Goal: Task Accomplishment & Management: Manage account settings

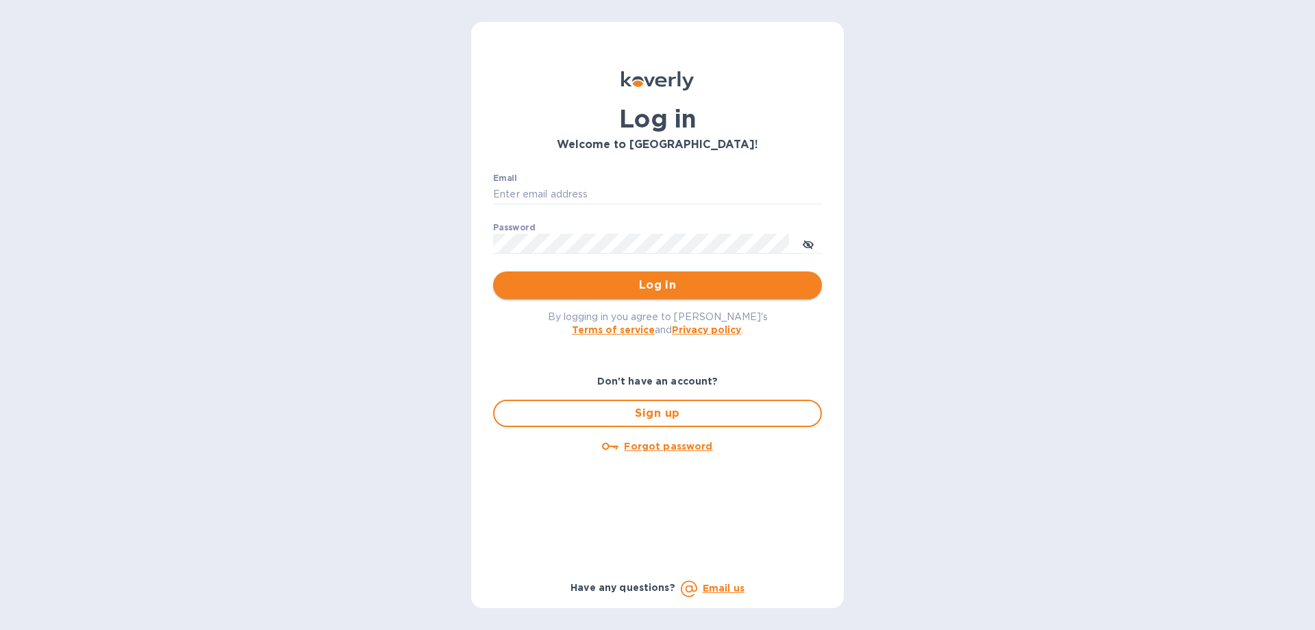
type input "[PERSON_NAME][EMAIL_ADDRESS][DOMAIN_NAME]"
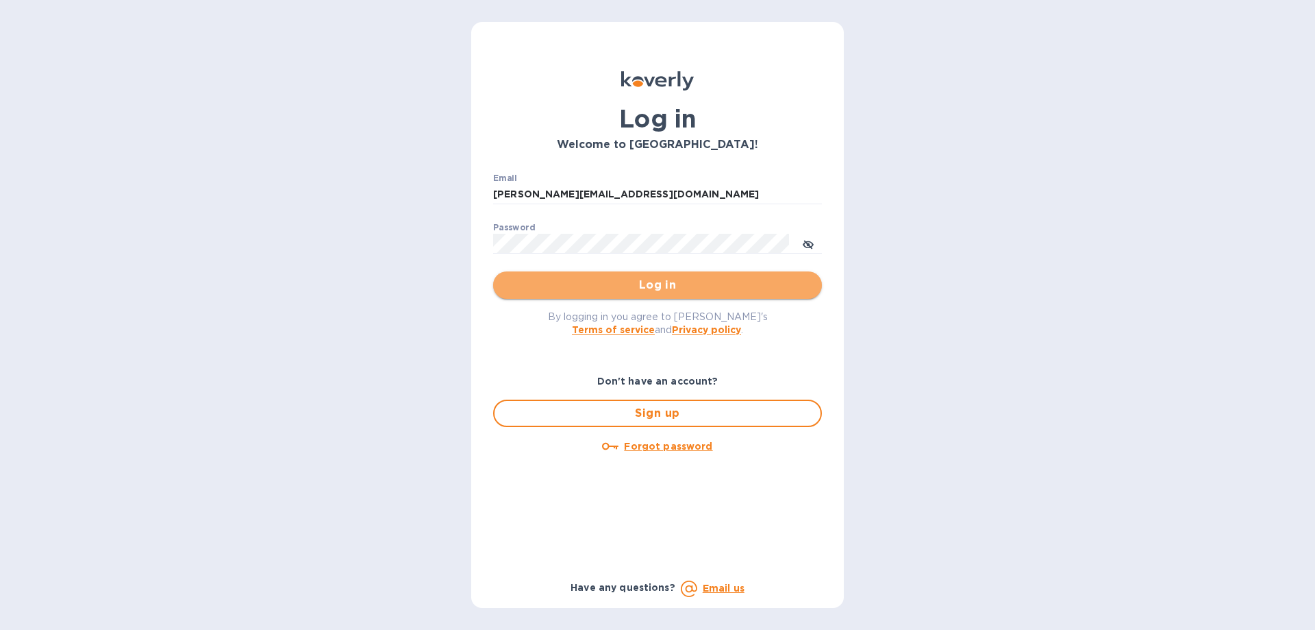
click at [648, 285] on span "Log in" at bounding box center [657, 285] width 307 height 16
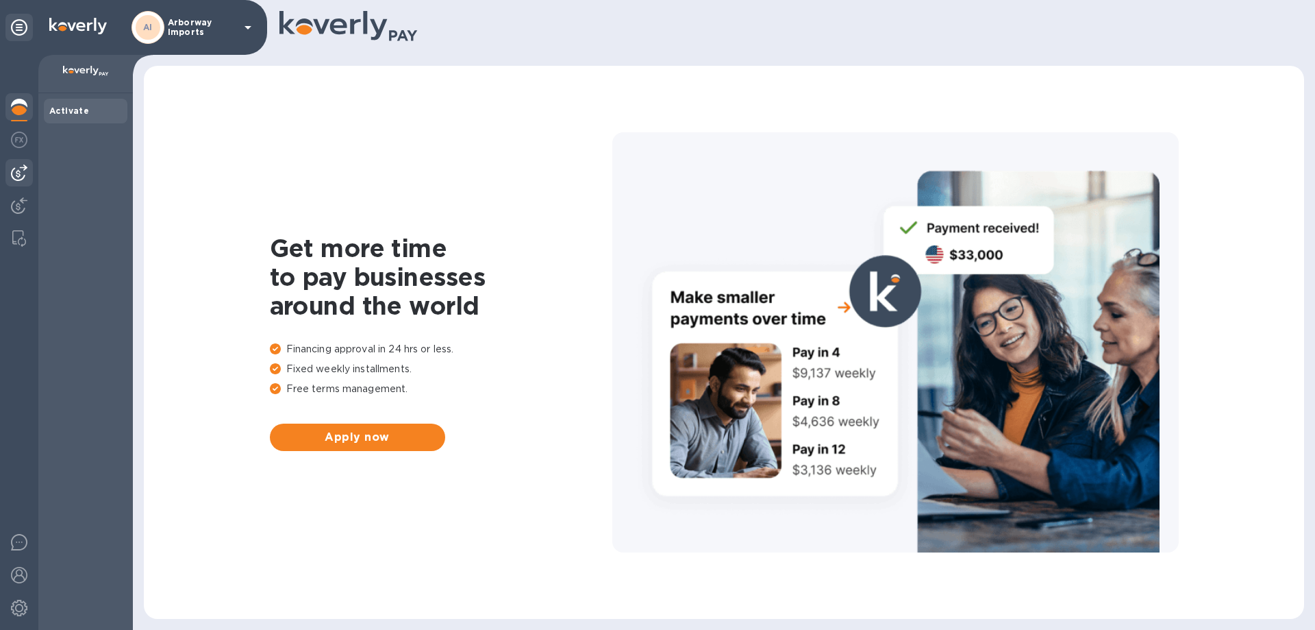
click at [30, 171] on div at bounding box center [18, 172] width 27 height 27
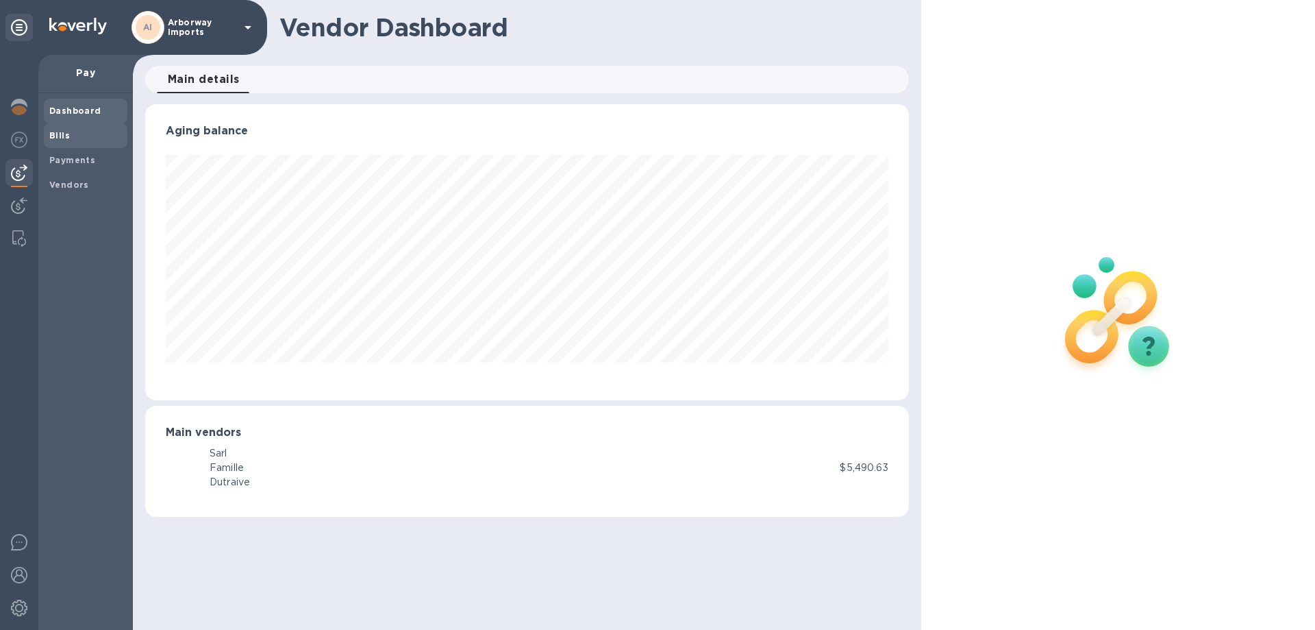
click at [59, 135] on b "Bills" at bounding box center [59, 135] width 21 height 10
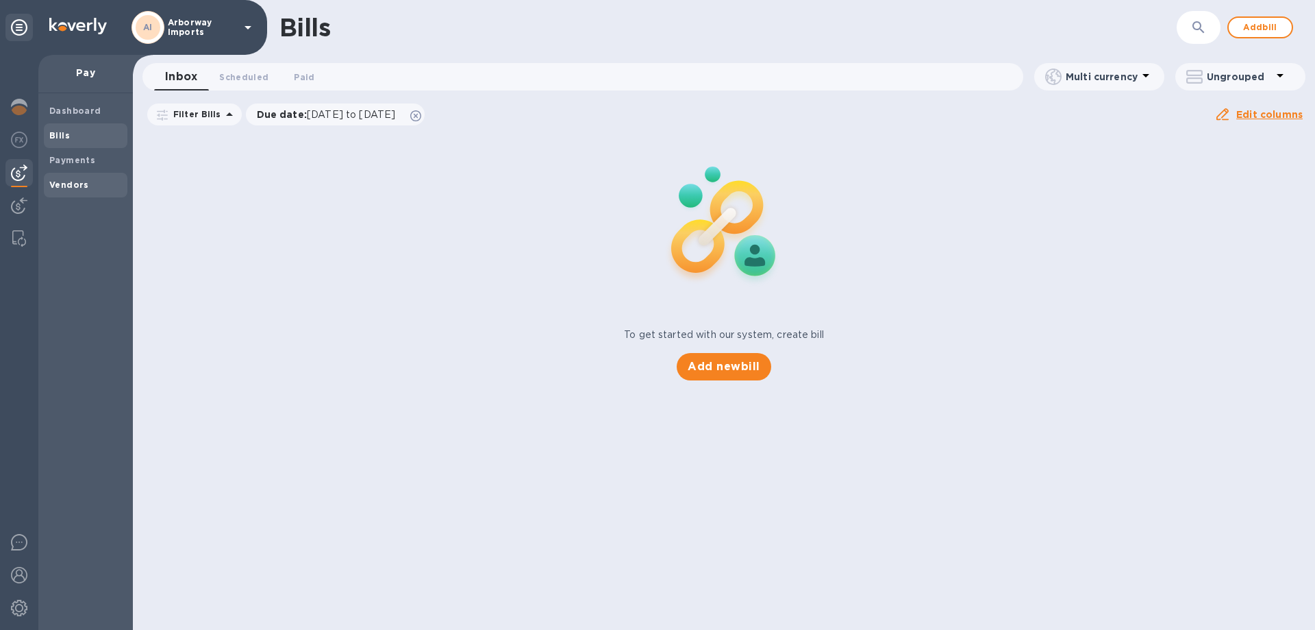
click at [75, 180] on b "Vendors" at bounding box center [69, 185] width 40 height 10
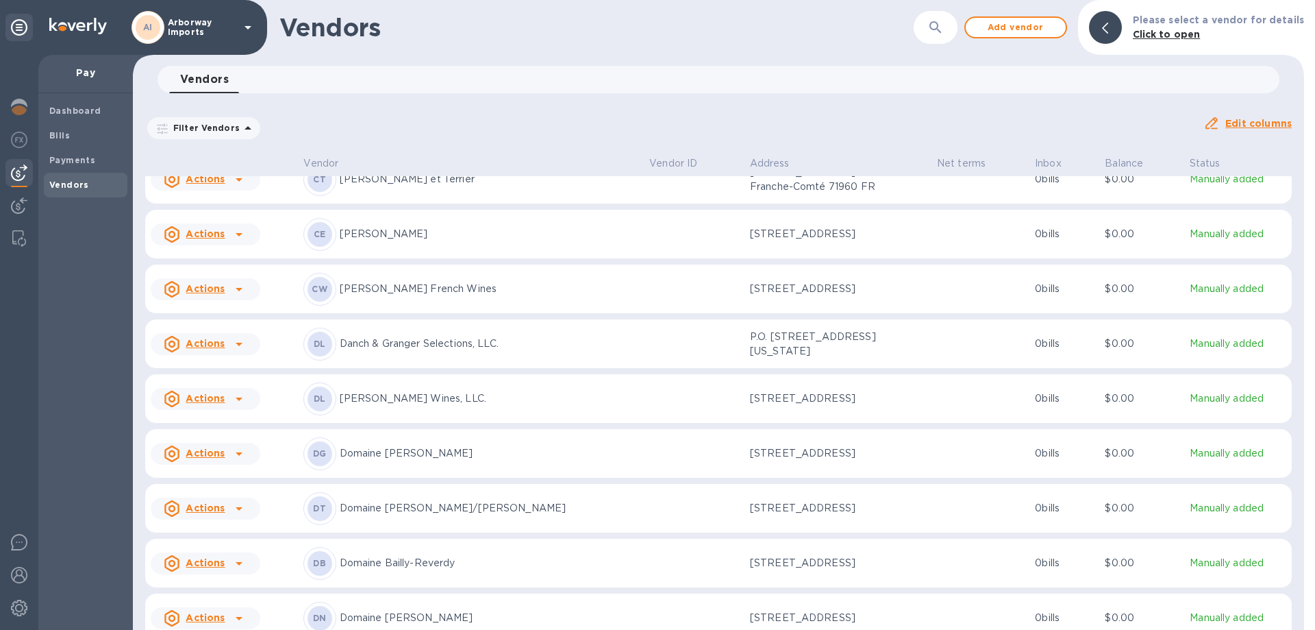
click at [508, 327] on div "[PERSON_NAME] & [PERSON_NAME] Selections, LLC." at bounding box center [472, 343] width 336 height 33
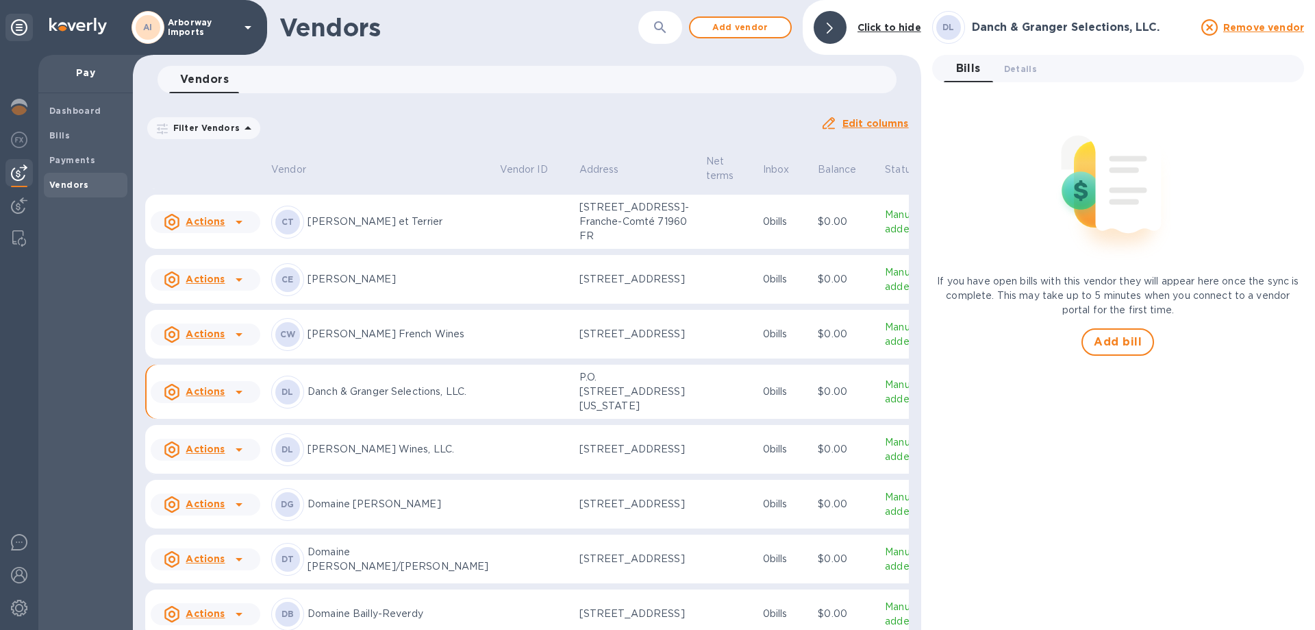
scroll to position [1650, 0]
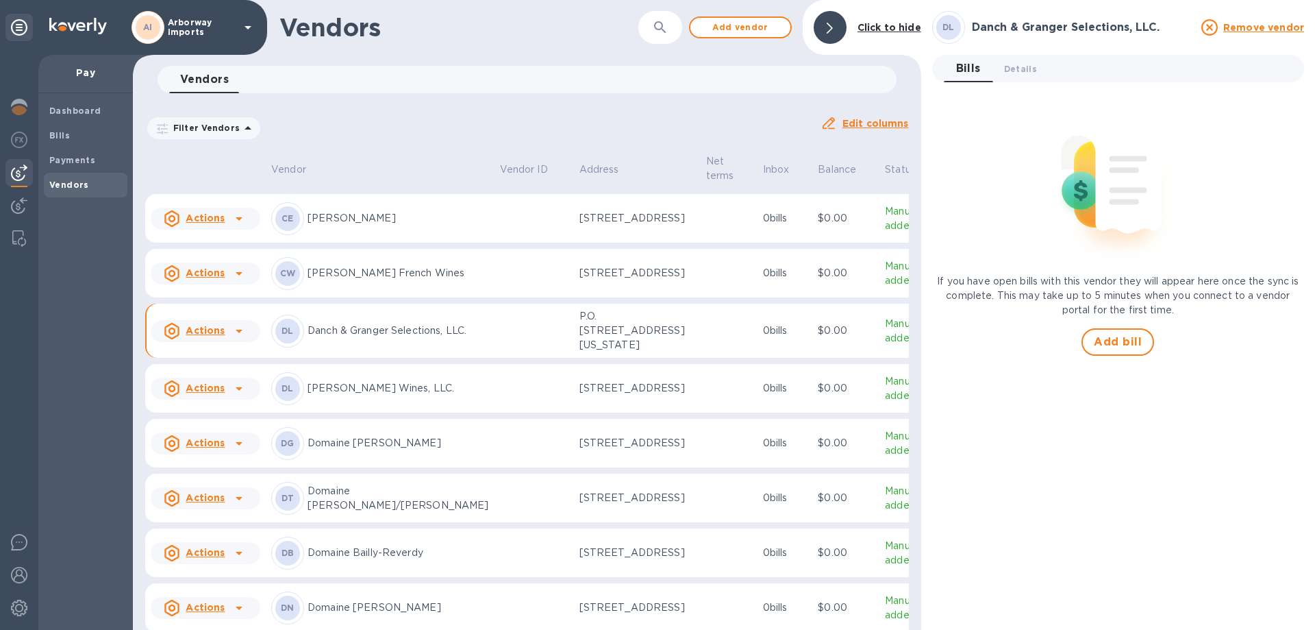
click at [495, 284] on td at bounding box center [534, 273] width 79 height 49
click at [1137, 341] on span "Add bill" at bounding box center [1118, 342] width 48 height 16
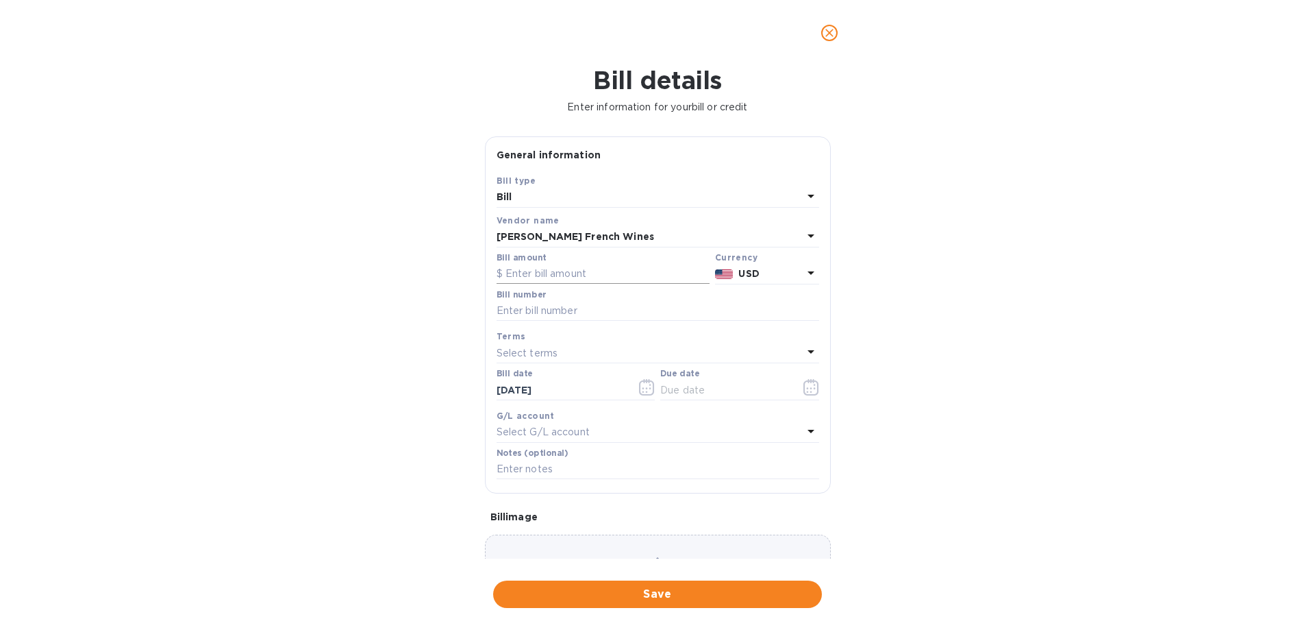
click at [554, 271] on input "text" at bounding box center [603, 274] width 213 height 21
type input "2,913.30"
click at [530, 310] on input "text" at bounding box center [658, 311] width 323 height 21
type input "CH Bills Paid [DATE]"
click at [804, 388] on icon "button" at bounding box center [812, 387] width 16 height 16
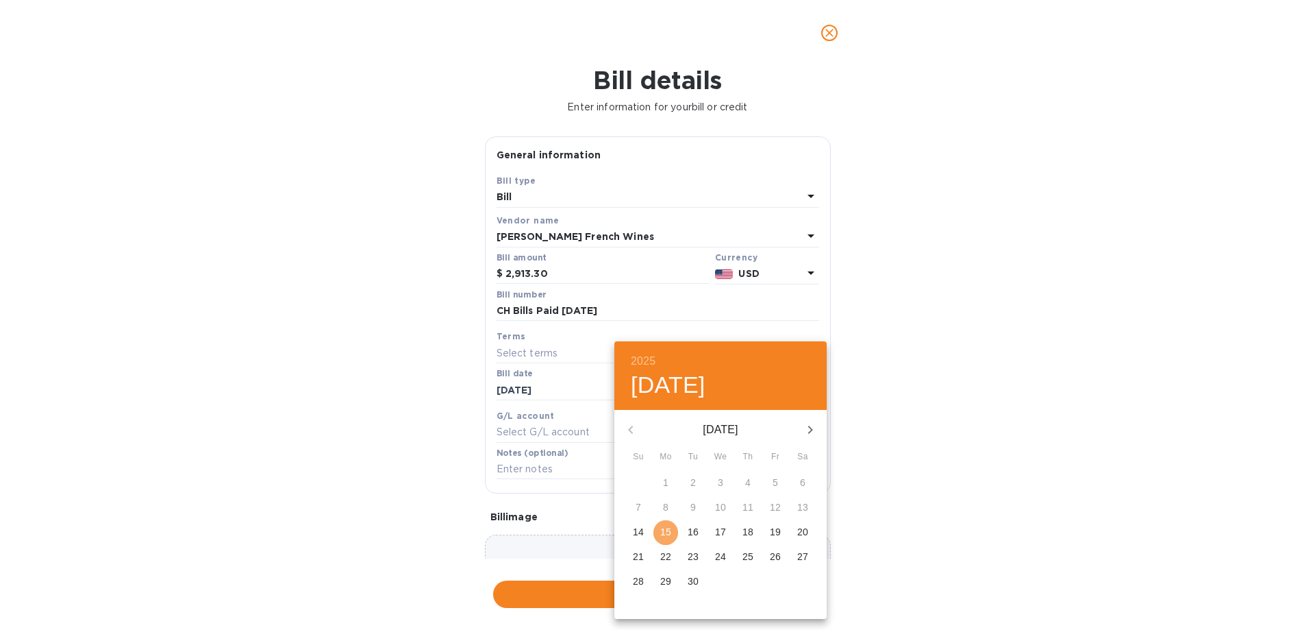
click at [668, 533] on p "15" at bounding box center [665, 532] width 11 height 14
type input "[DATE]"
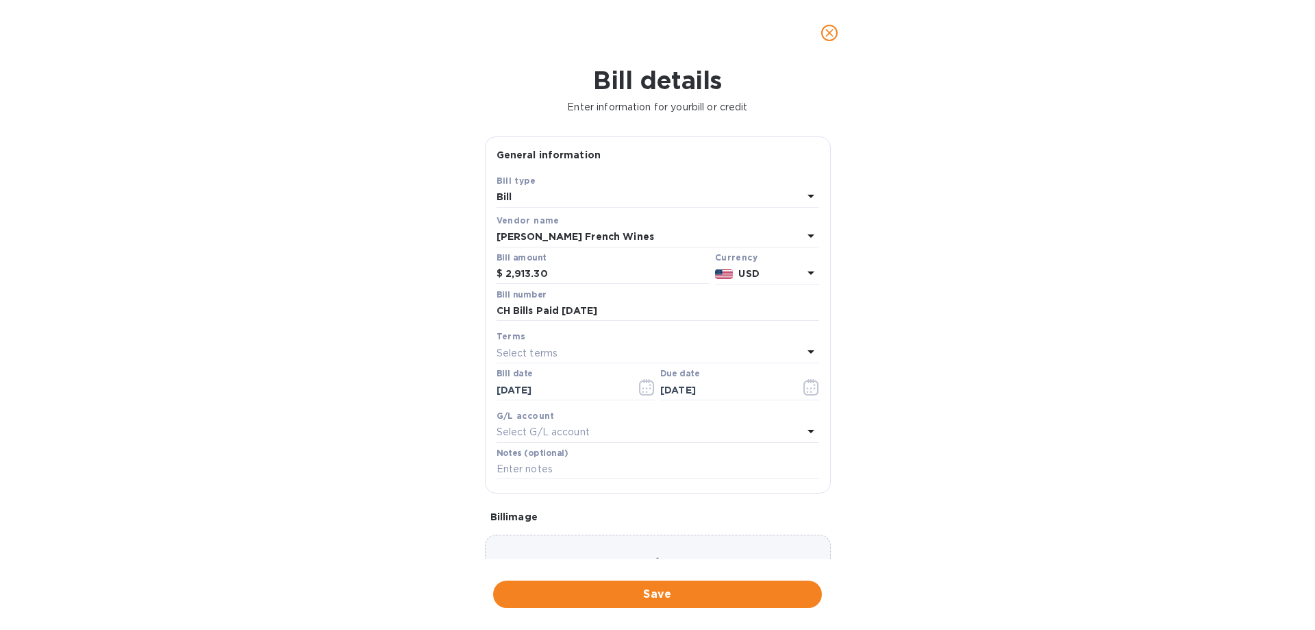
click at [643, 550] on div "Choose a bill and drag it here" at bounding box center [658, 583] width 346 height 99
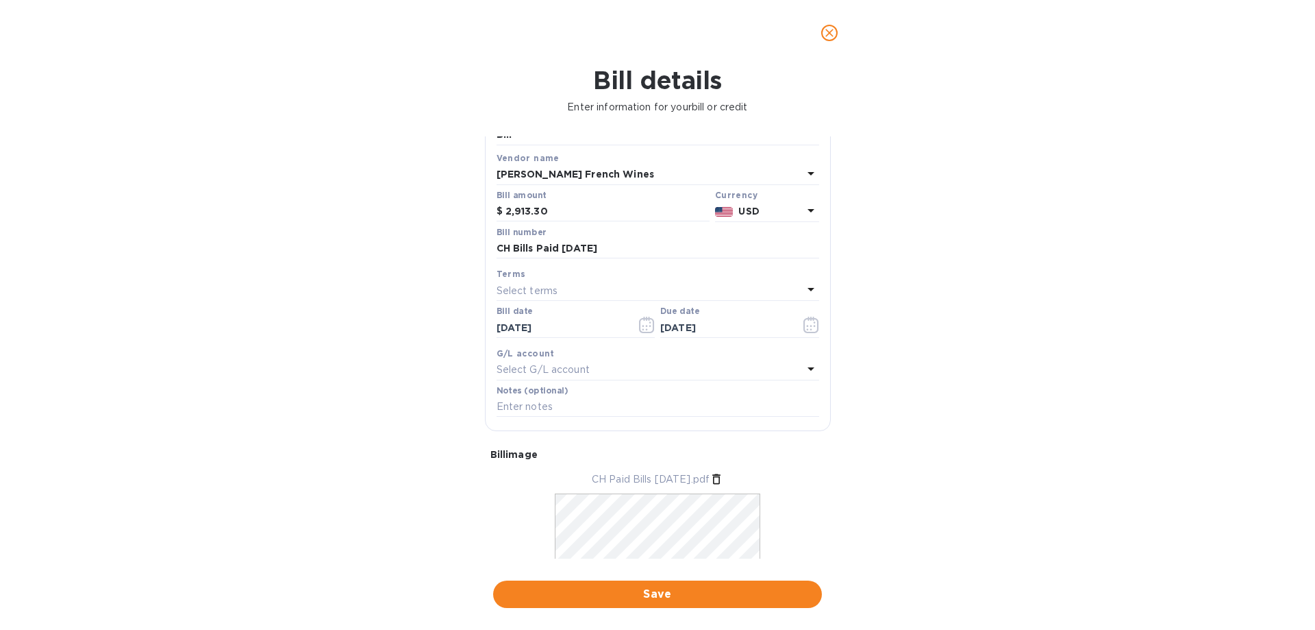
scroll to position [133, 0]
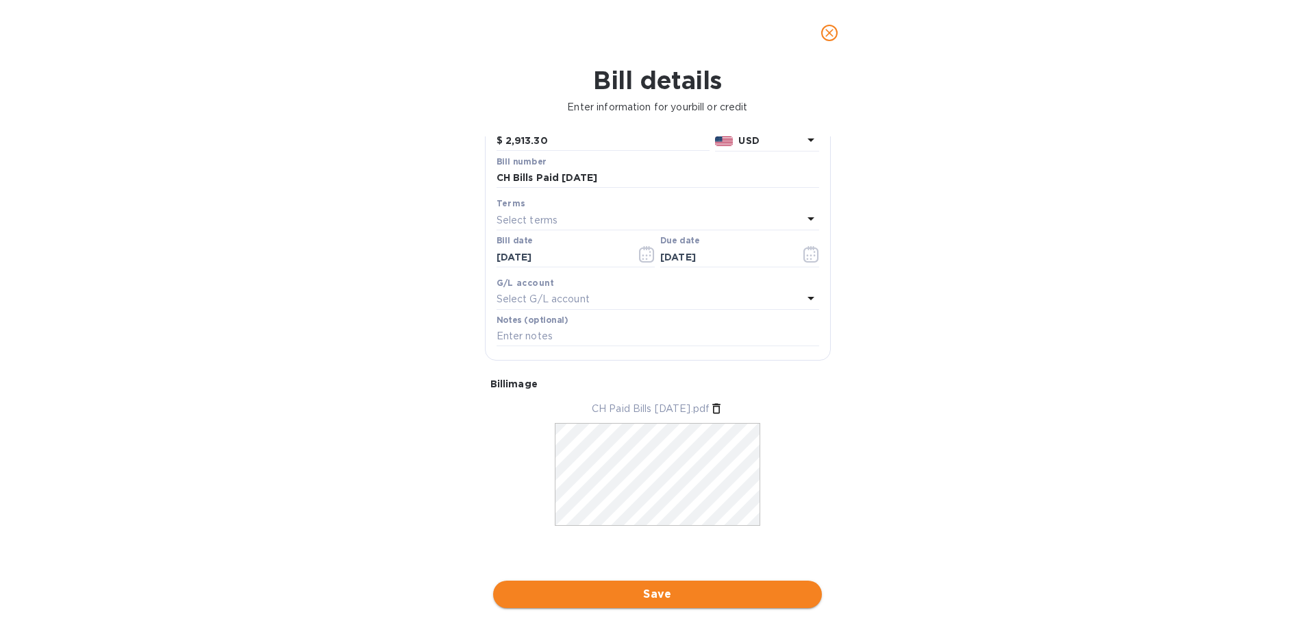
click at [691, 589] on span "Save" at bounding box center [657, 594] width 307 height 16
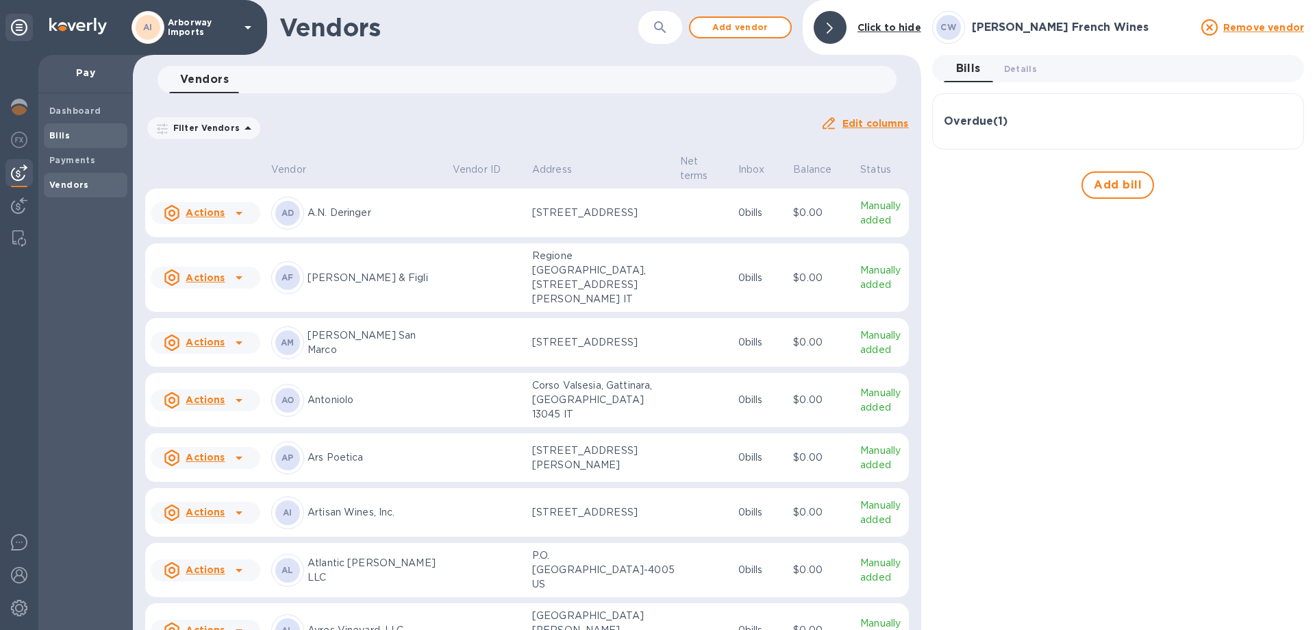
click at [60, 138] on b "Bills" at bounding box center [59, 135] width 21 height 10
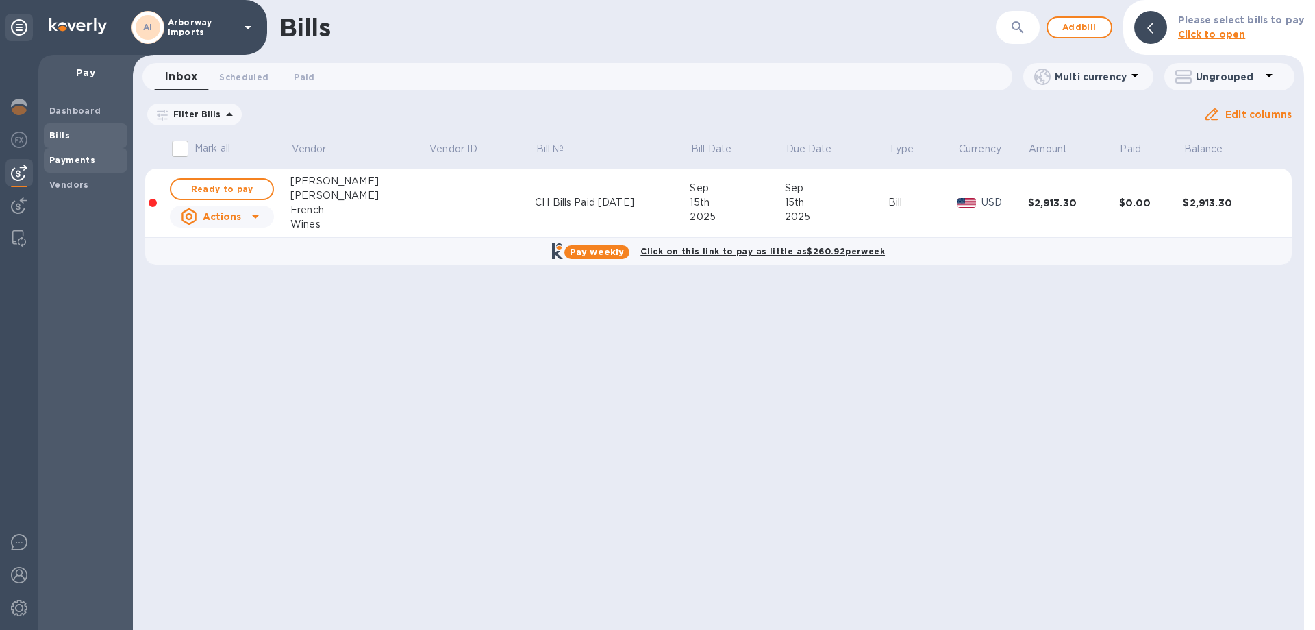
click at [65, 162] on b "Payments" at bounding box center [72, 160] width 46 height 10
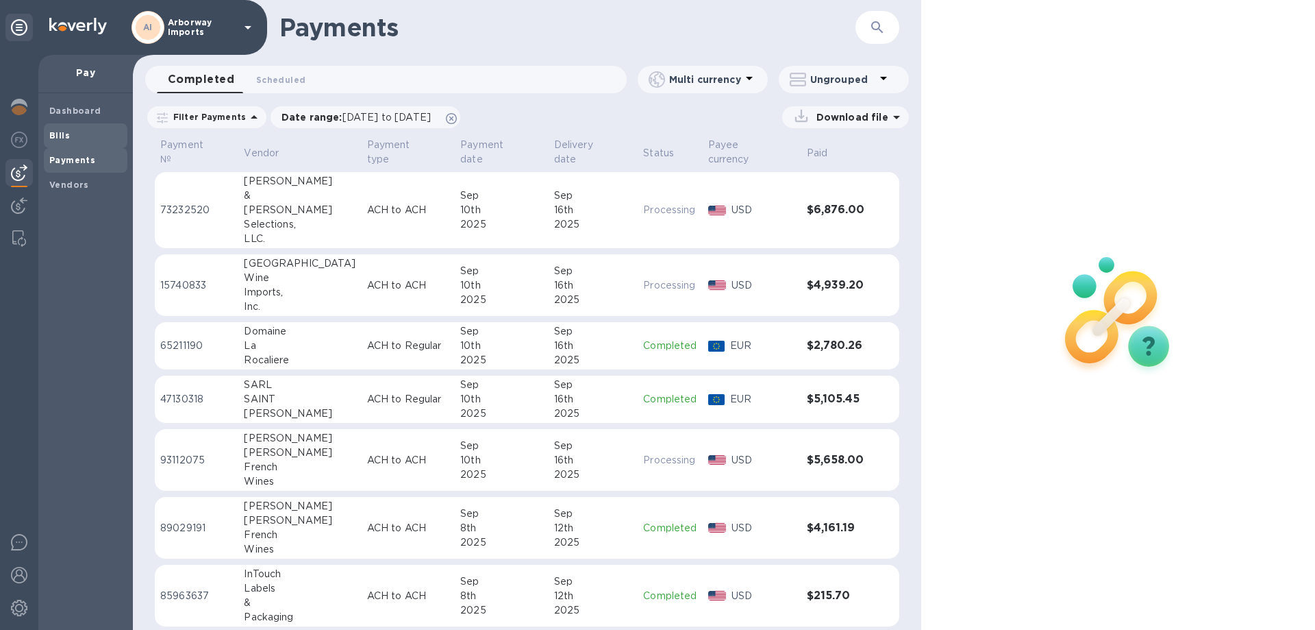
click at [75, 141] on span "Bills" at bounding box center [85, 136] width 73 height 14
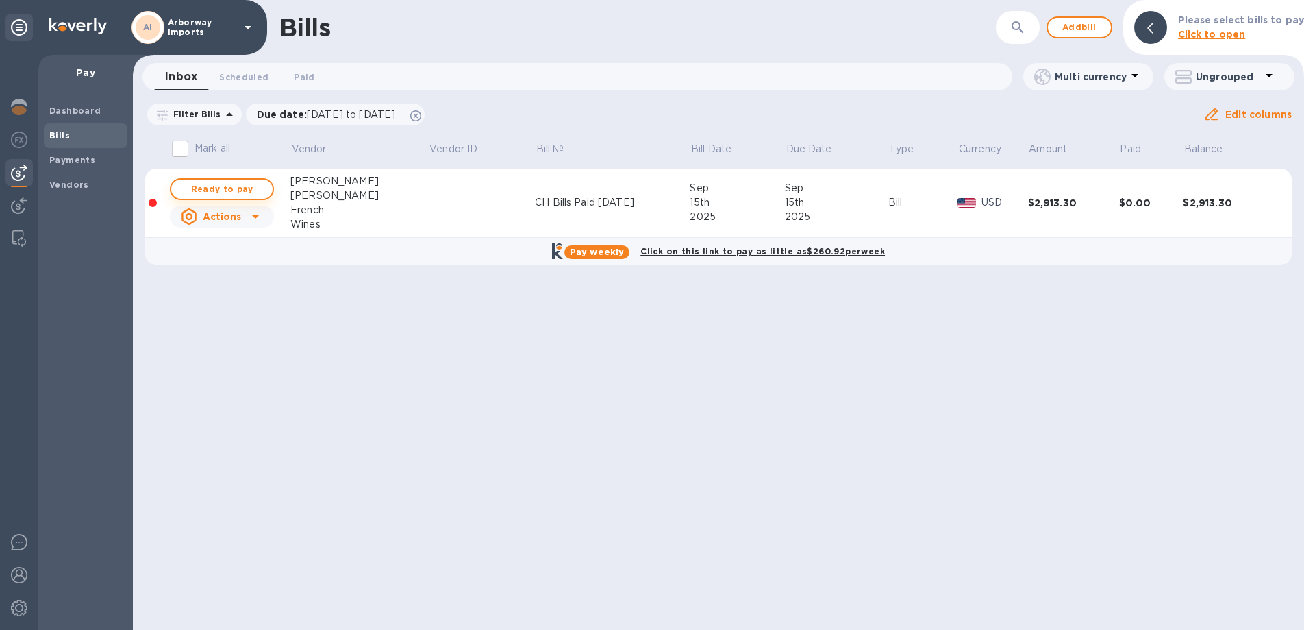
click at [258, 185] on span "Ready to pay" at bounding box center [221, 189] width 79 height 16
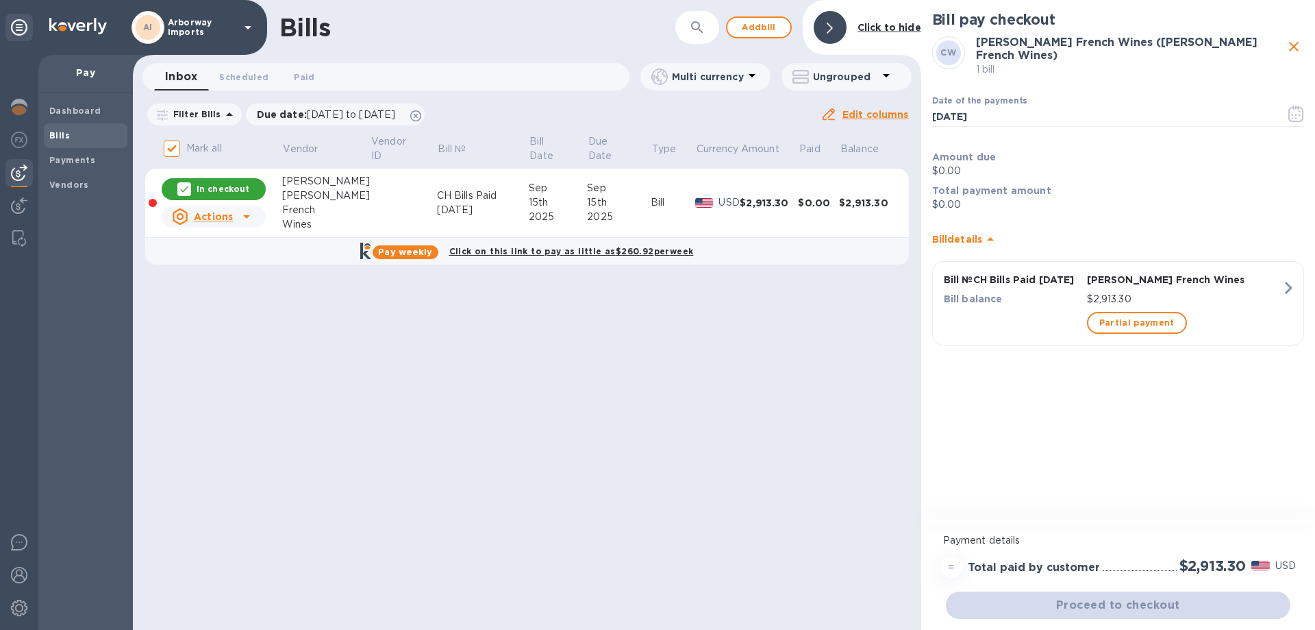
click at [1170, 597] on div "Proceed to checkout" at bounding box center [1118, 605] width 350 height 33
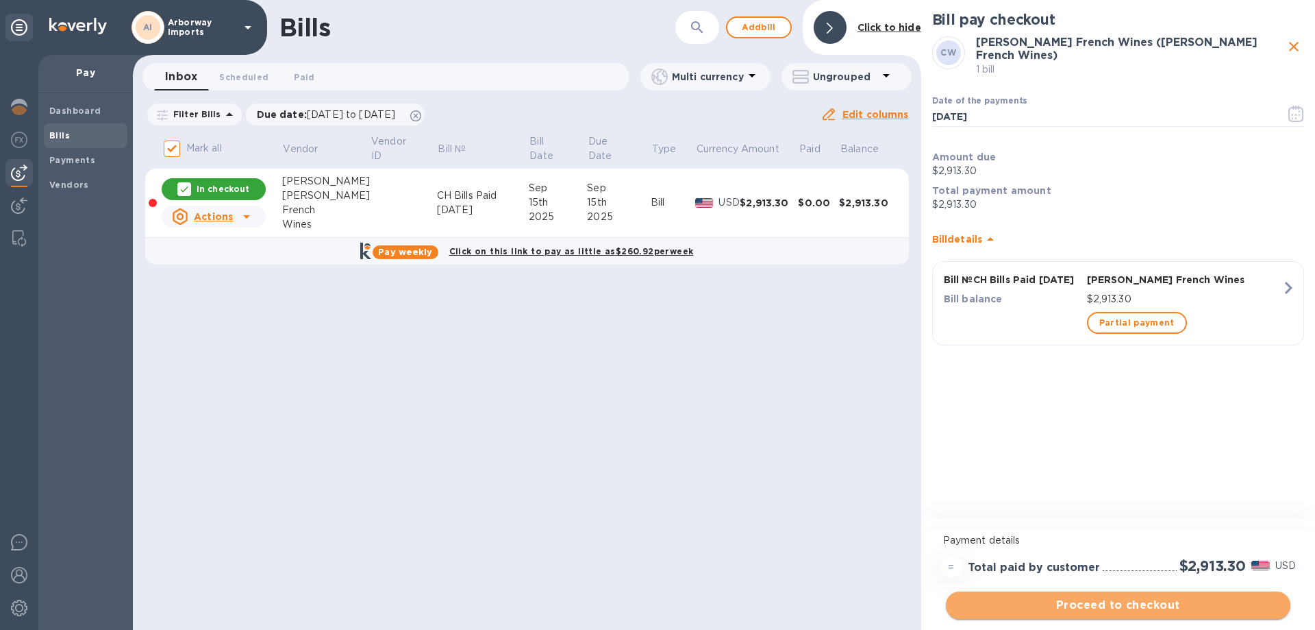
click at [1156, 600] on span "Proceed to checkout" at bounding box center [1118, 605] width 323 height 16
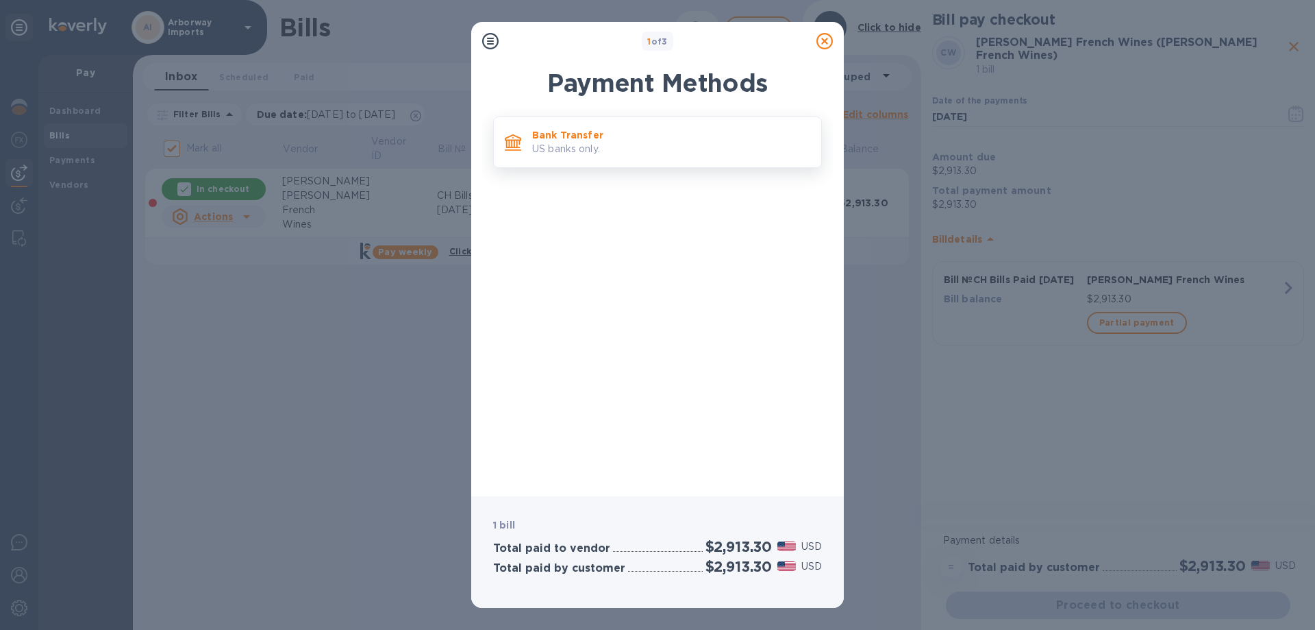
click at [617, 144] on p "US banks only." at bounding box center [671, 149] width 278 height 14
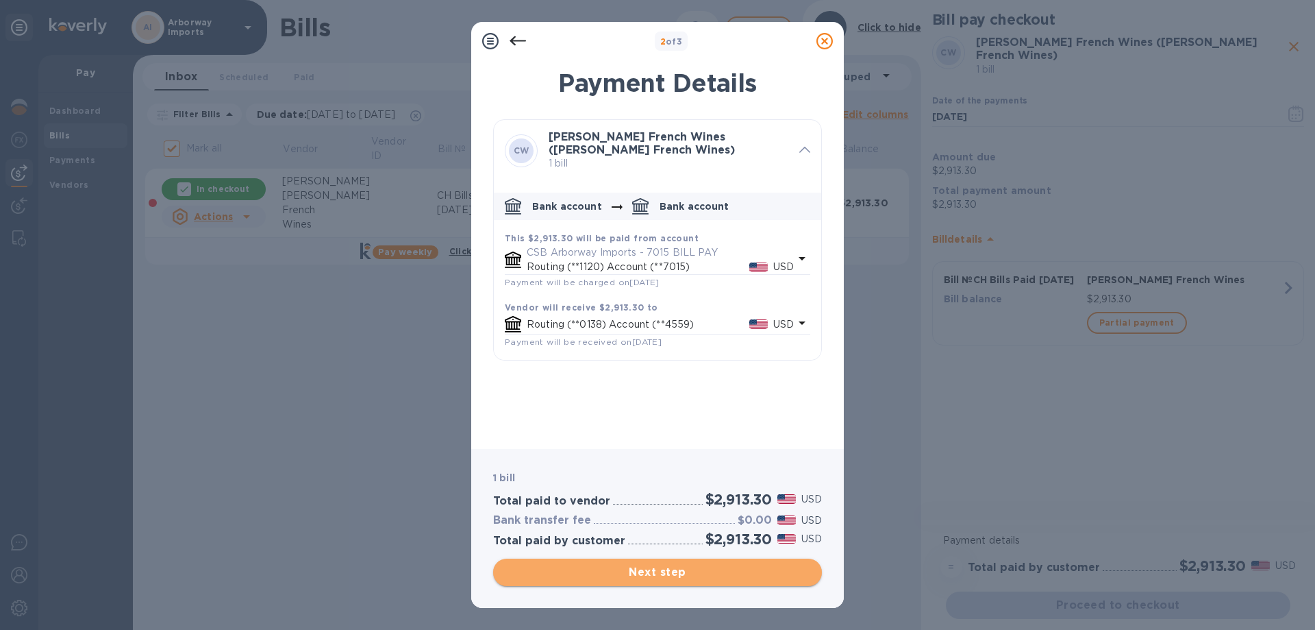
click at [669, 563] on button "Next step" at bounding box center [657, 571] width 329 height 27
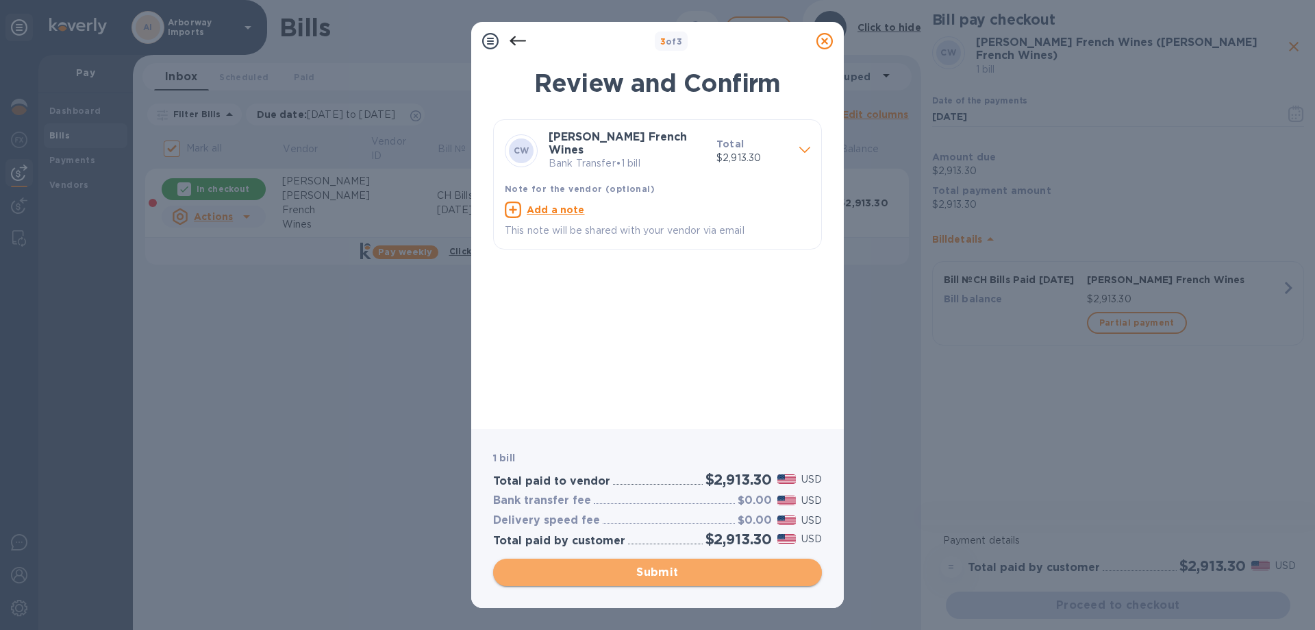
click at [685, 581] on button "Submit" at bounding box center [657, 571] width 329 height 27
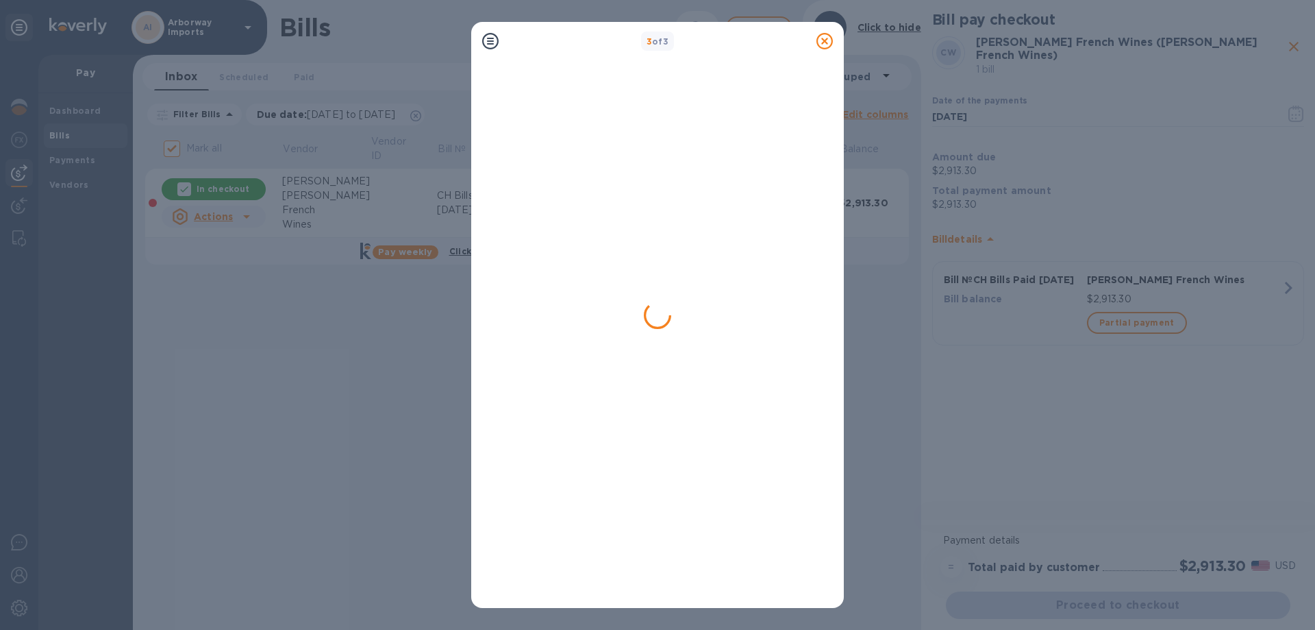
checkbox input "false"
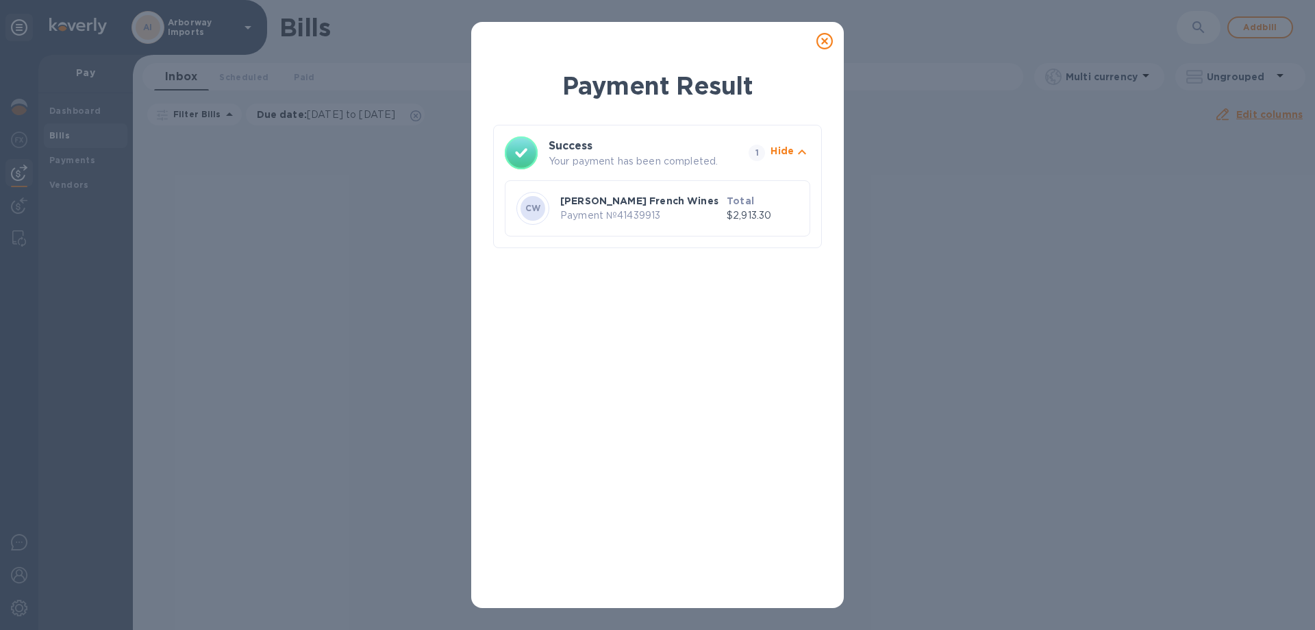
click at [827, 42] on icon at bounding box center [825, 41] width 16 height 16
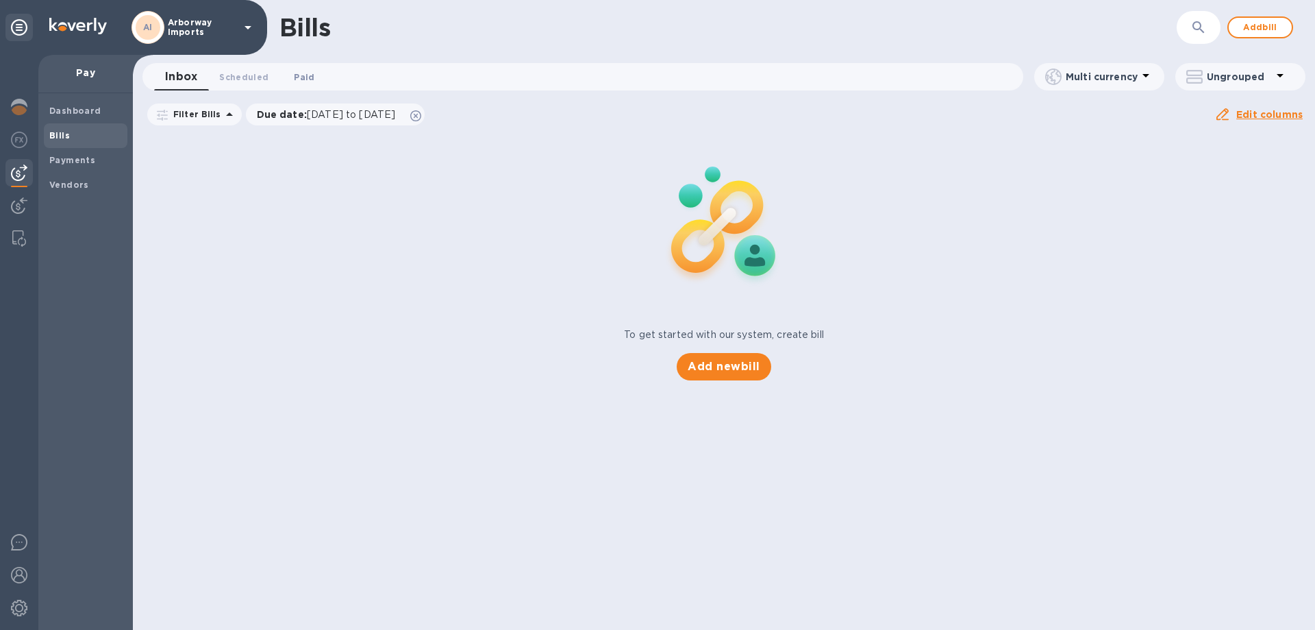
click at [310, 74] on span "Paid 0" at bounding box center [304, 77] width 21 height 14
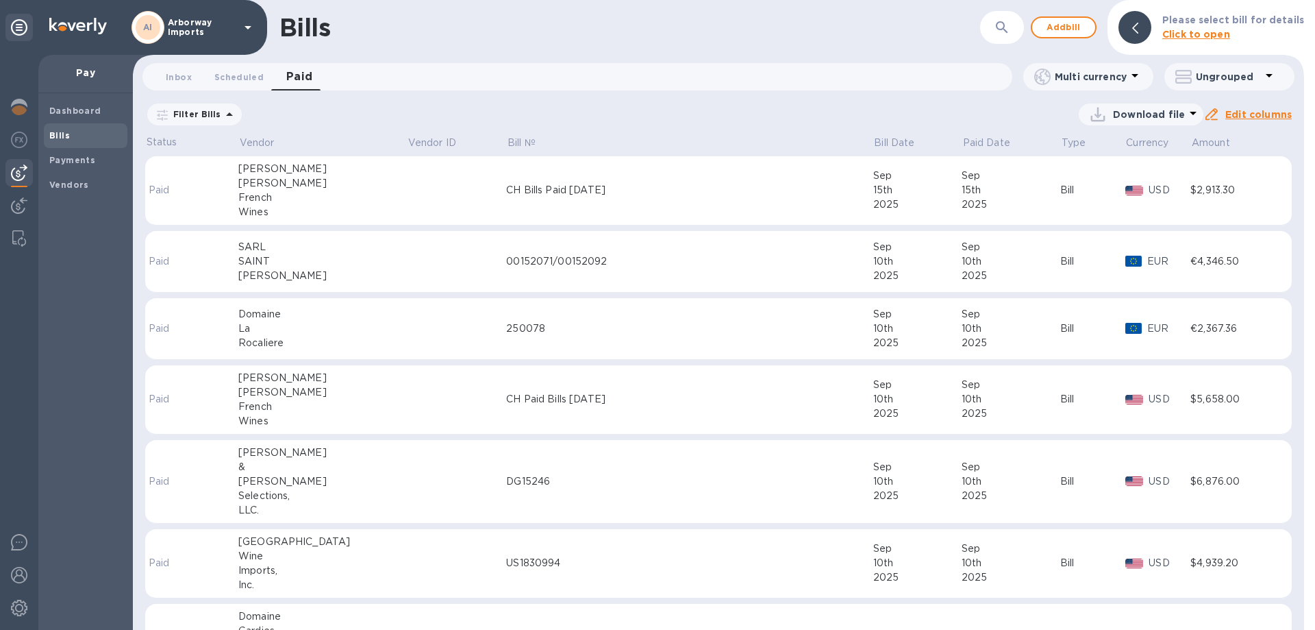
click at [506, 191] on div "CH Bills Paid [DATE]" at bounding box center [689, 190] width 367 height 14
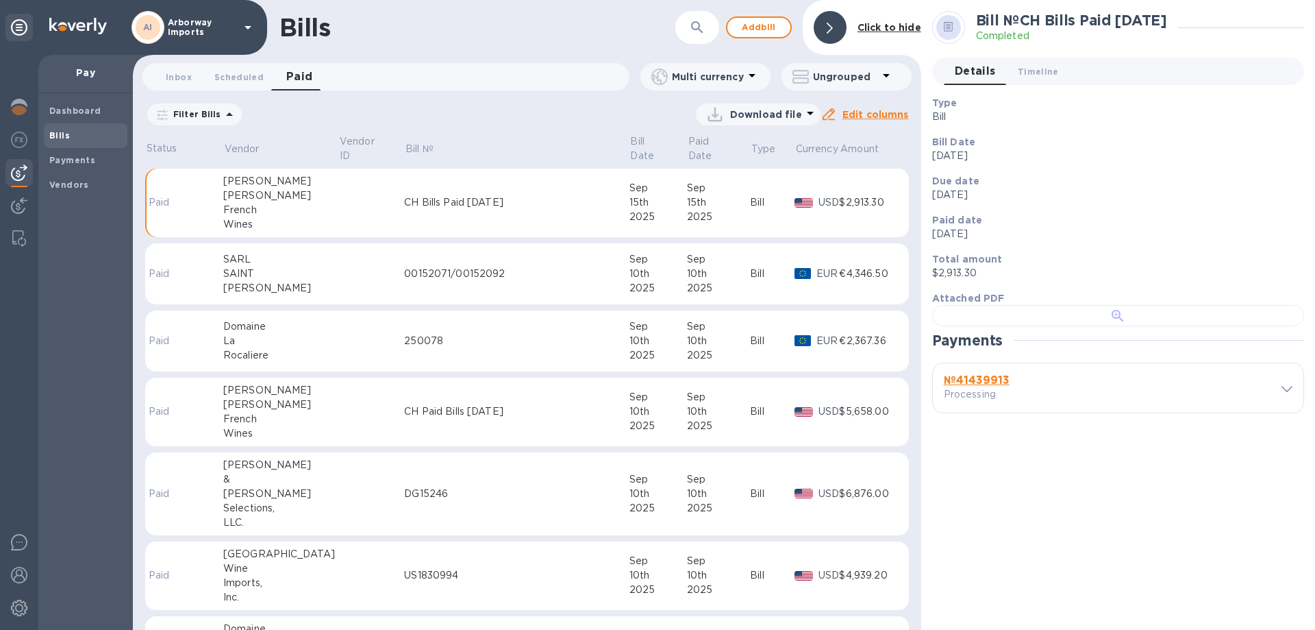
scroll to position [264, 0]
click at [964, 386] on b "№ 41439913" at bounding box center [977, 379] width 66 height 13
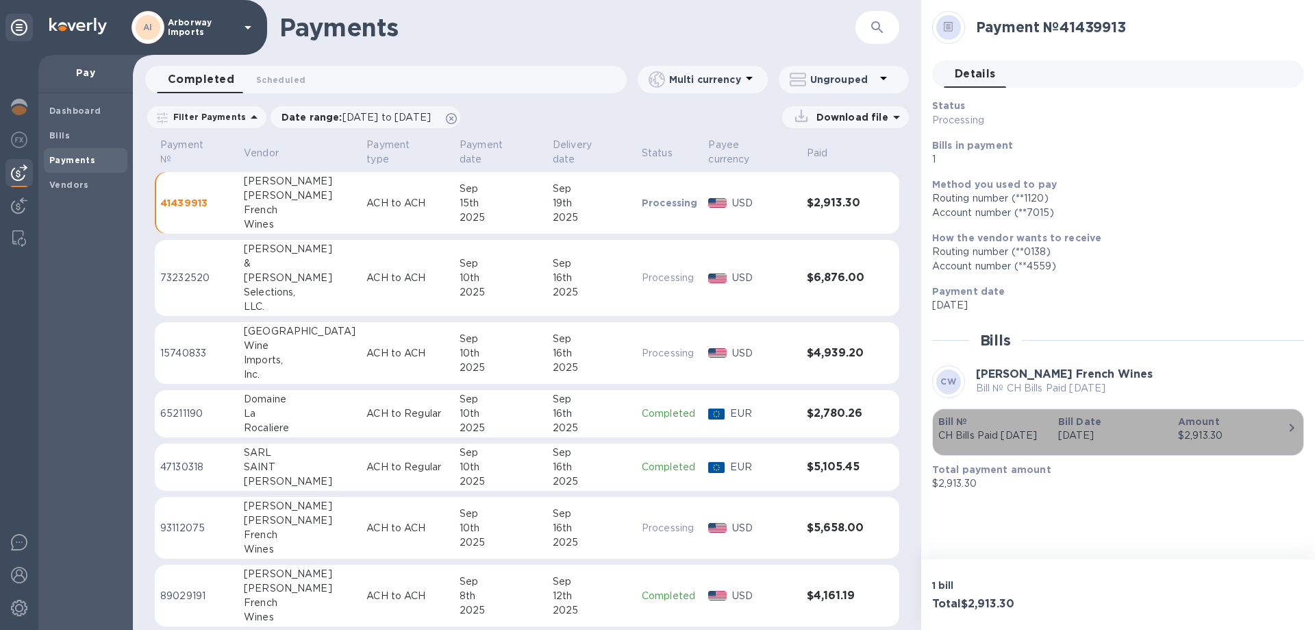
click at [1092, 432] on p "[DATE]" at bounding box center [1113, 435] width 109 height 14
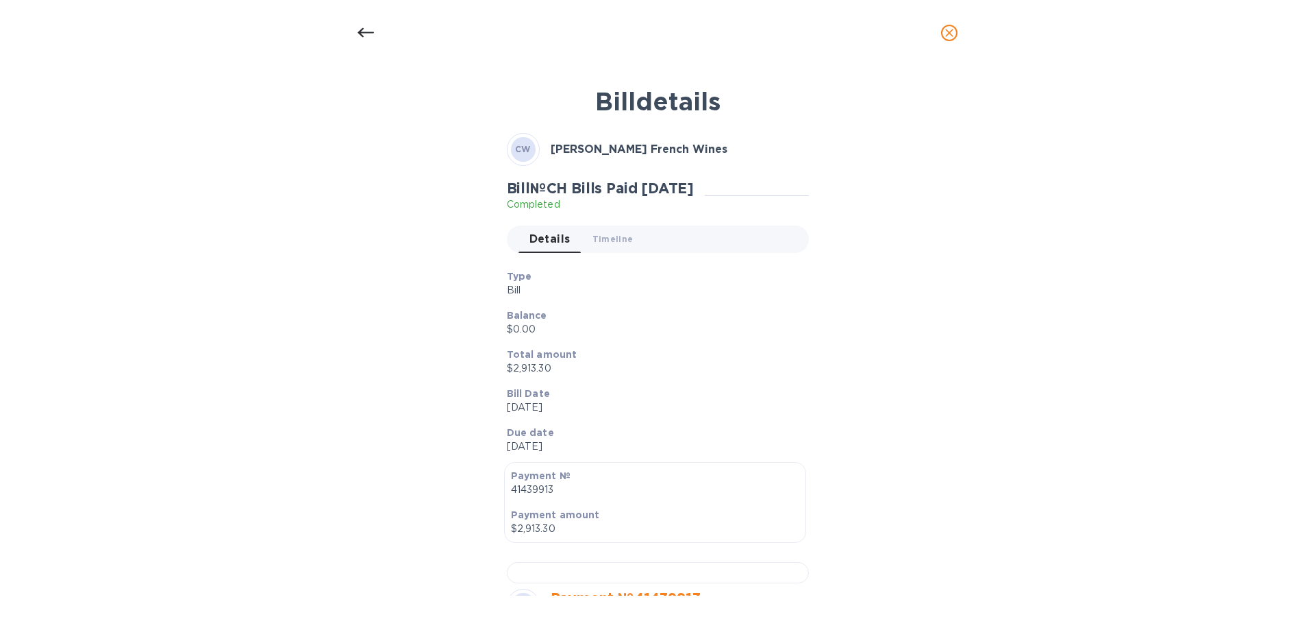
click at [771, 342] on div "Total amount $2,913.30" at bounding box center [653, 361] width 302 height 39
click at [343, 35] on div at bounding box center [657, 33] width 1315 height 66
click at [356, 34] on div at bounding box center [365, 32] width 33 height 33
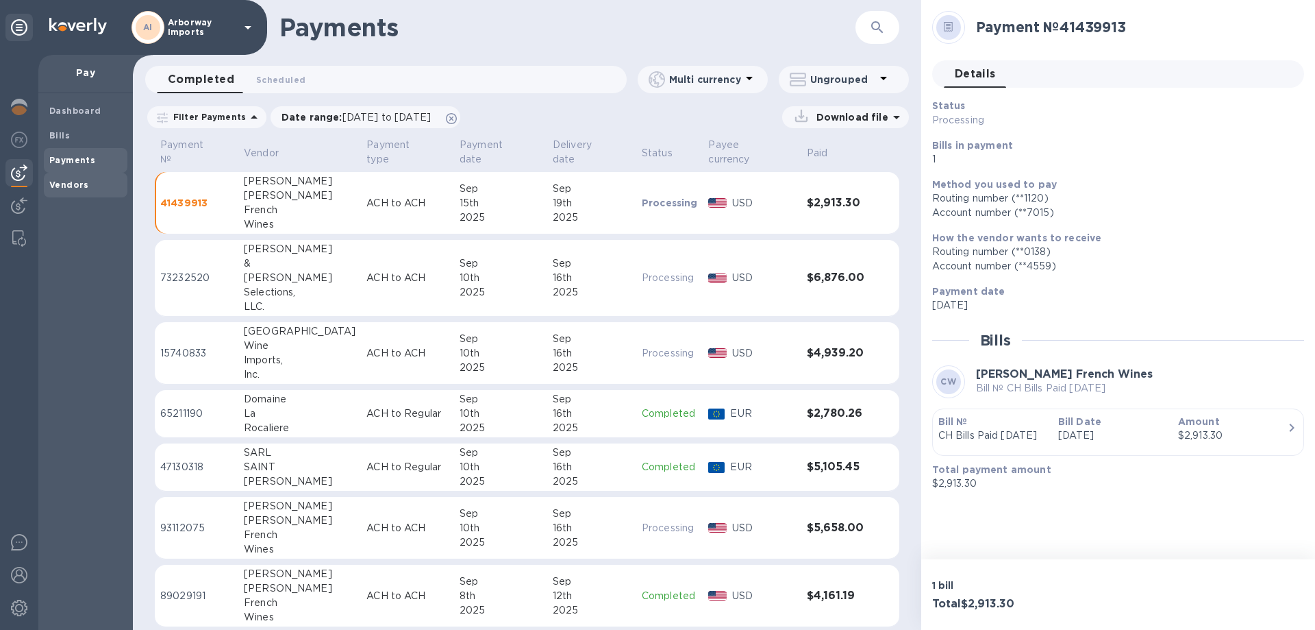
click at [60, 189] on b "Vendors" at bounding box center [69, 185] width 40 height 10
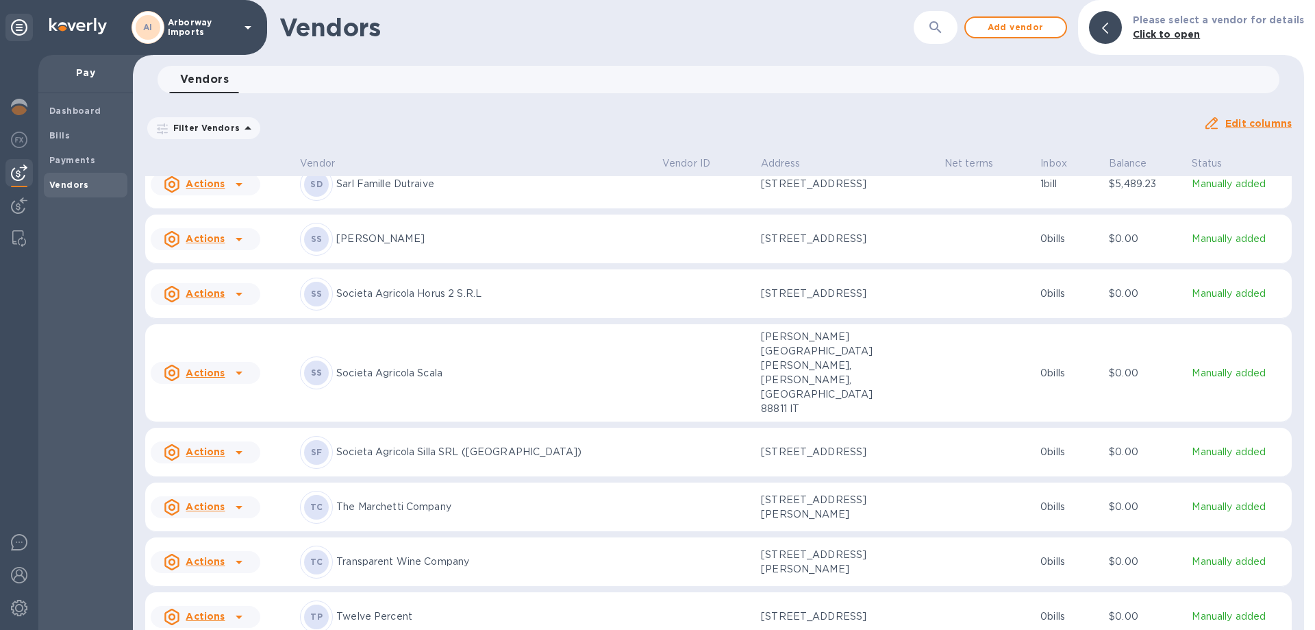
click at [465, 436] on div "SF Societa Agricola Silla SRL ([GEOGRAPHIC_DATA])" at bounding box center [475, 452] width 351 height 33
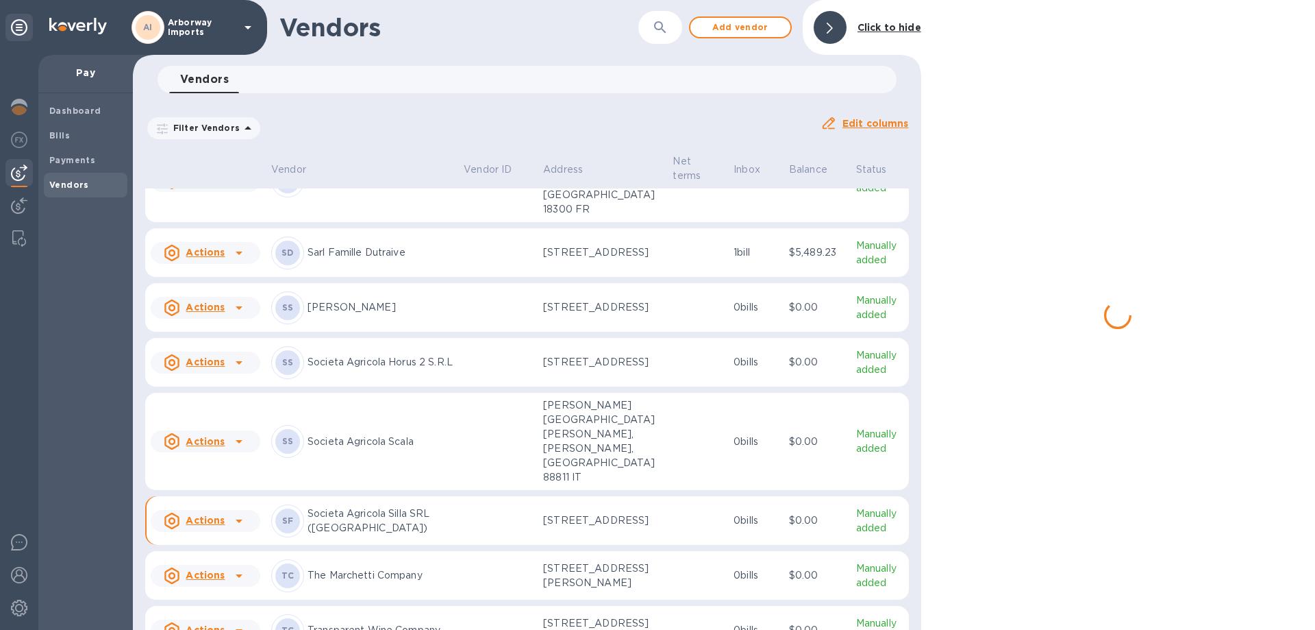
scroll to position [6735, 0]
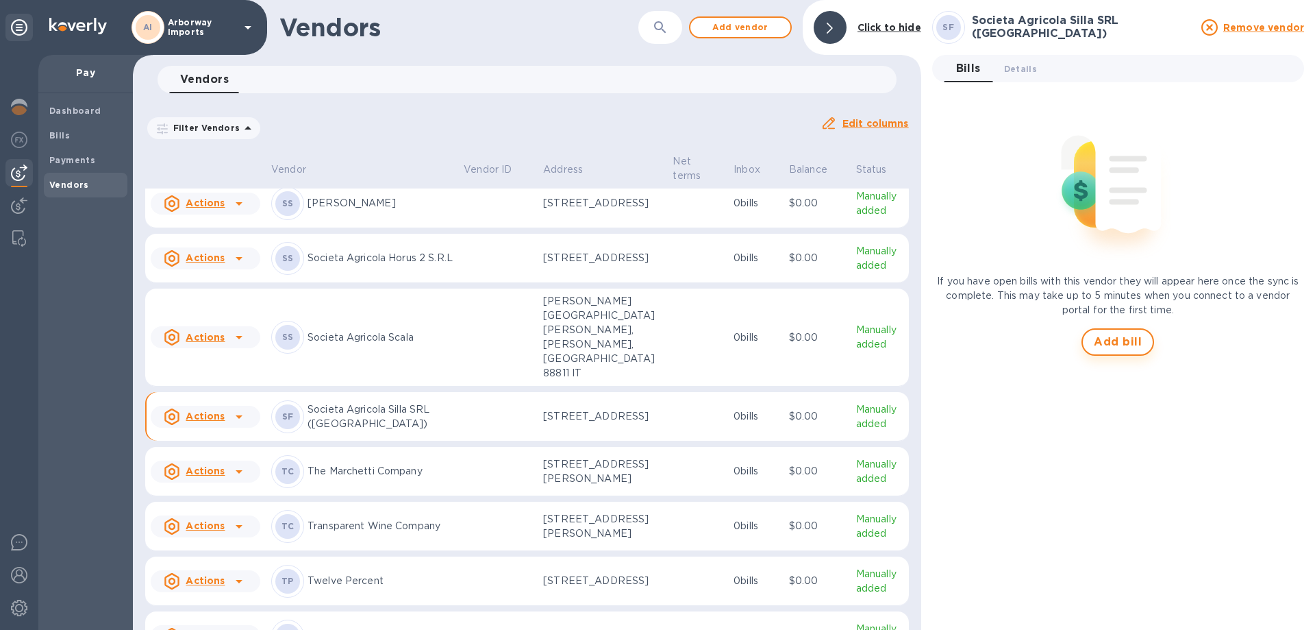
click at [1115, 337] on span "Add bill" at bounding box center [1118, 342] width 48 height 16
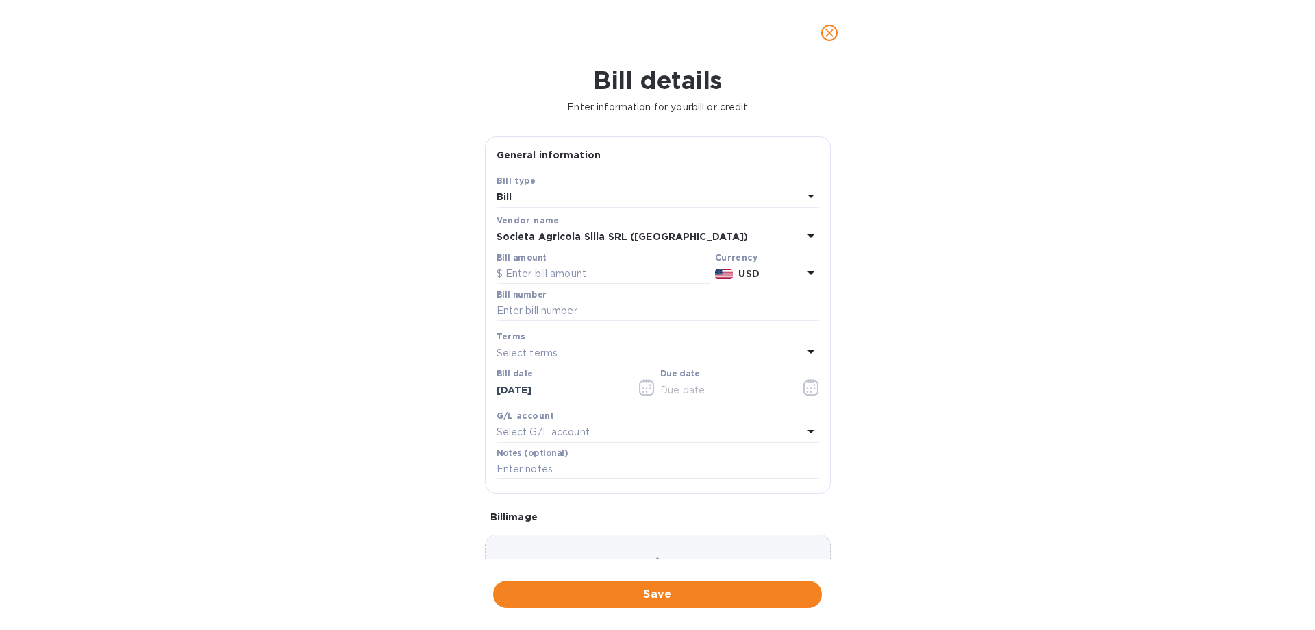
click at [763, 272] on p "USD" at bounding box center [771, 274] width 64 height 14
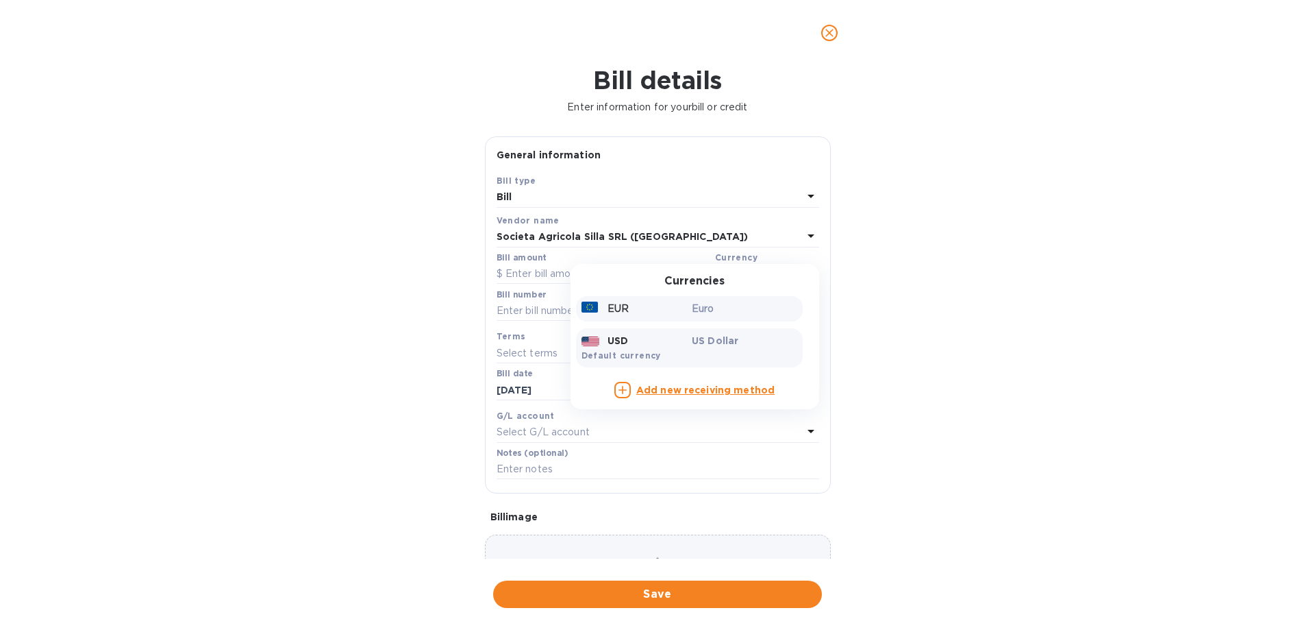
click at [689, 313] on div "Euro" at bounding box center [744, 309] width 111 height 20
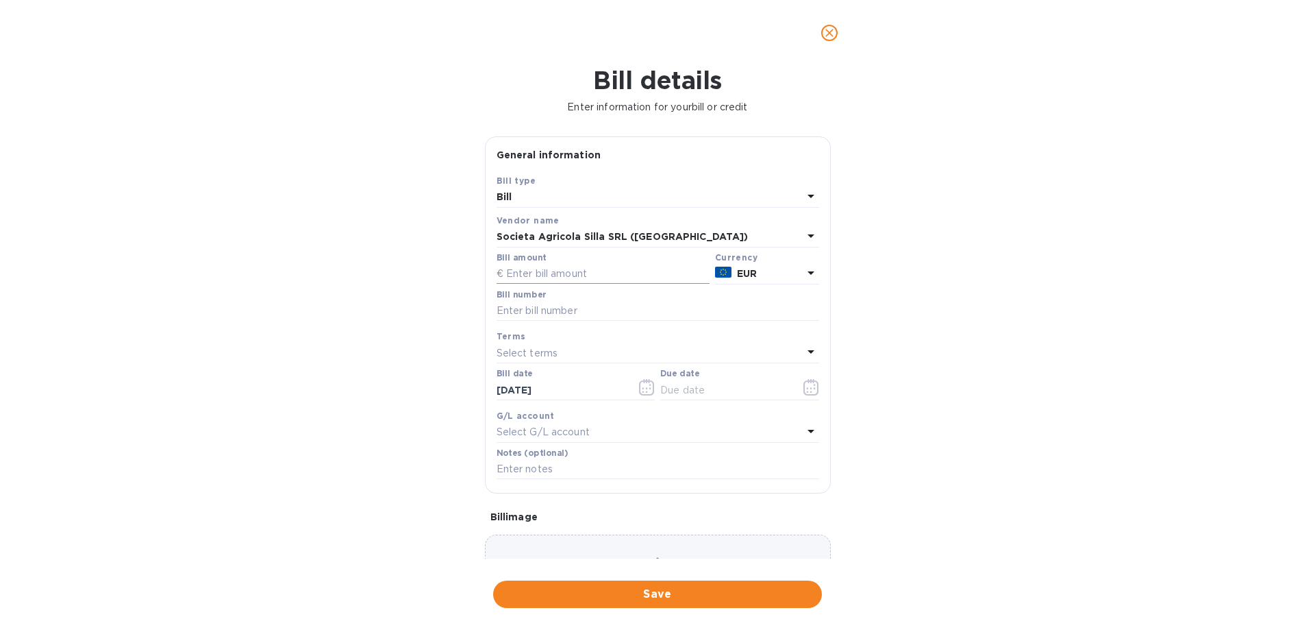
click at [584, 274] on input "text" at bounding box center [603, 274] width 213 height 21
click at [549, 312] on input "text" at bounding box center [658, 311] width 323 height 21
click at [564, 276] on input "10,260" at bounding box center [607, 274] width 203 height 21
type input "10,260.00"
click at [521, 319] on input "text" at bounding box center [658, 311] width 323 height 21
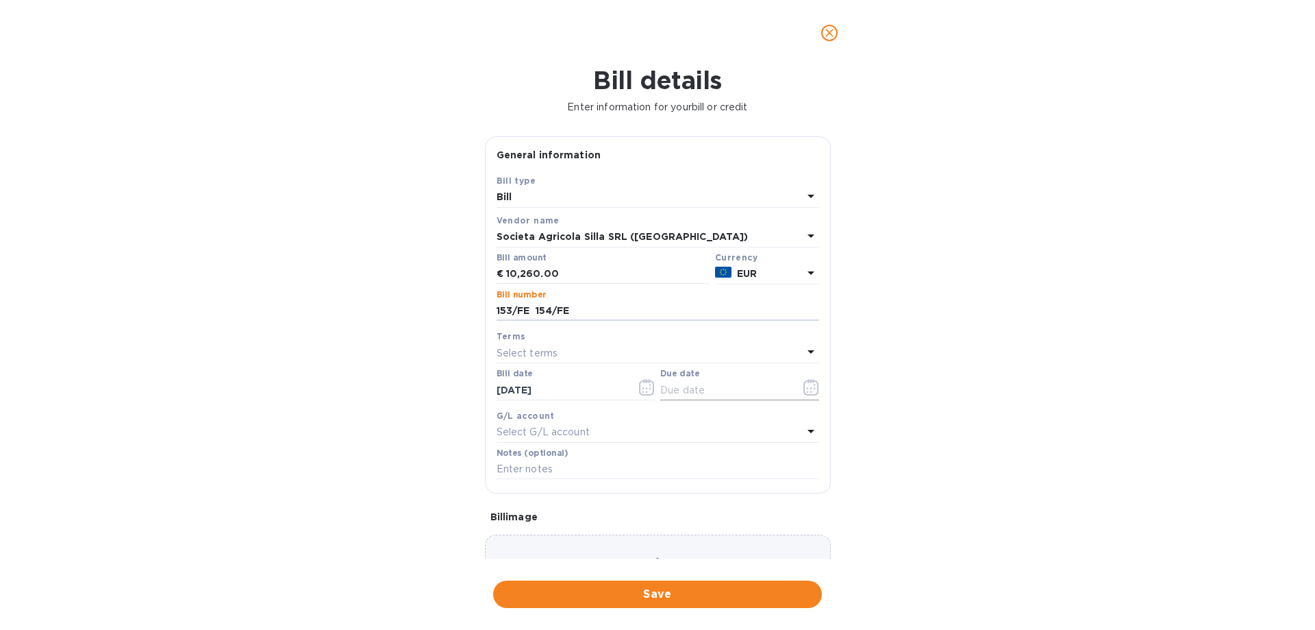
type input "153/FE 154/FE"
click at [806, 384] on icon "button" at bounding box center [812, 387] width 16 height 16
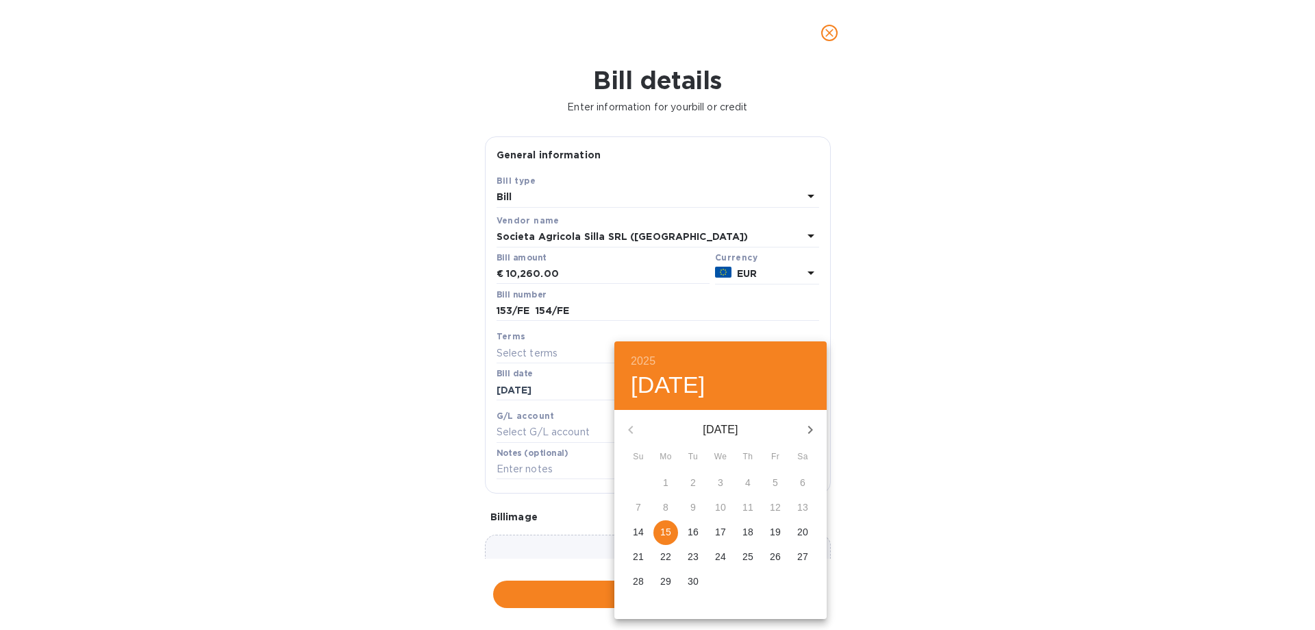
click at [669, 534] on p "15" at bounding box center [665, 532] width 11 height 14
type input "[DATE]"
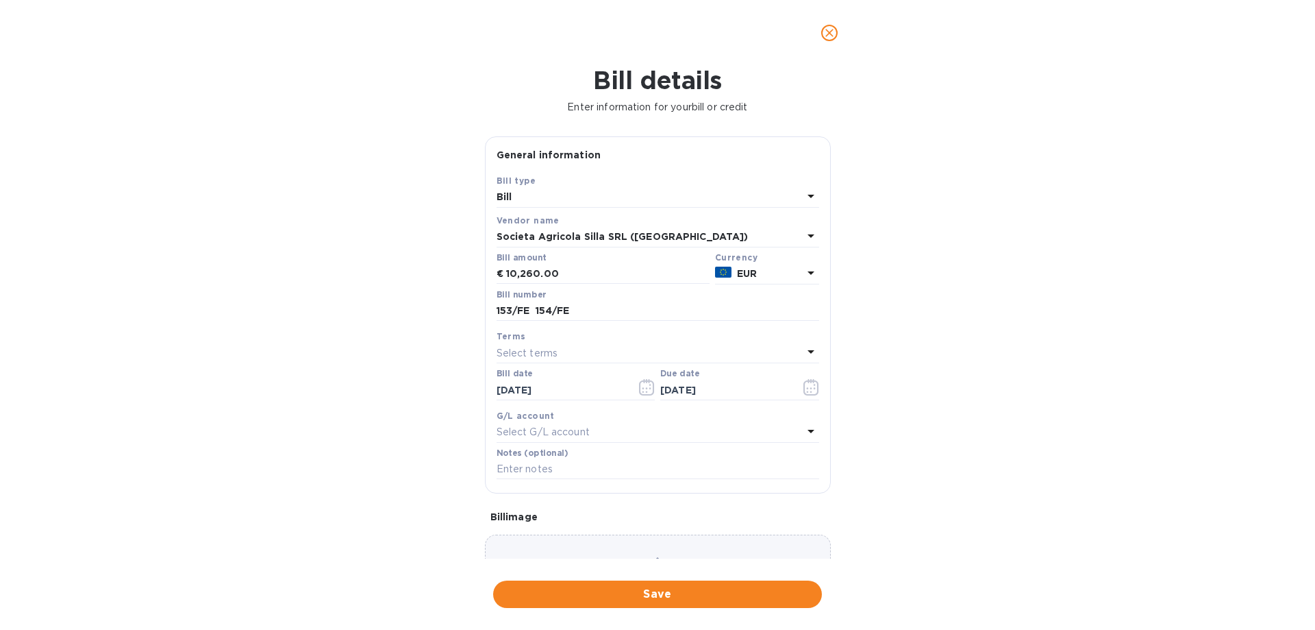
click at [639, 548] on div "Choose a bill and drag it here" at bounding box center [658, 583] width 346 height 99
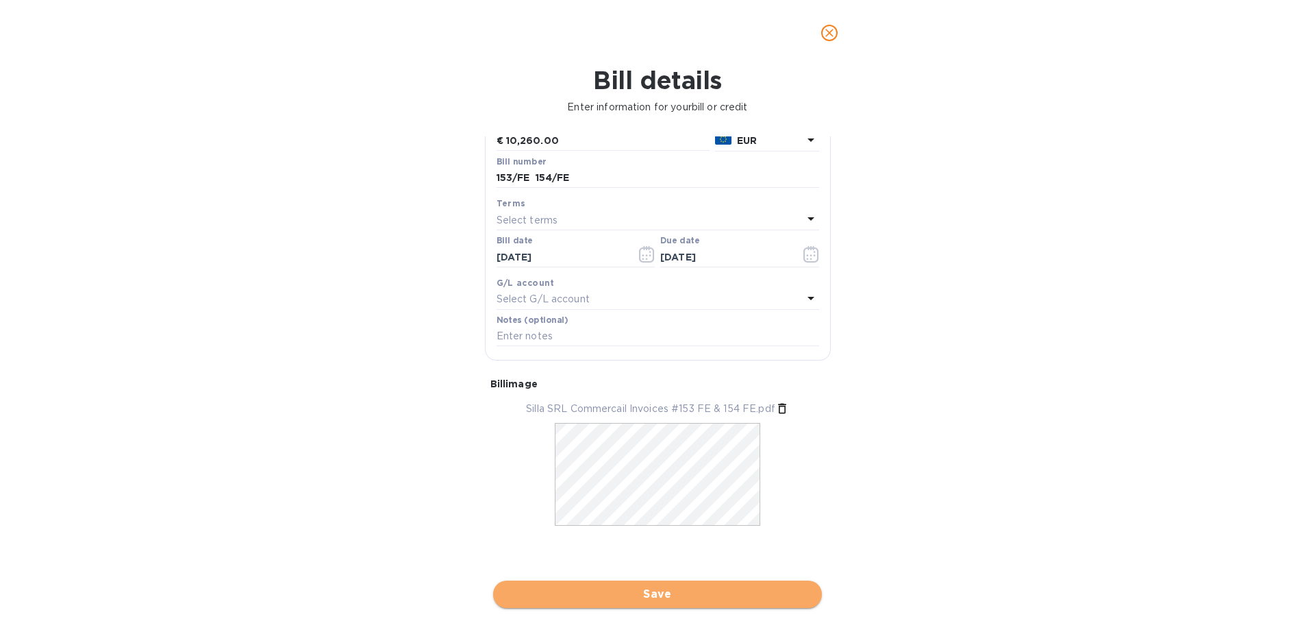
click at [684, 591] on span "Save" at bounding box center [657, 594] width 307 height 16
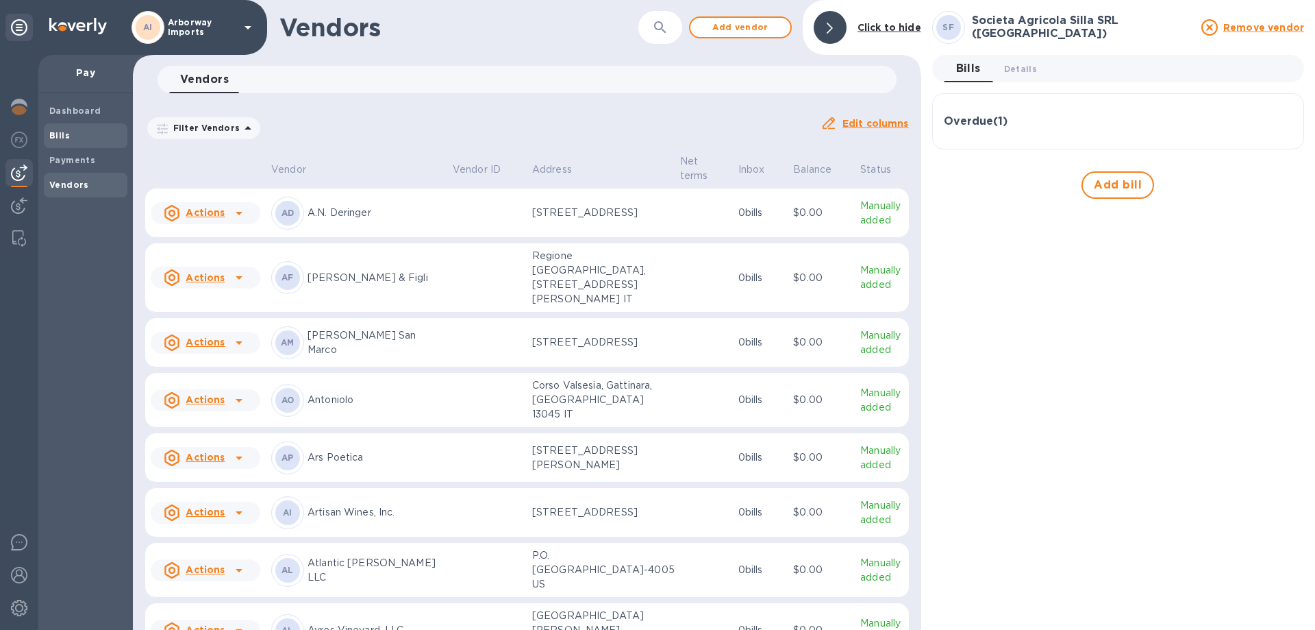
click at [59, 127] on div "Bills" at bounding box center [86, 135] width 84 height 25
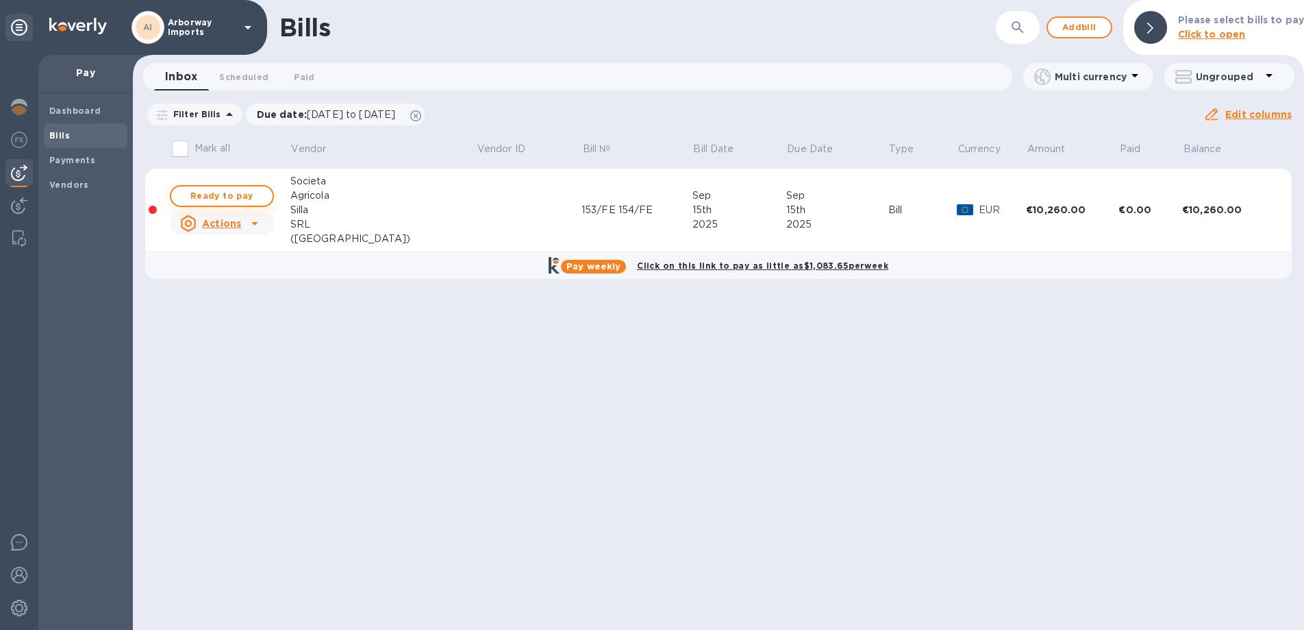
click at [227, 188] on span "Ready to pay" at bounding box center [221, 196] width 79 height 16
checkbox input "true"
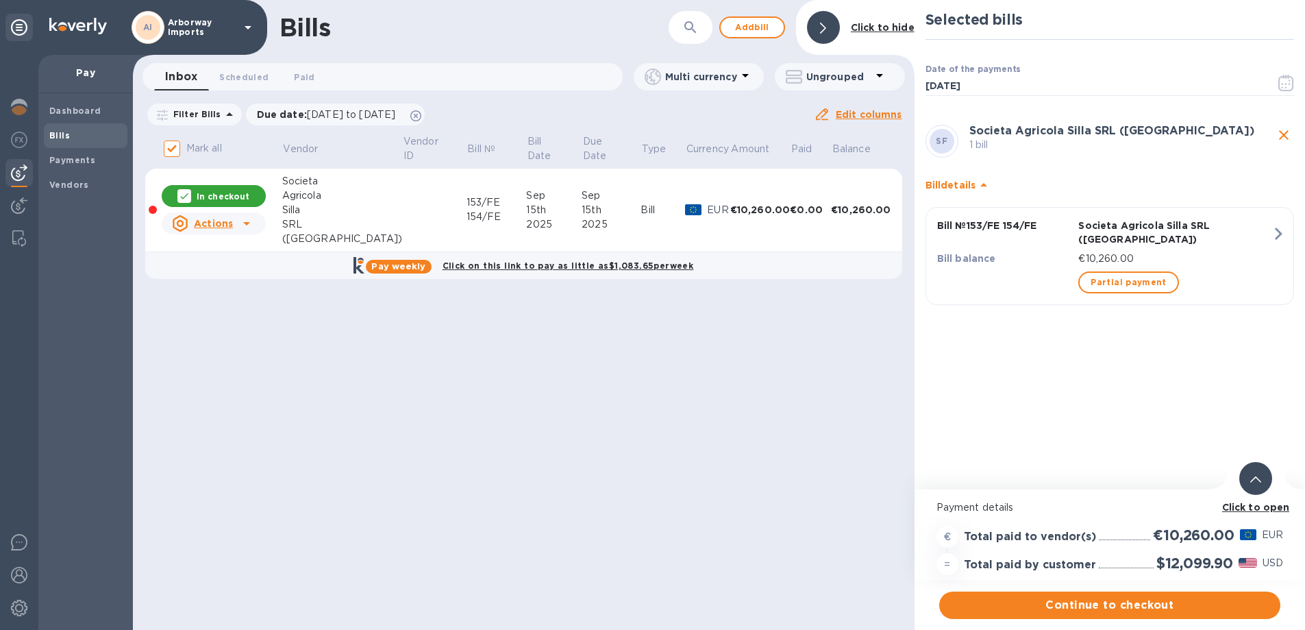
click at [1267, 509] on b "Click to open" at bounding box center [1256, 507] width 68 height 11
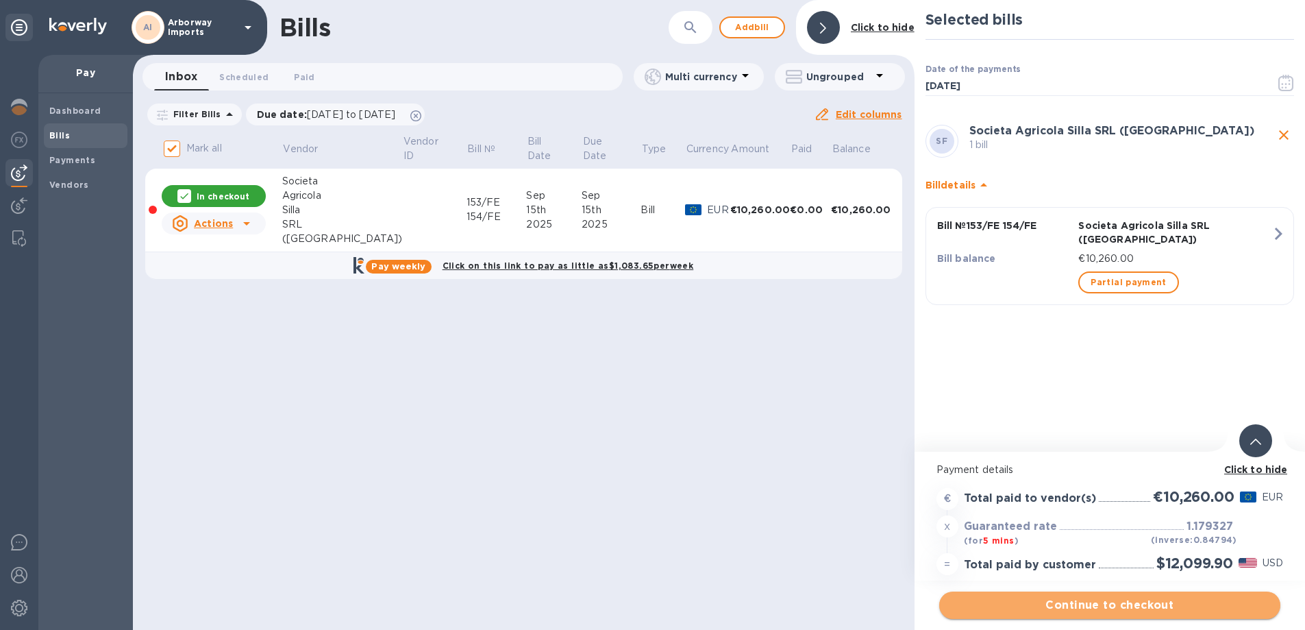
click at [1022, 608] on span "Continue to checkout" at bounding box center [1109, 605] width 319 height 16
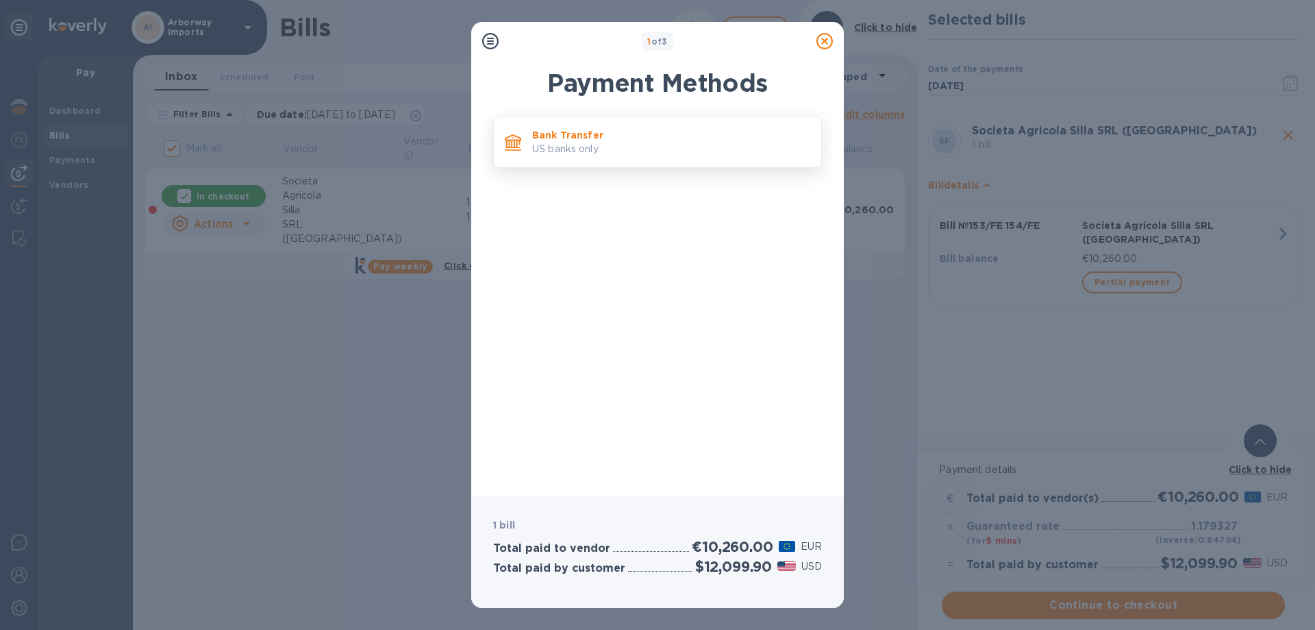
click at [699, 130] on p "Bank Transfer" at bounding box center [671, 135] width 278 height 14
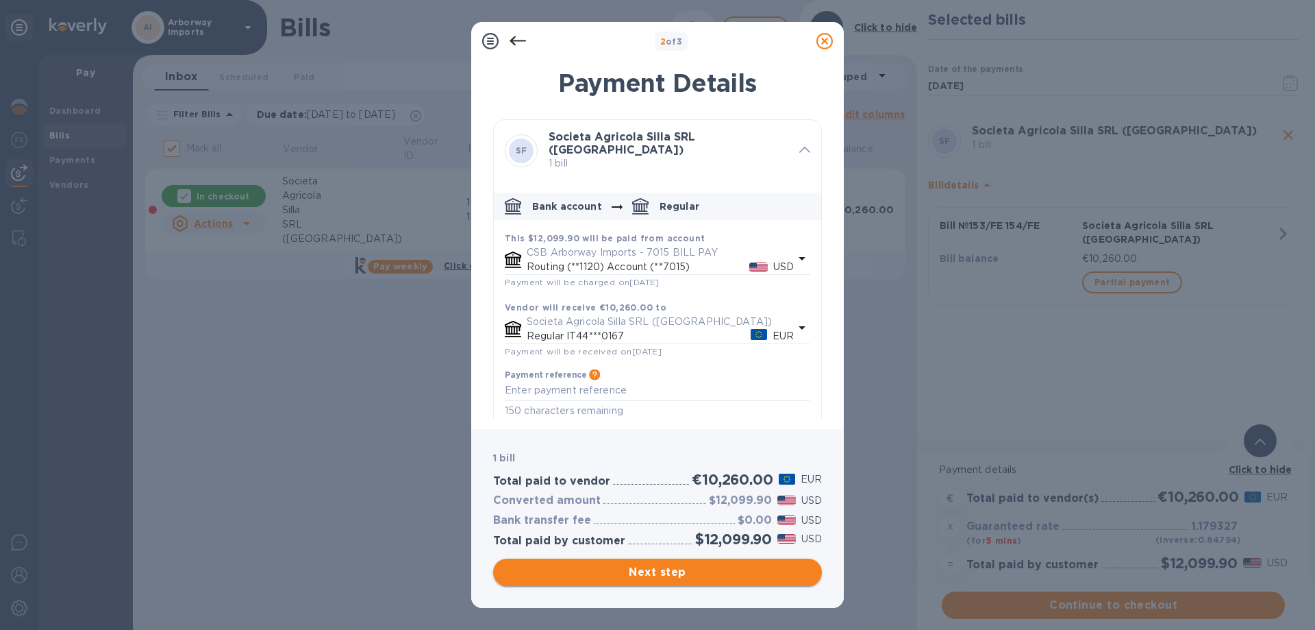
click at [645, 576] on span "Next step" at bounding box center [657, 572] width 307 height 16
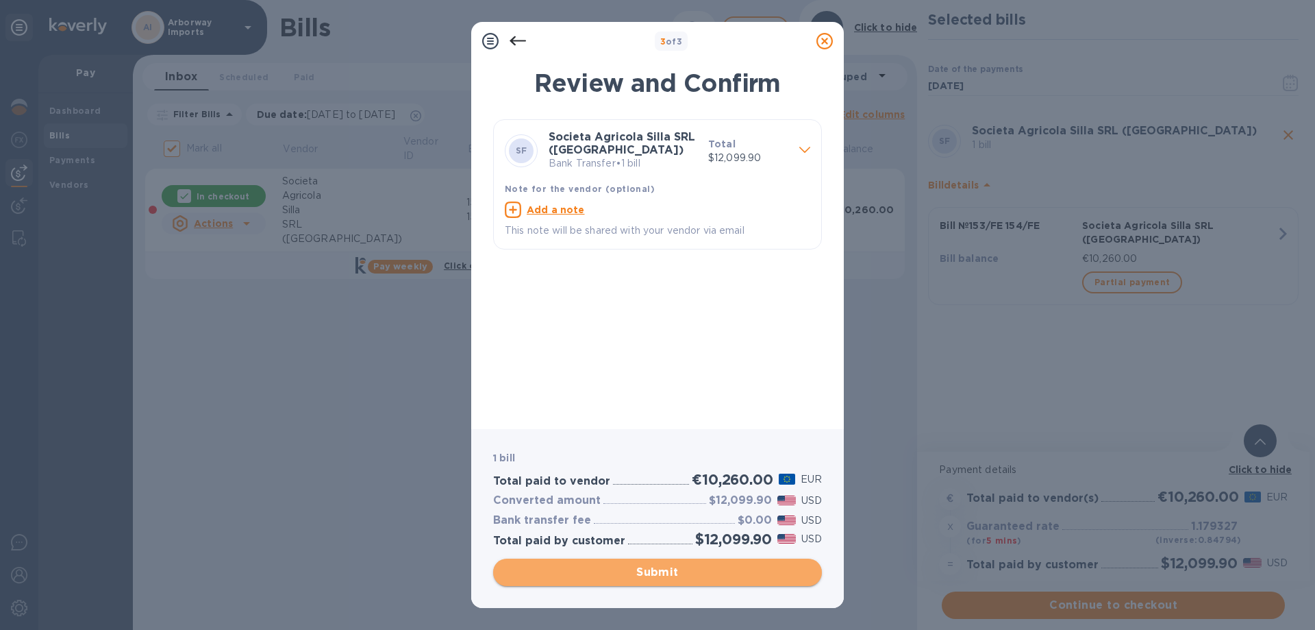
click at [613, 568] on span "Submit" at bounding box center [657, 572] width 307 height 16
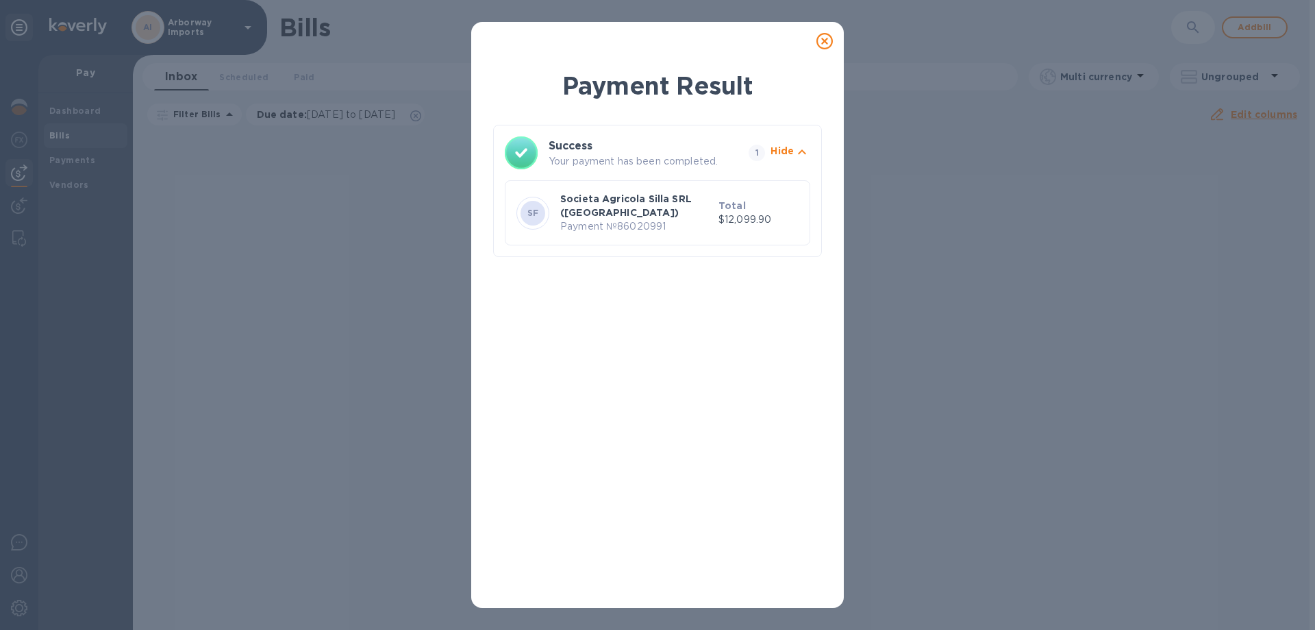
click at [821, 36] on icon at bounding box center [825, 41] width 16 height 16
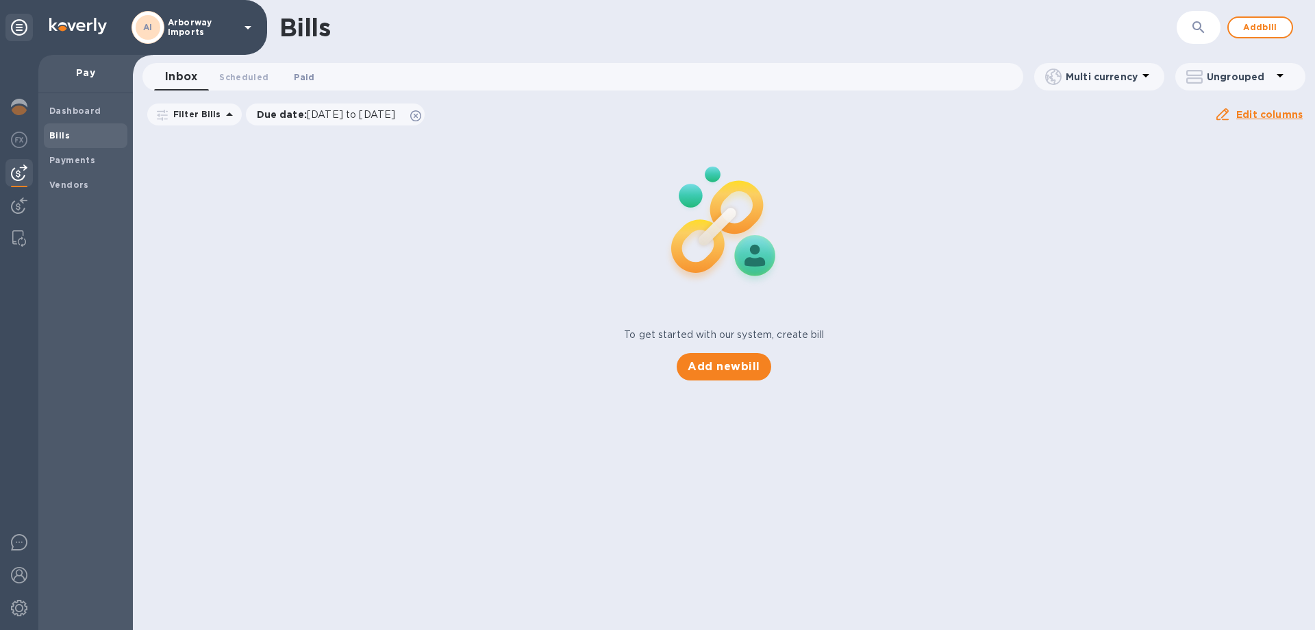
click at [303, 81] on span "Paid 0" at bounding box center [304, 77] width 21 height 14
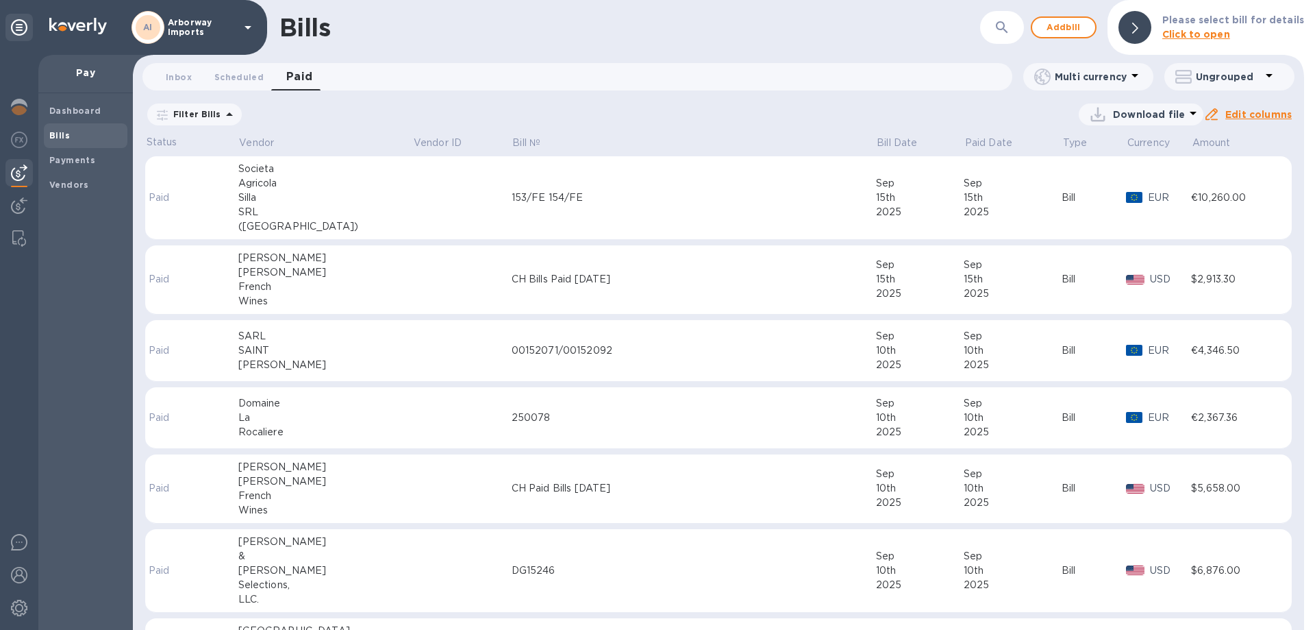
click at [512, 193] on div "153/FE 154/FE" at bounding box center [694, 197] width 364 height 14
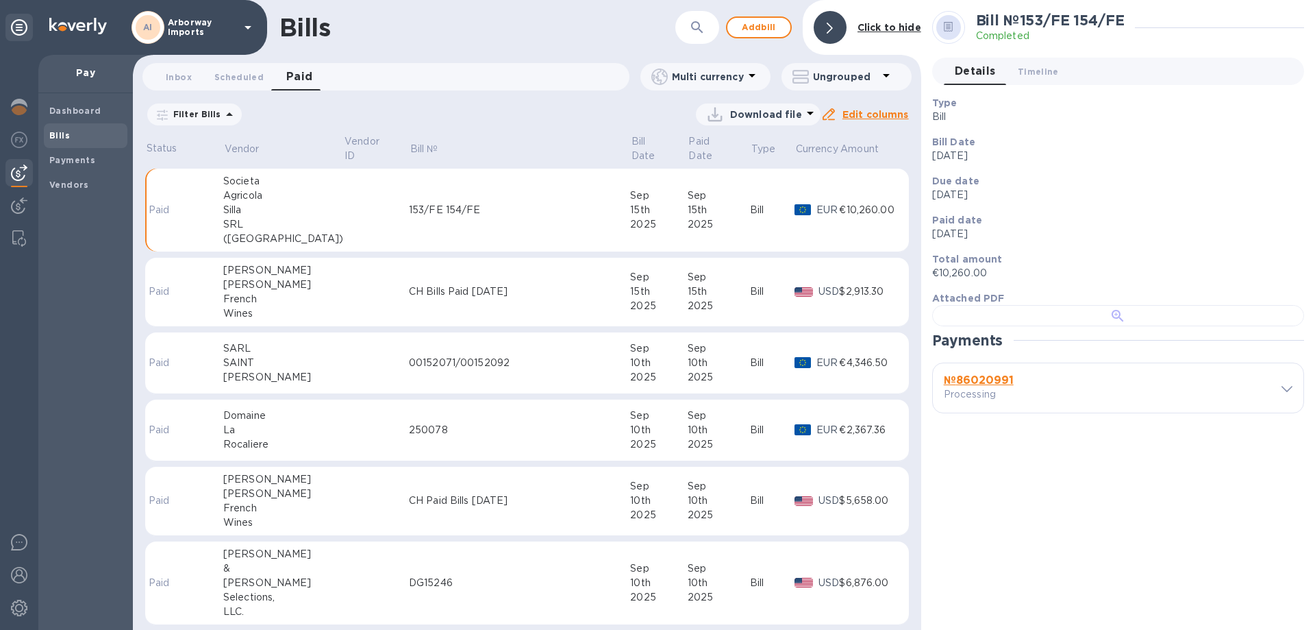
scroll to position [264, 0]
click at [1004, 386] on b "№ 86020991" at bounding box center [979, 379] width 70 height 13
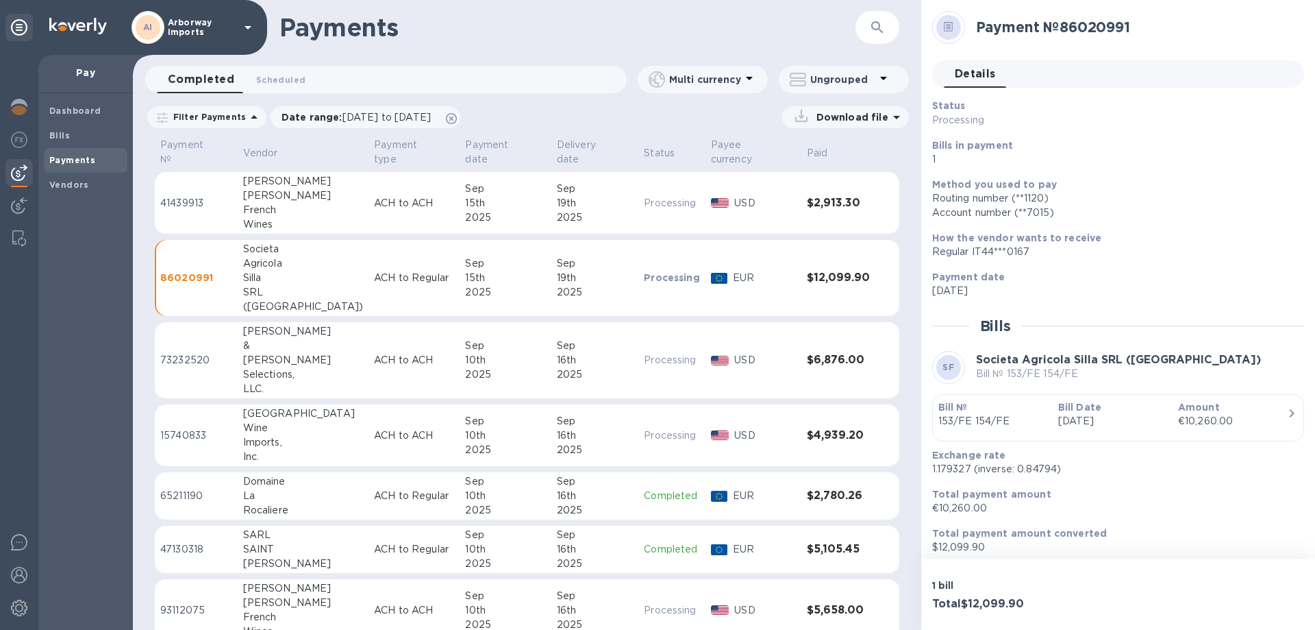
click at [1062, 417] on p "[DATE]" at bounding box center [1113, 421] width 109 height 14
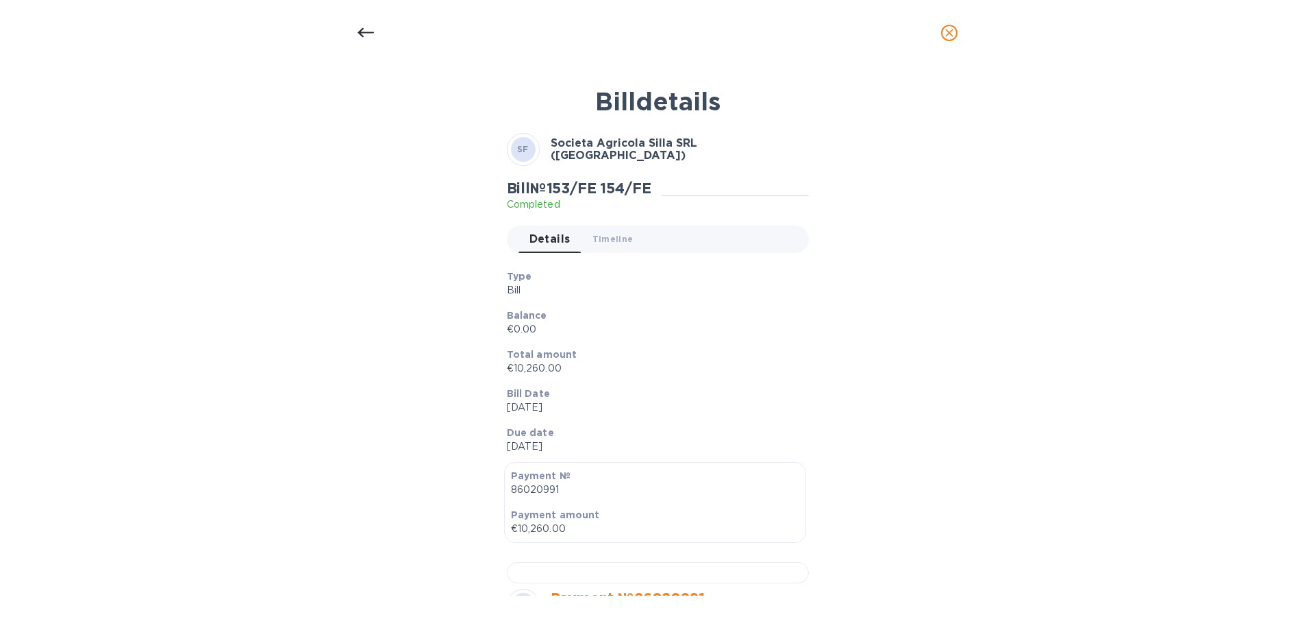
click at [647, 358] on p "Total amount" at bounding box center [652, 354] width 291 height 14
click at [362, 38] on icon at bounding box center [366, 33] width 16 height 16
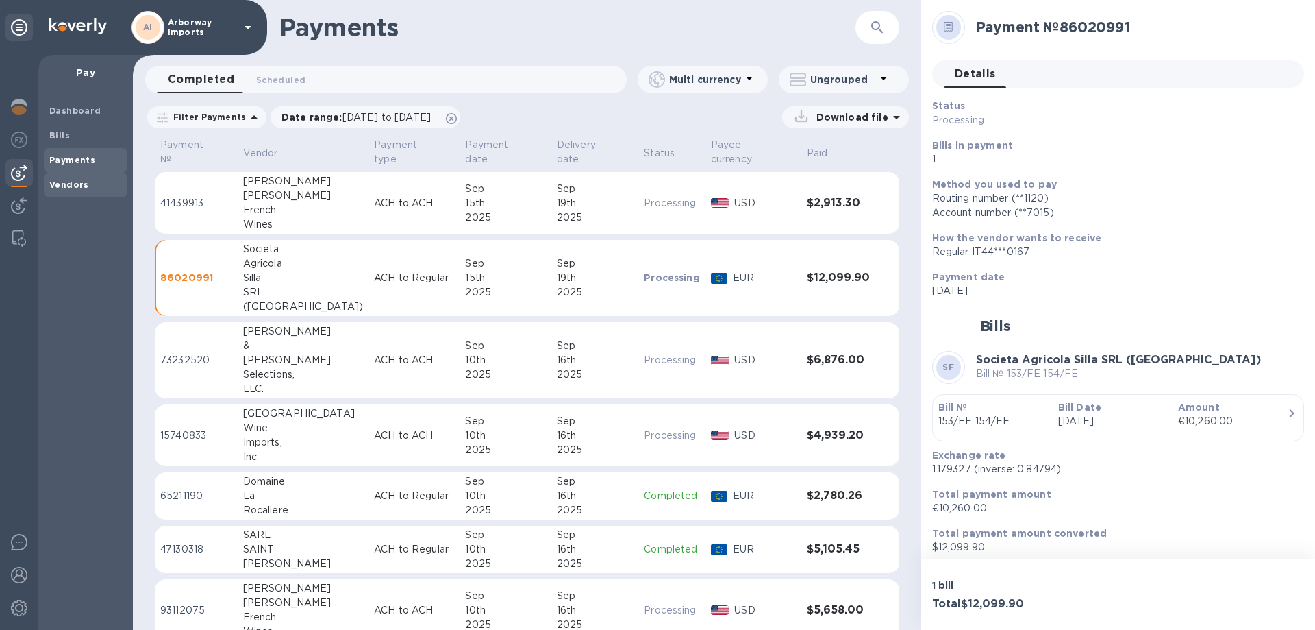
click at [64, 184] on b "Vendors" at bounding box center [69, 185] width 40 height 10
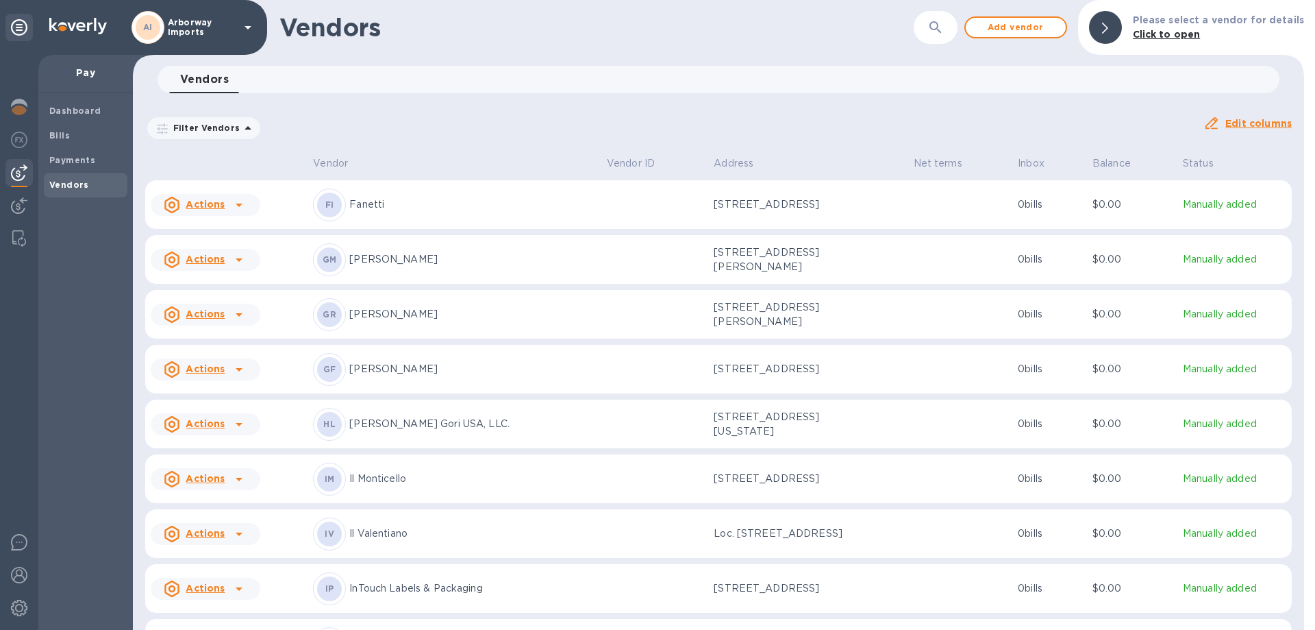
click at [483, 417] on p "[PERSON_NAME] Gori USA, LLC." at bounding box center [472, 424] width 247 height 14
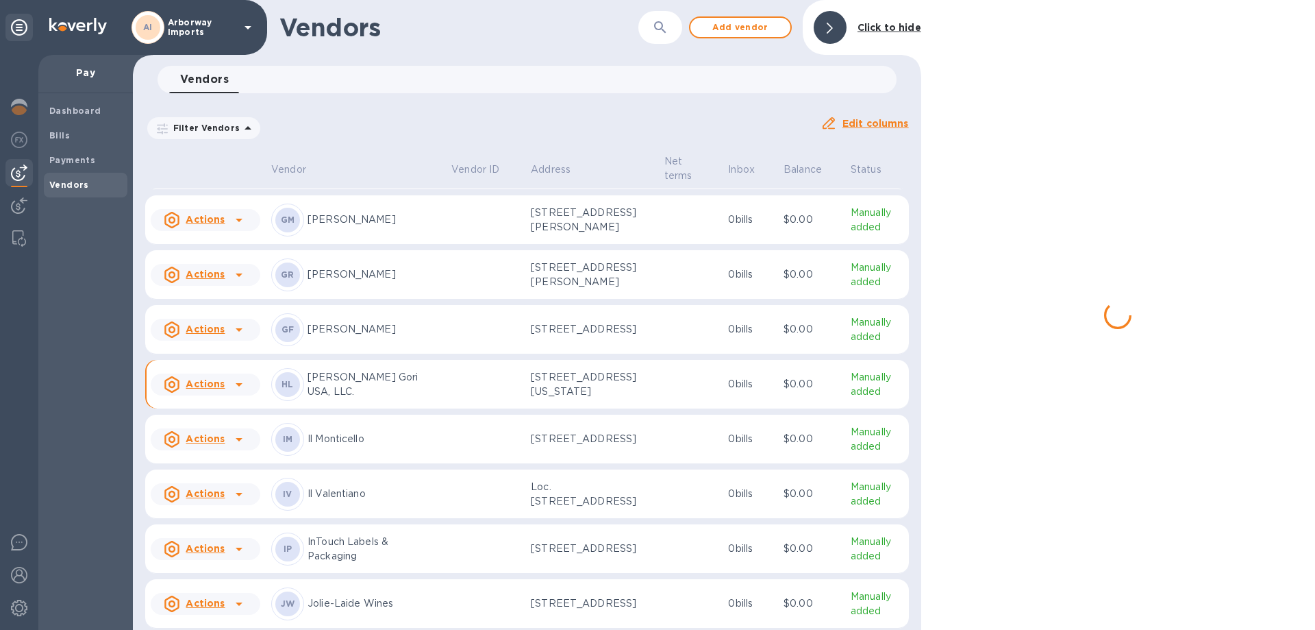
scroll to position [3631, 0]
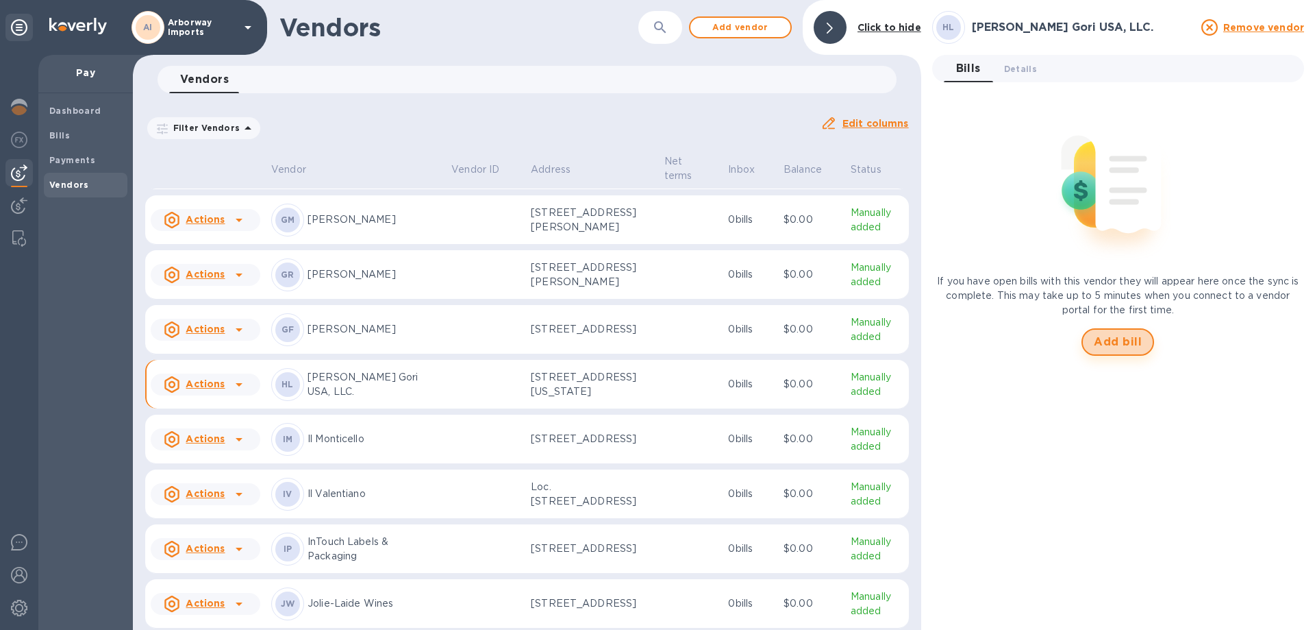
click at [1095, 334] on span "Add bill" at bounding box center [1118, 342] width 48 height 16
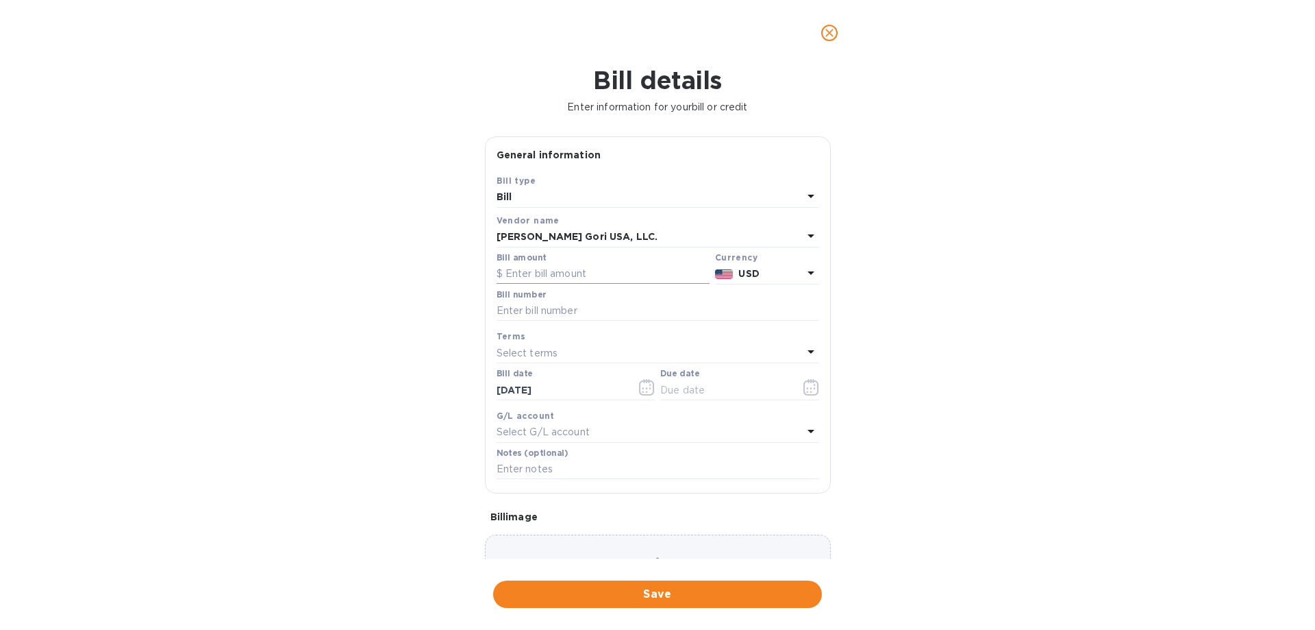
click at [591, 275] on input "text" at bounding box center [603, 274] width 213 height 21
type input "410.25"
click at [554, 310] on input "text" at bounding box center [658, 311] width 323 height 21
type input "5312560016"
click at [809, 389] on icon "button" at bounding box center [812, 387] width 16 height 16
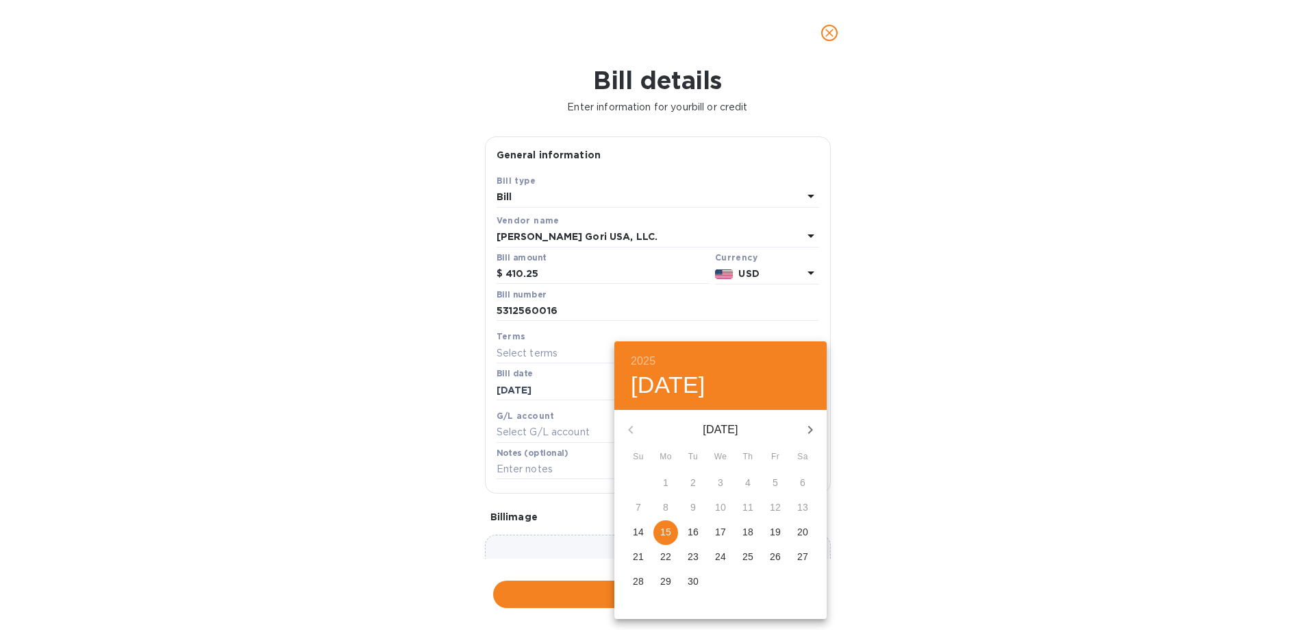
click at [658, 534] on span "15" at bounding box center [666, 532] width 25 height 14
type input "[DATE]"
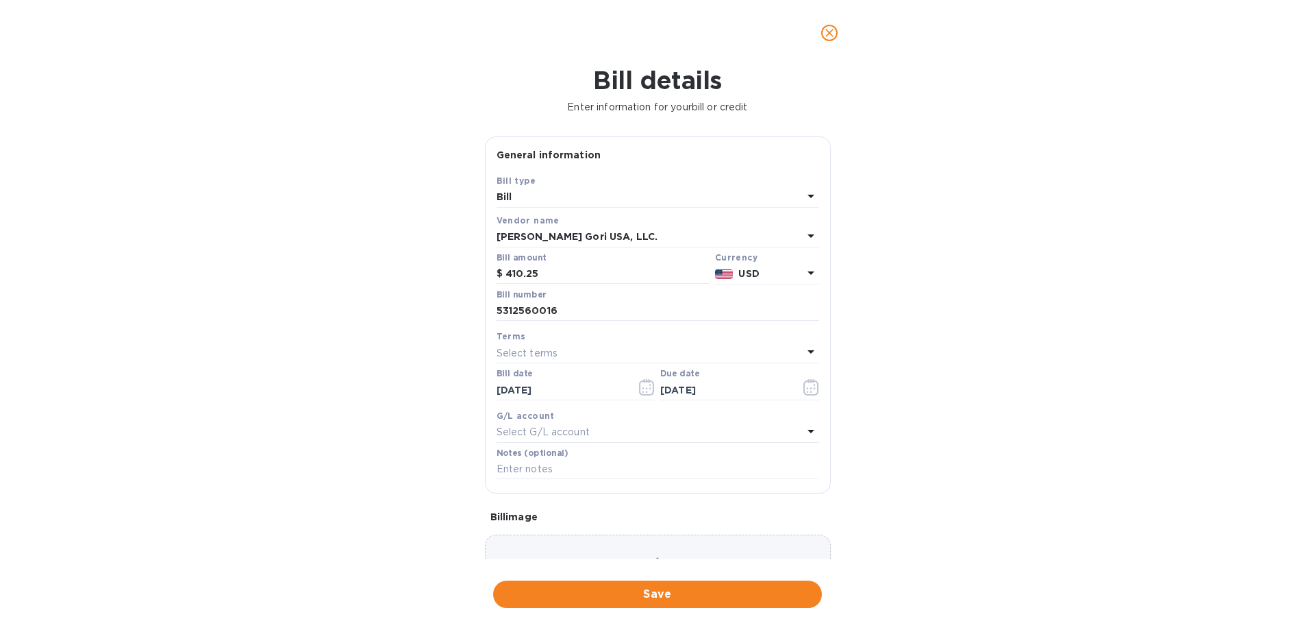
click at [628, 542] on div "Choose a bill and drag it here" at bounding box center [658, 583] width 346 height 99
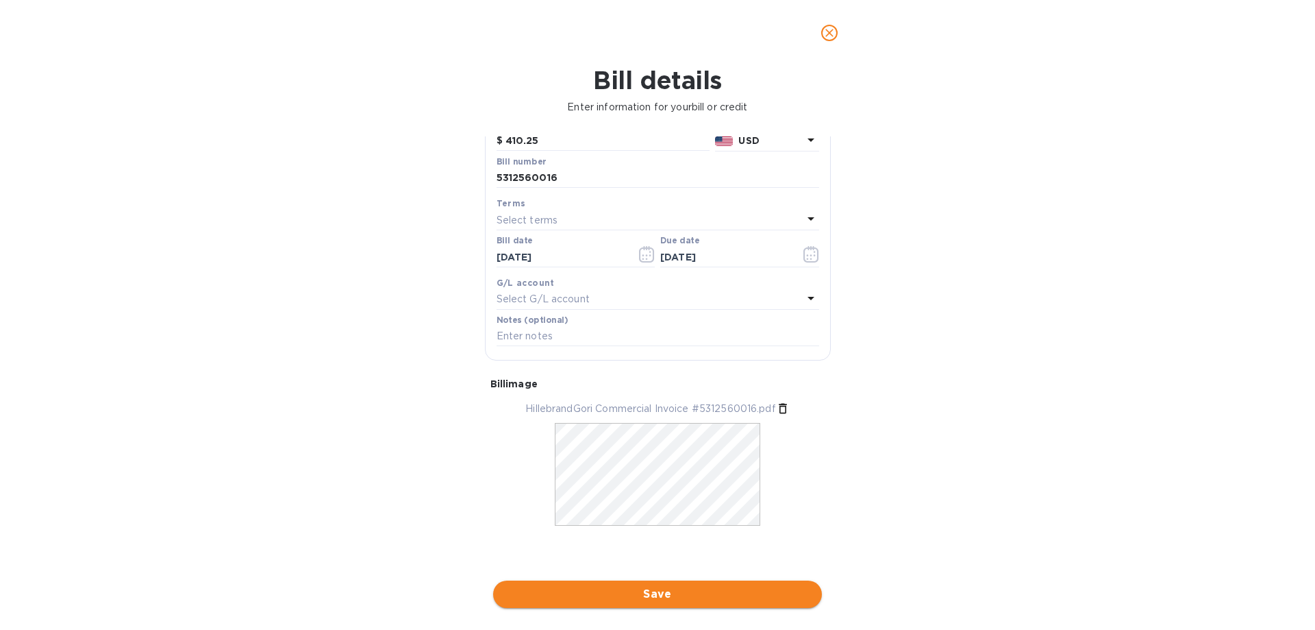
click at [665, 585] on button "Save" at bounding box center [657, 593] width 329 height 27
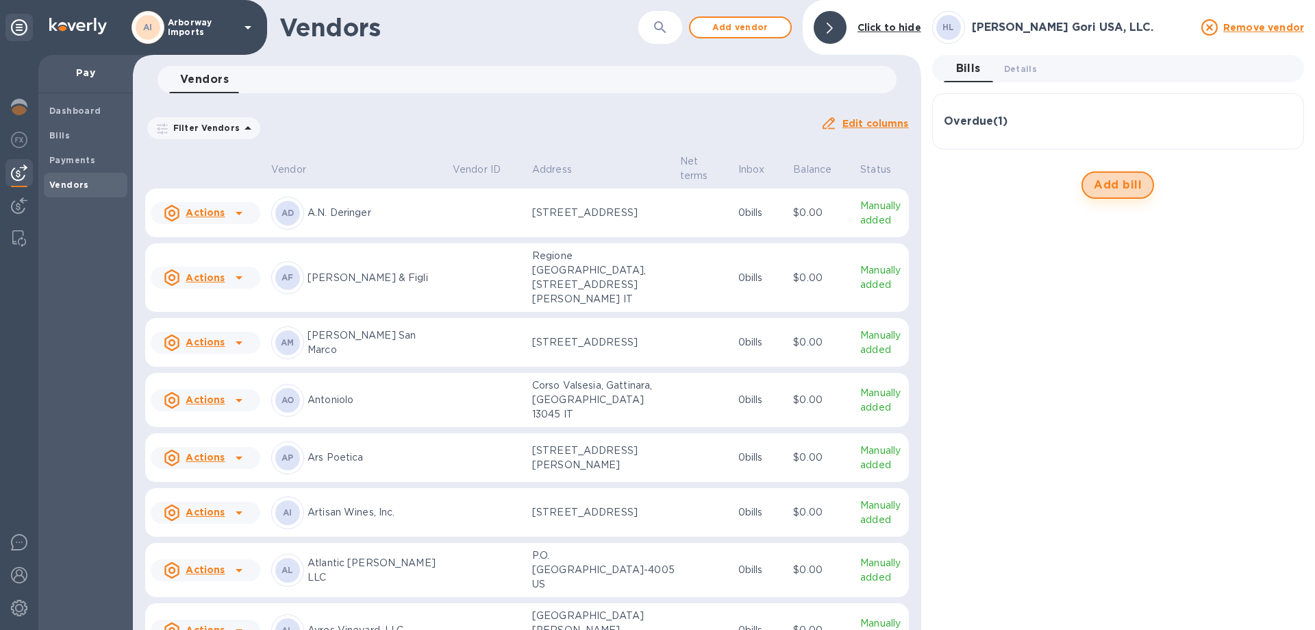
click at [1113, 183] on span "Add bill" at bounding box center [1118, 185] width 48 height 16
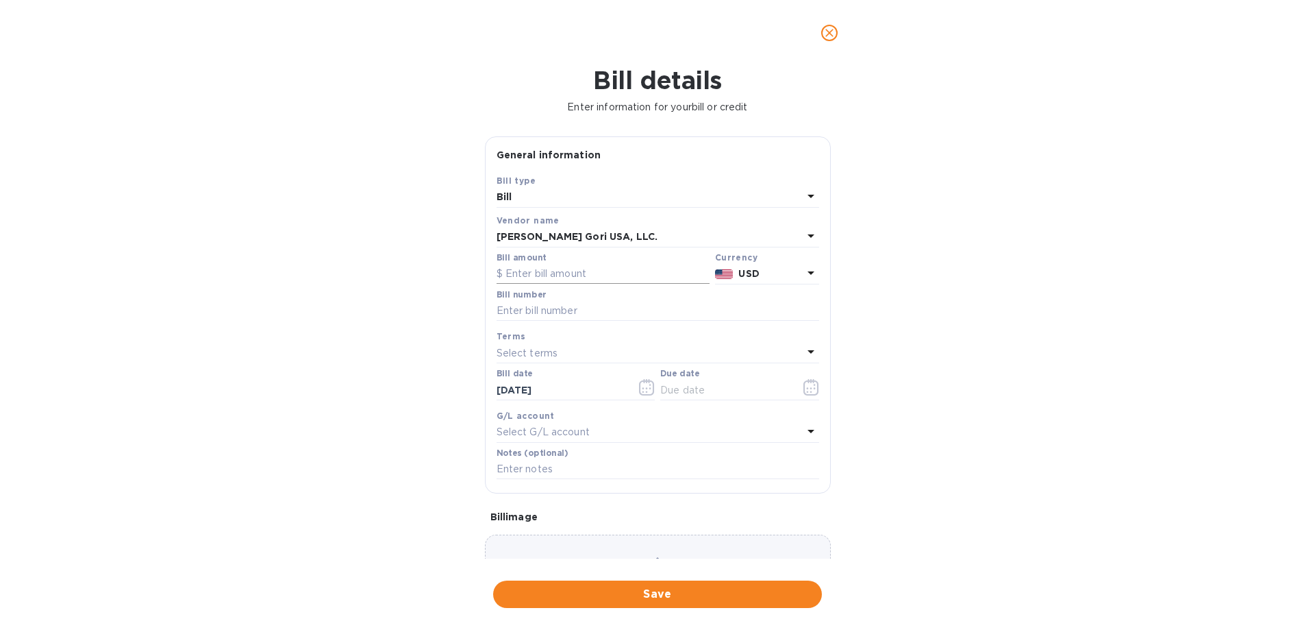
click at [553, 277] on input "text" at bounding box center [603, 274] width 213 height 21
type input "9,458.19"
click at [536, 310] on input "text" at bounding box center [658, 311] width 323 height 21
type input "5312562896"
click at [816, 388] on button "button" at bounding box center [811, 387] width 32 height 33
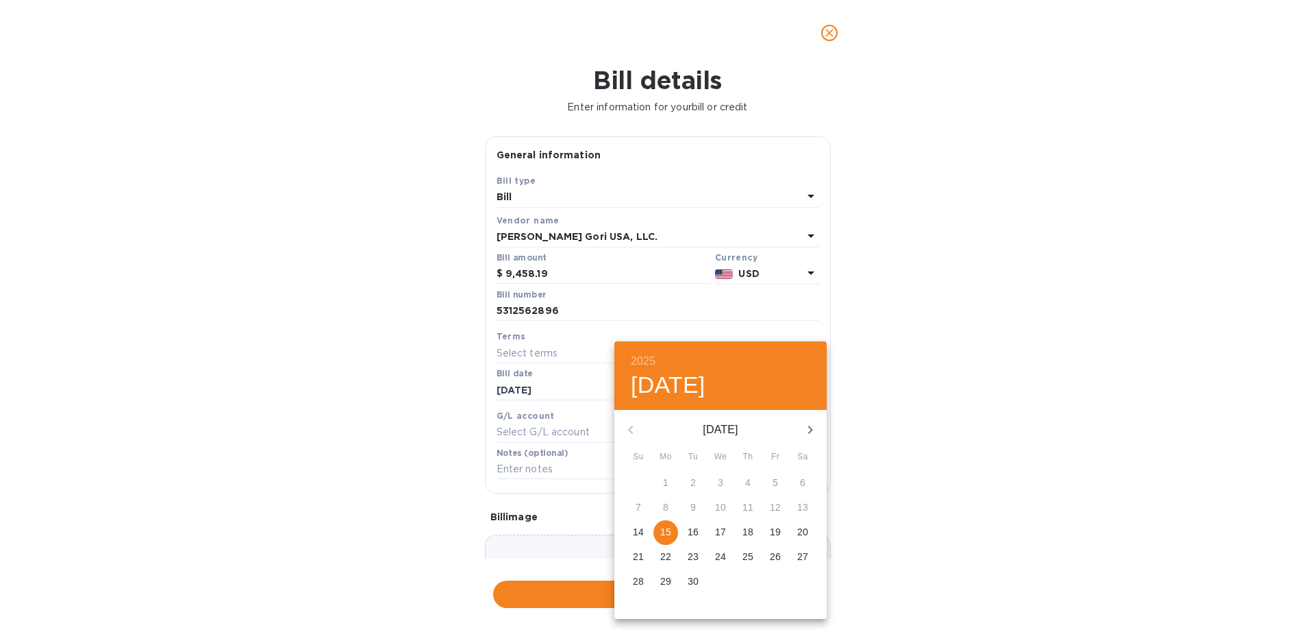
click at [666, 527] on p "15" at bounding box center [665, 532] width 11 height 14
type input "[DATE]"
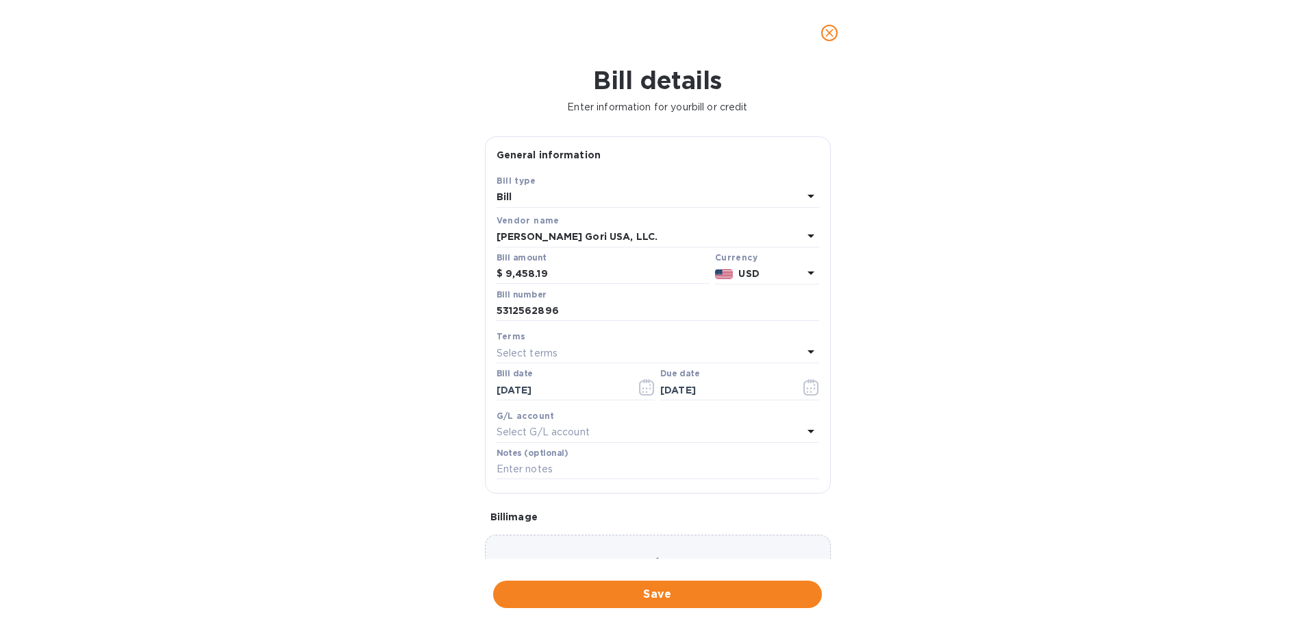
click at [623, 548] on div "Choose a bill and drag it here" at bounding box center [658, 583] width 346 height 99
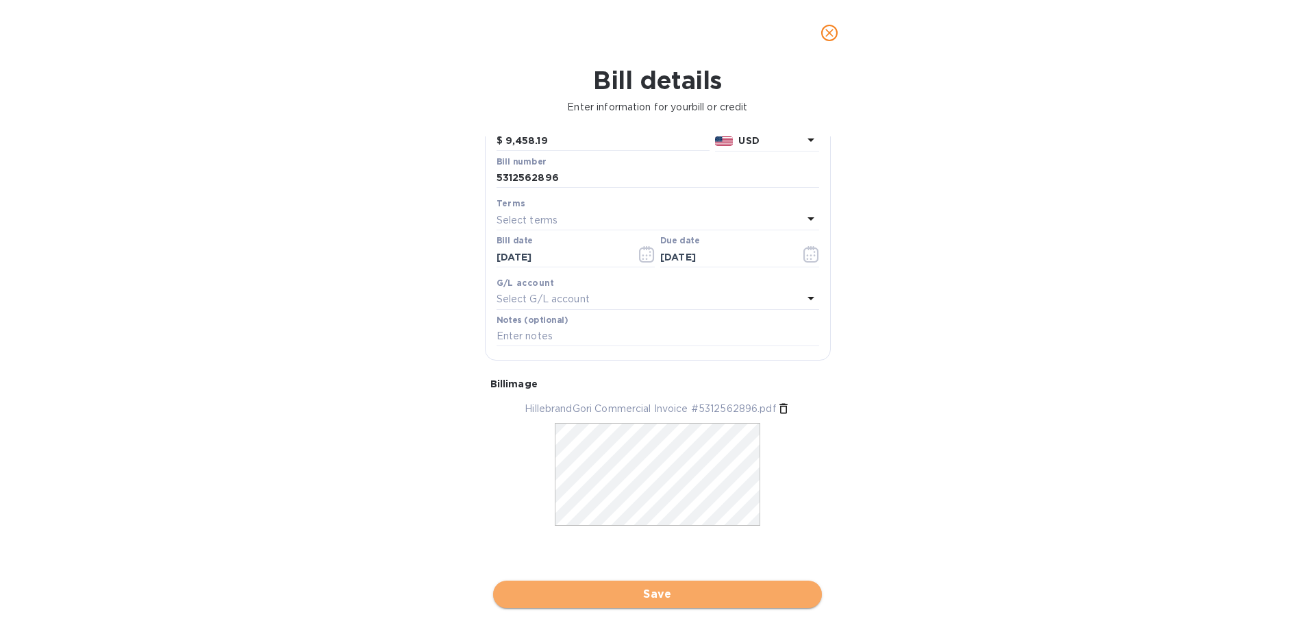
click at [671, 591] on span "Save" at bounding box center [657, 594] width 307 height 16
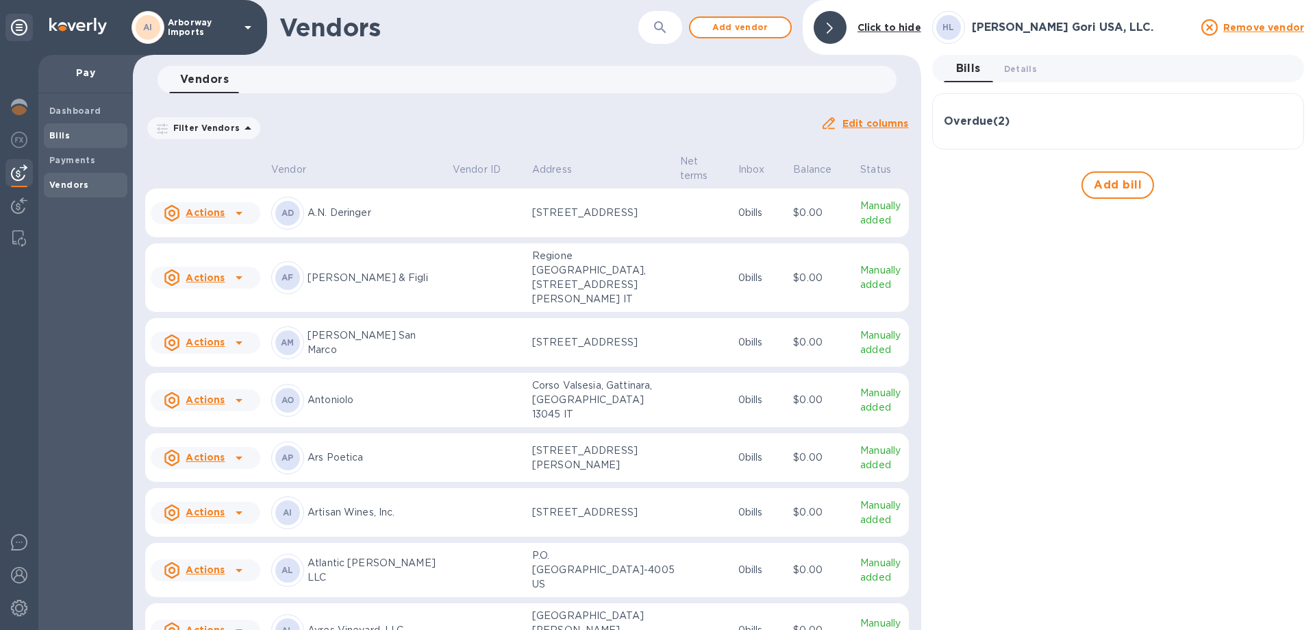
click at [51, 131] on b "Bills" at bounding box center [59, 135] width 21 height 10
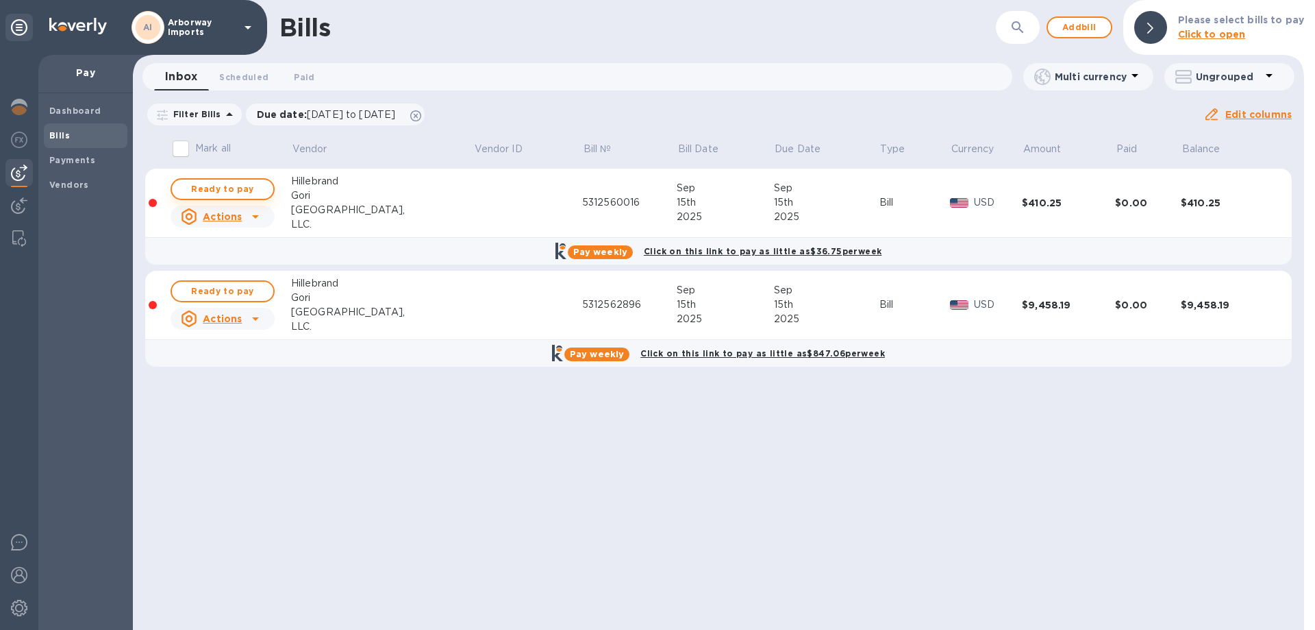
click at [210, 188] on span "Ready to pay" at bounding box center [222, 189] width 79 height 16
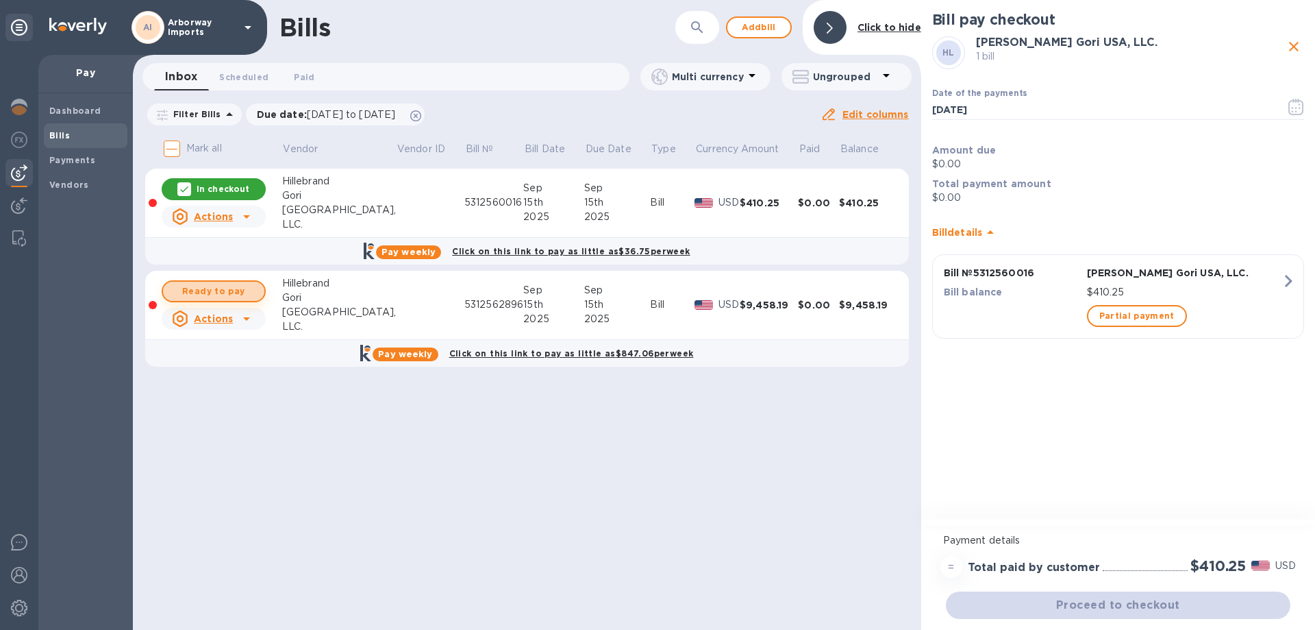
click at [199, 288] on span "Ready to pay" at bounding box center [213, 291] width 79 height 16
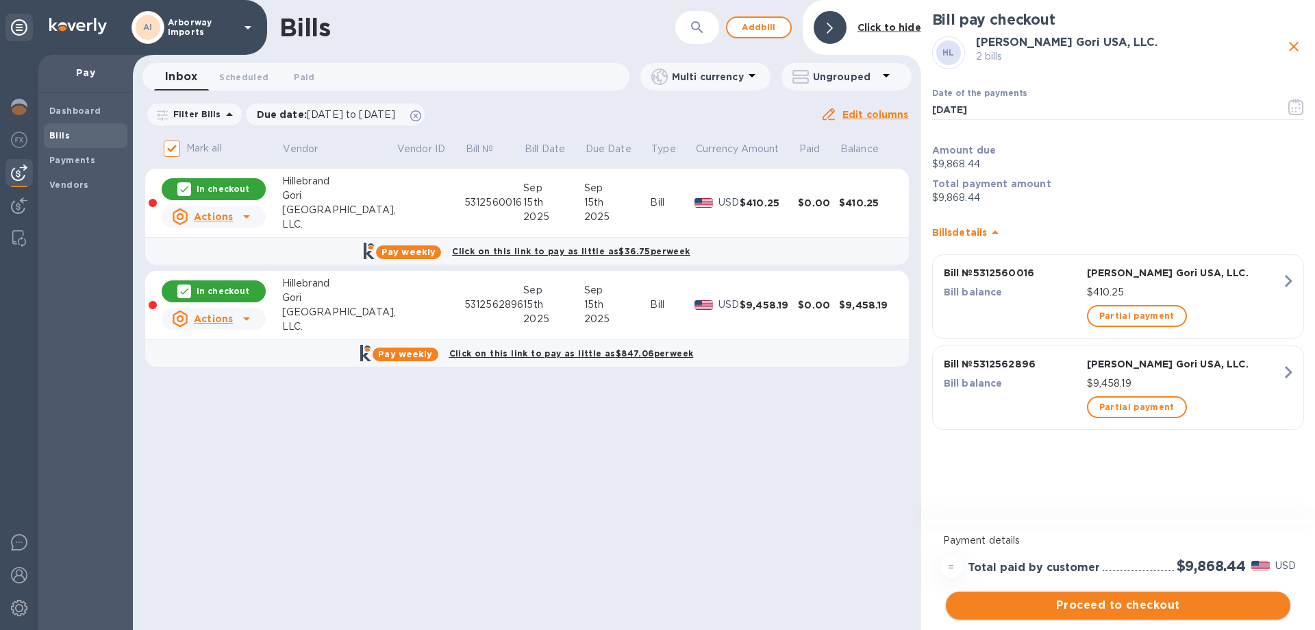
click at [1161, 613] on span "Proceed to checkout" at bounding box center [1118, 605] width 323 height 16
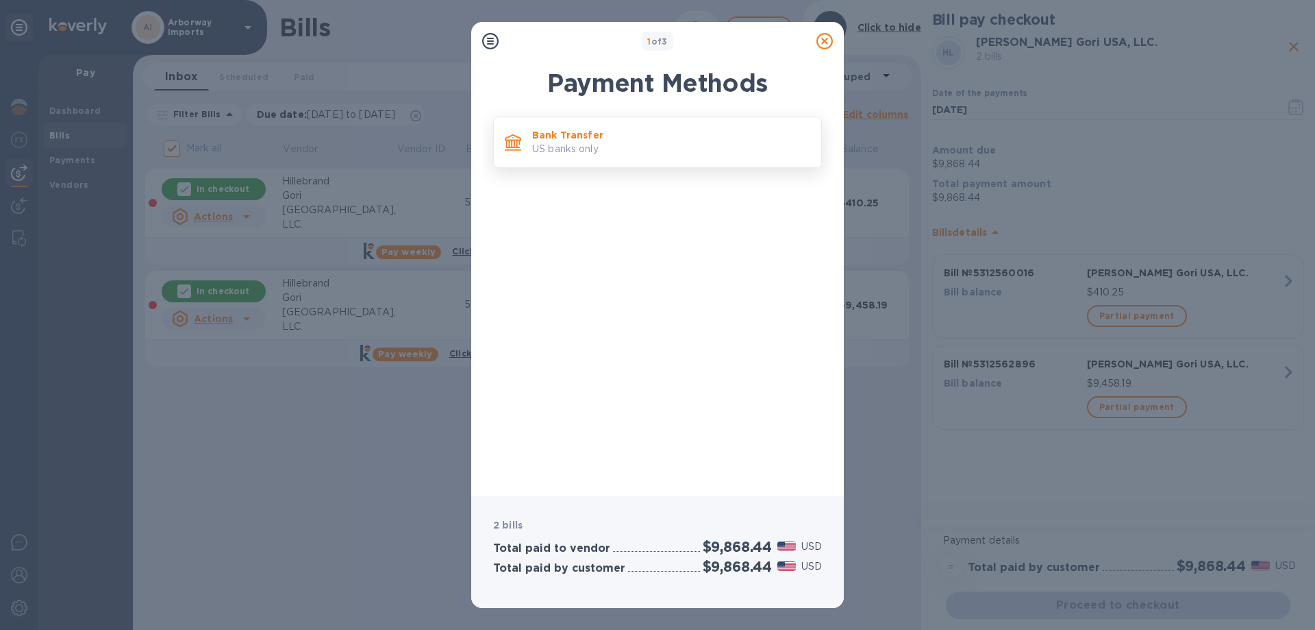
click at [649, 153] on p "US banks only." at bounding box center [671, 149] width 278 height 14
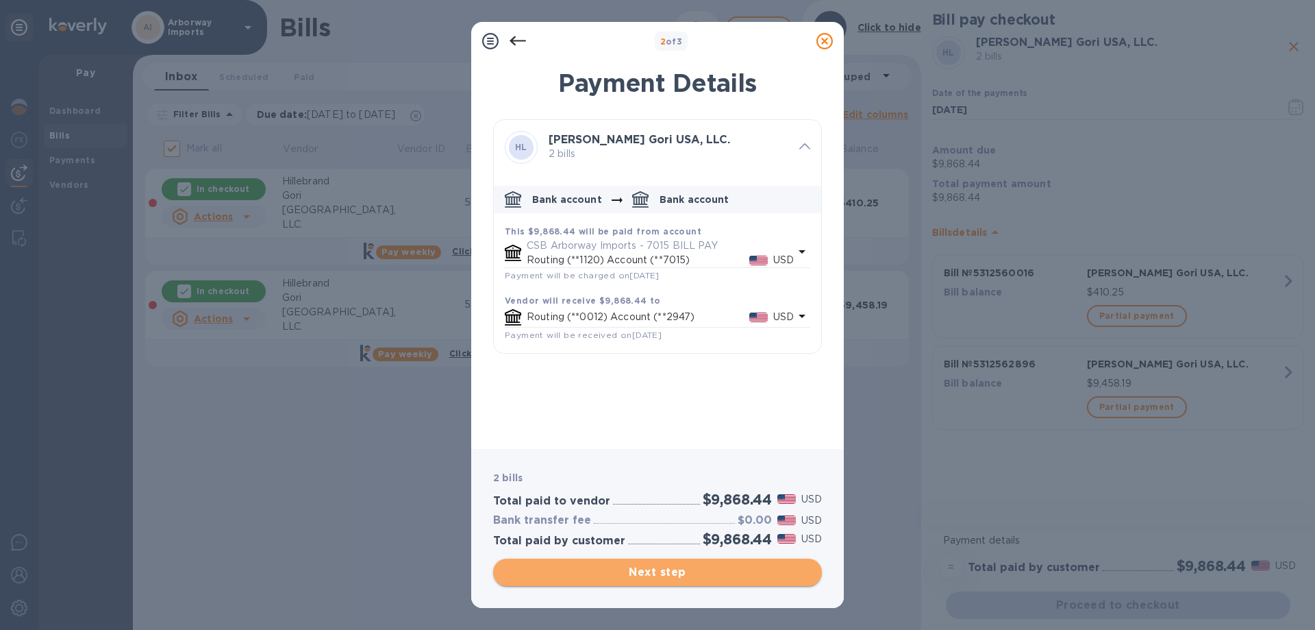
click at [621, 571] on span "Next step" at bounding box center [657, 572] width 307 height 16
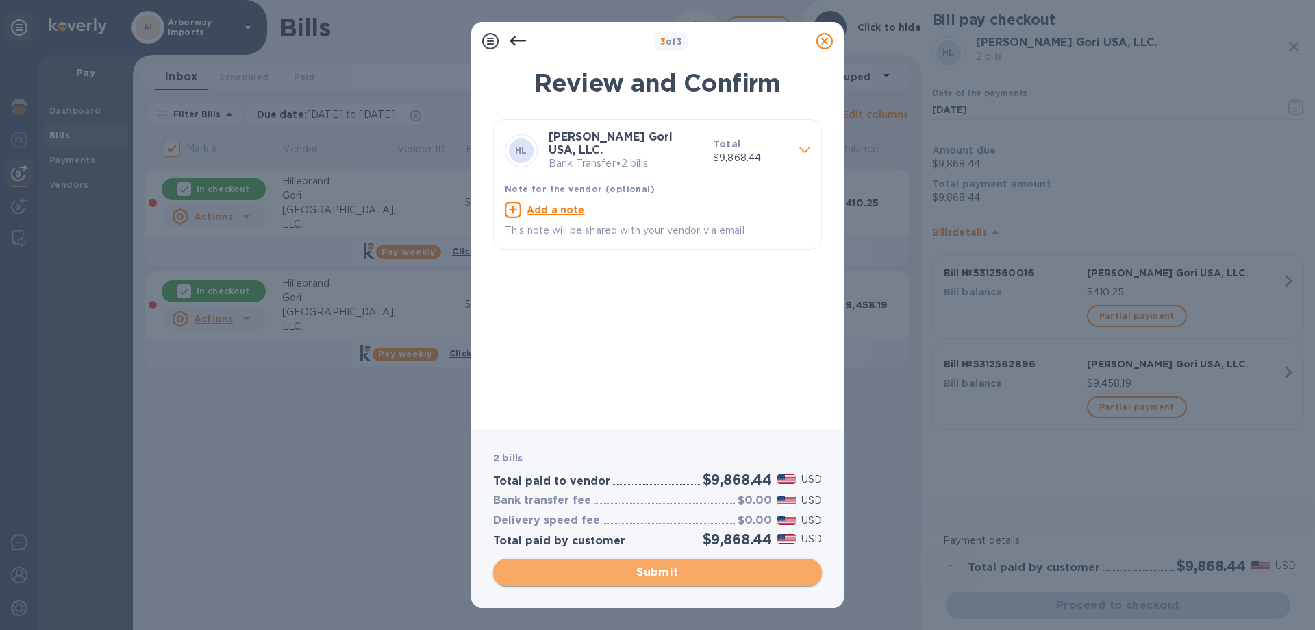
click at [639, 563] on button "Submit" at bounding box center [657, 571] width 329 height 27
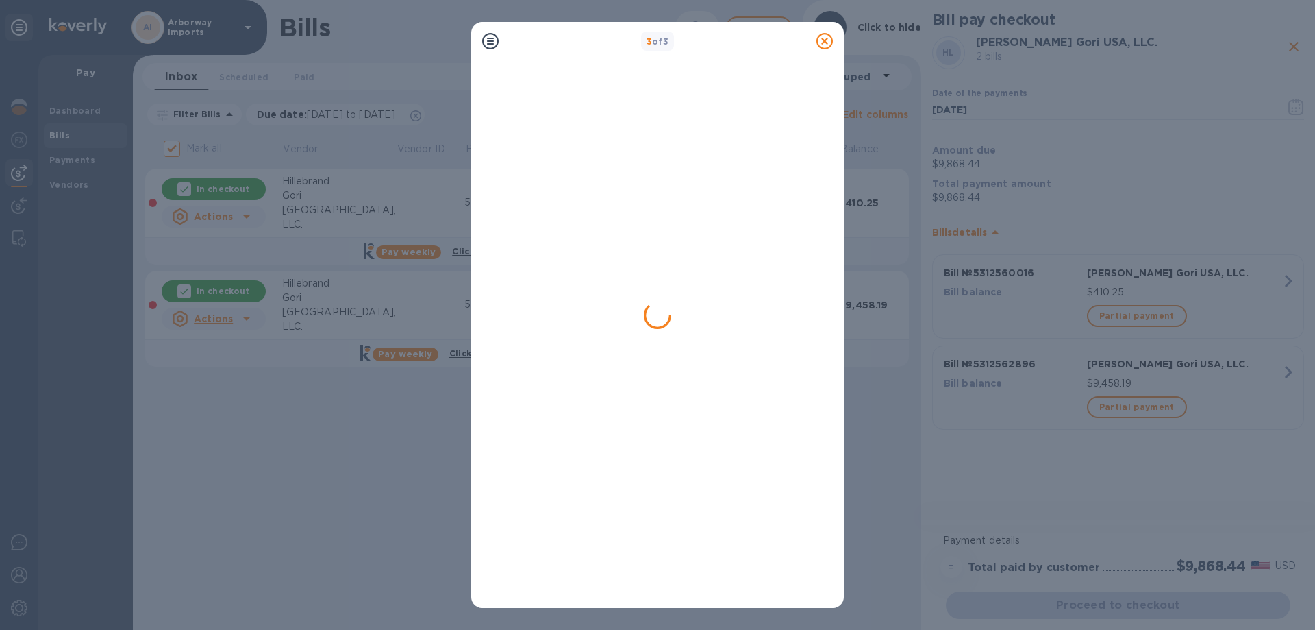
checkbox input "false"
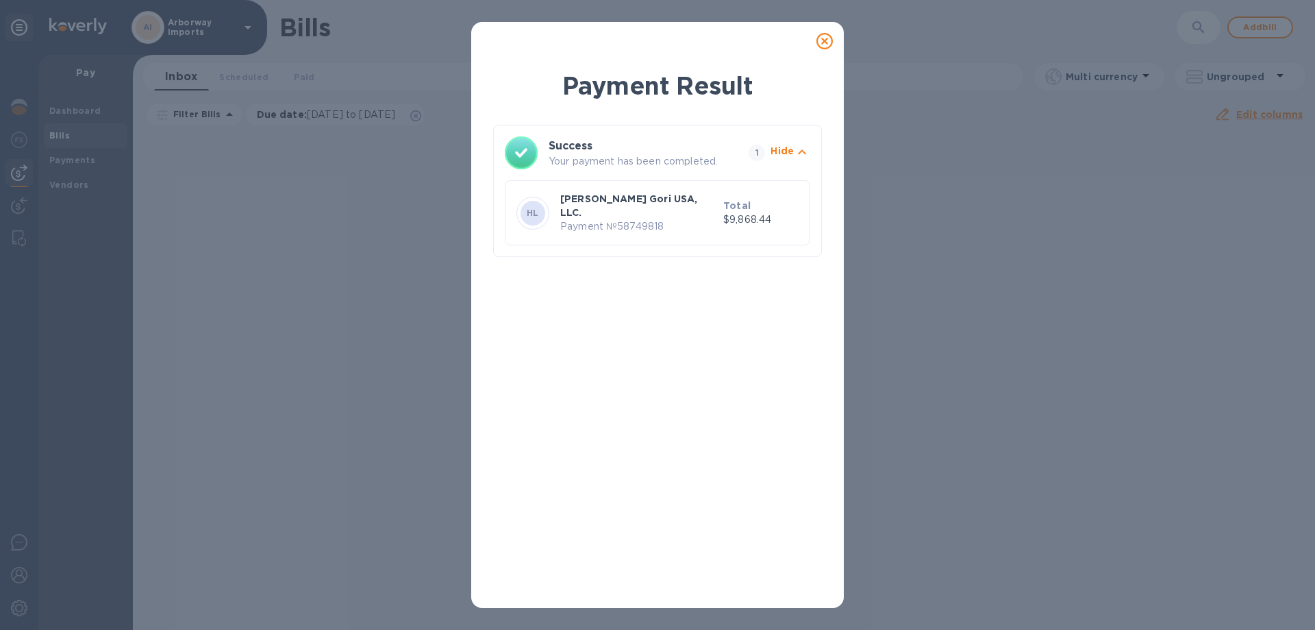
click at [821, 38] on icon at bounding box center [825, 41] width 16 height 16
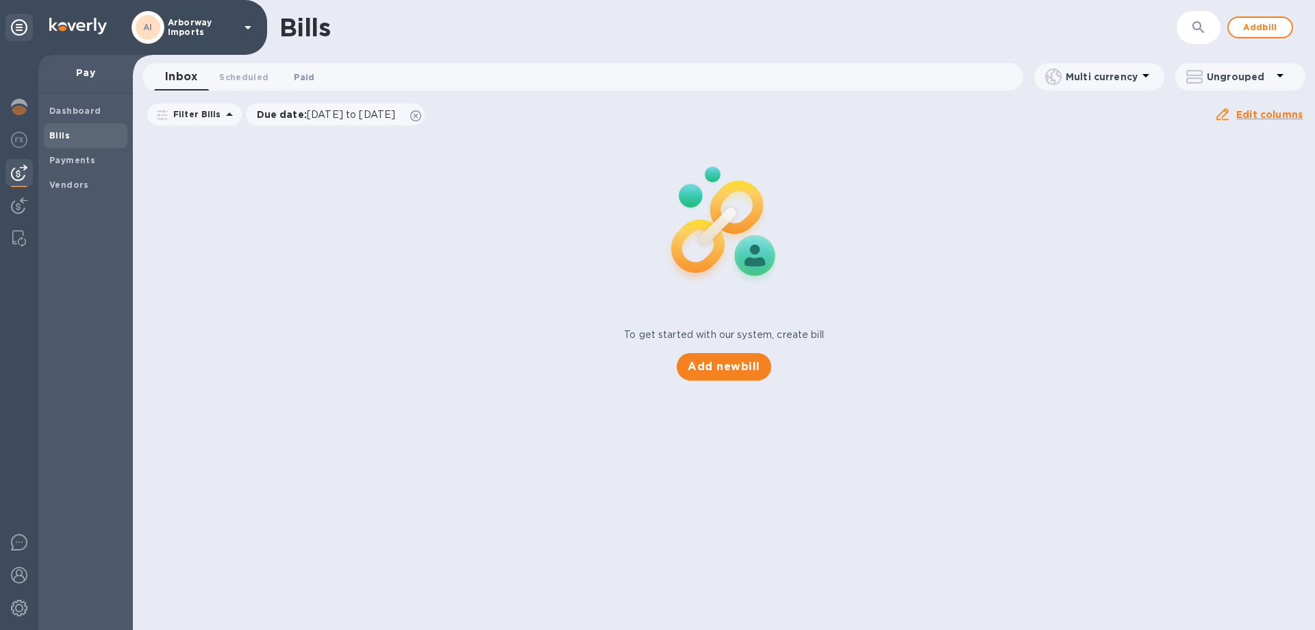
click at [314, 73] on span "Paid 0" at bounding box center [303, 77] width 27 height 14
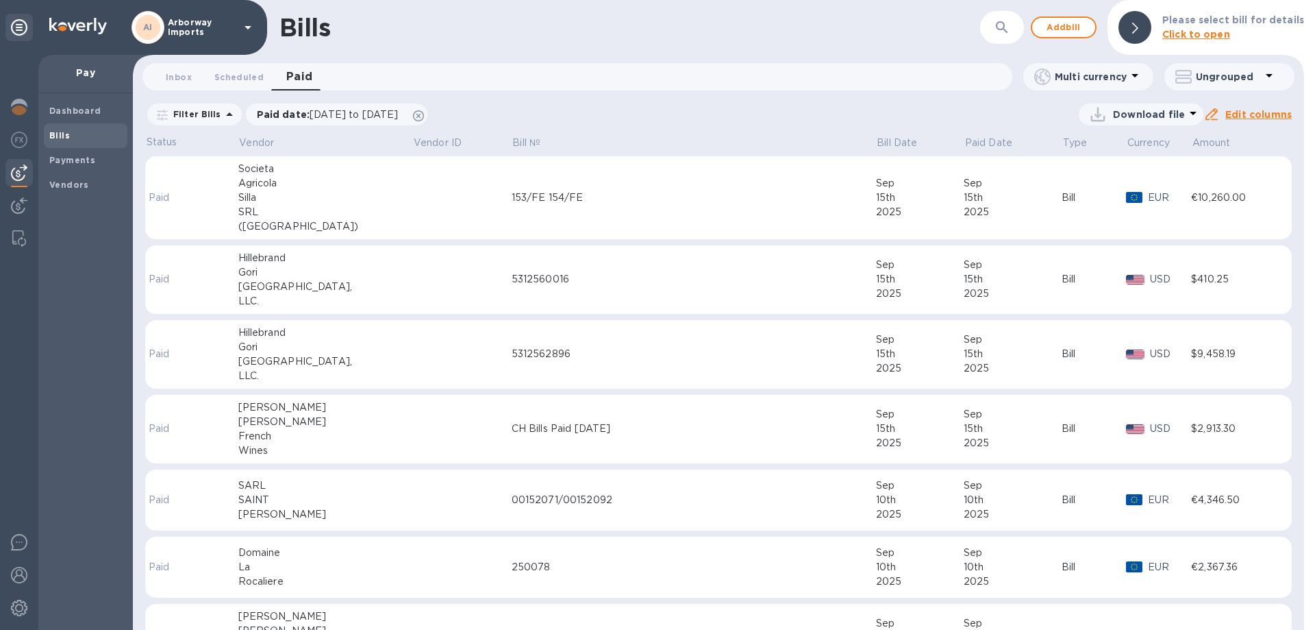
click at [512, 273] on div "5312560016" at bounding box center [694, 279] width 364 height 14
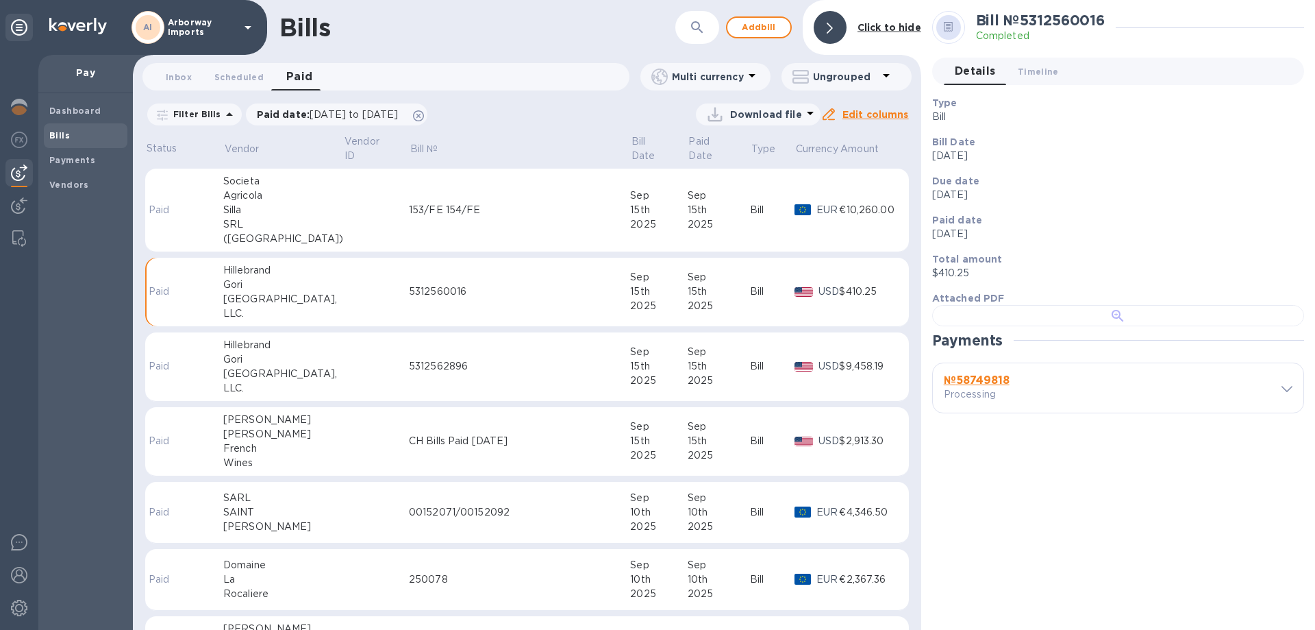
scroll to position [264, 0]
click at [979, 386] on b "№ 58749818" at bounding box center [977, 379] width 66 height 13
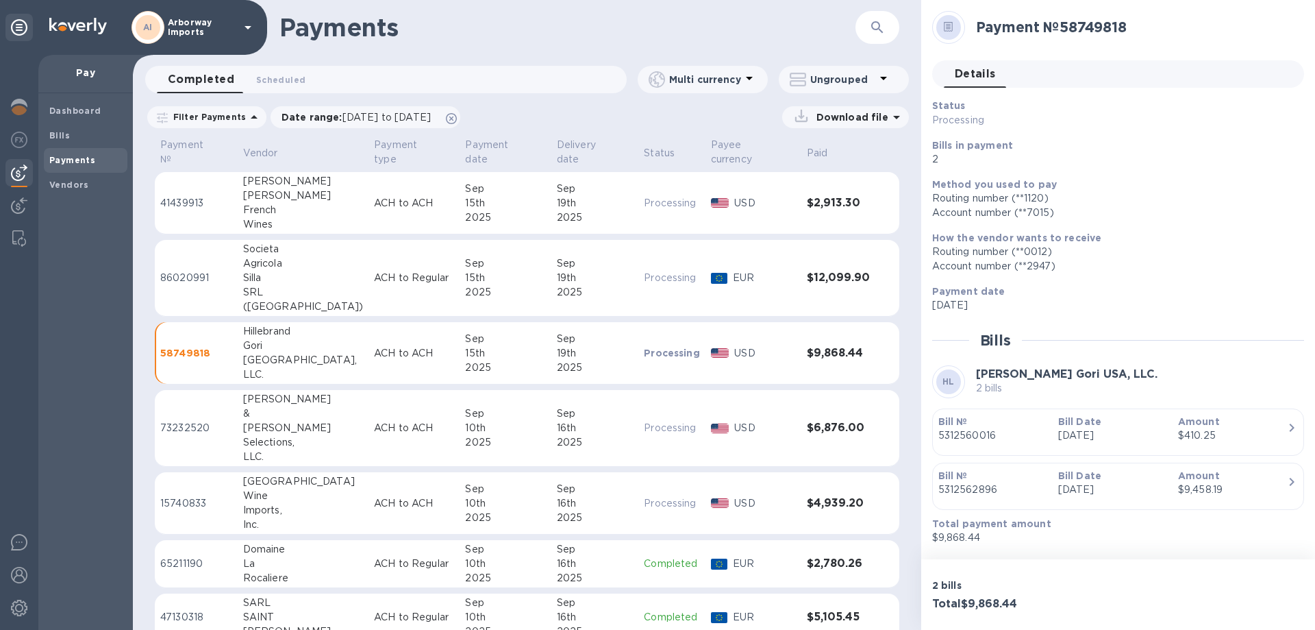
click at [1153, 240] on p "How the vendor wants to receive" at bounding box center [1112, 238] width 361 height 14
click at [1078, 425] on b "Bill Date" at bounding box center [1080, 421] width 43 height 11
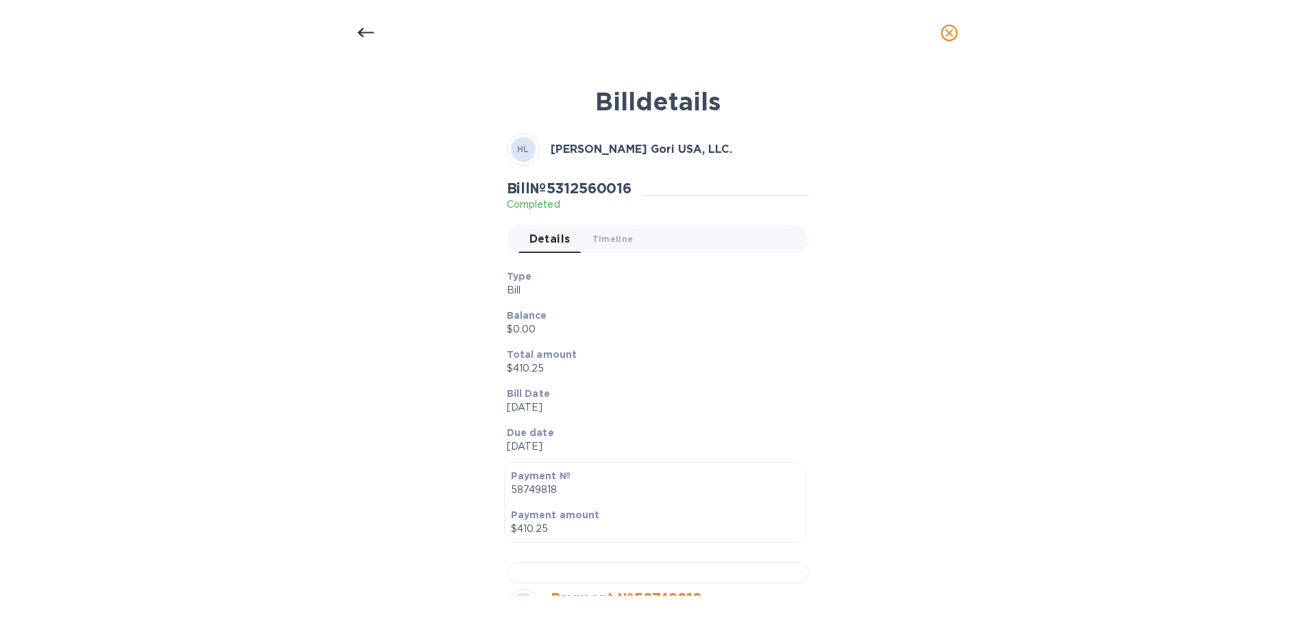
click at [677, 293] on p "Bill" at bounding box center [652, 290] width 291 height 14
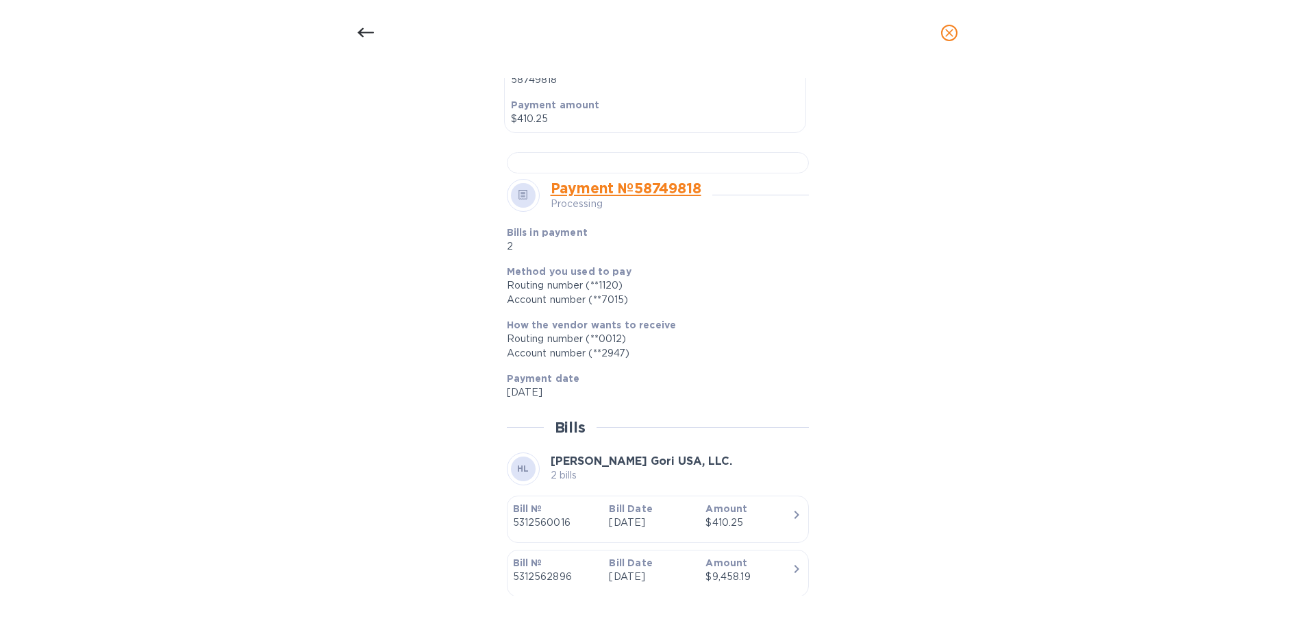
scroll to position [821, 0]
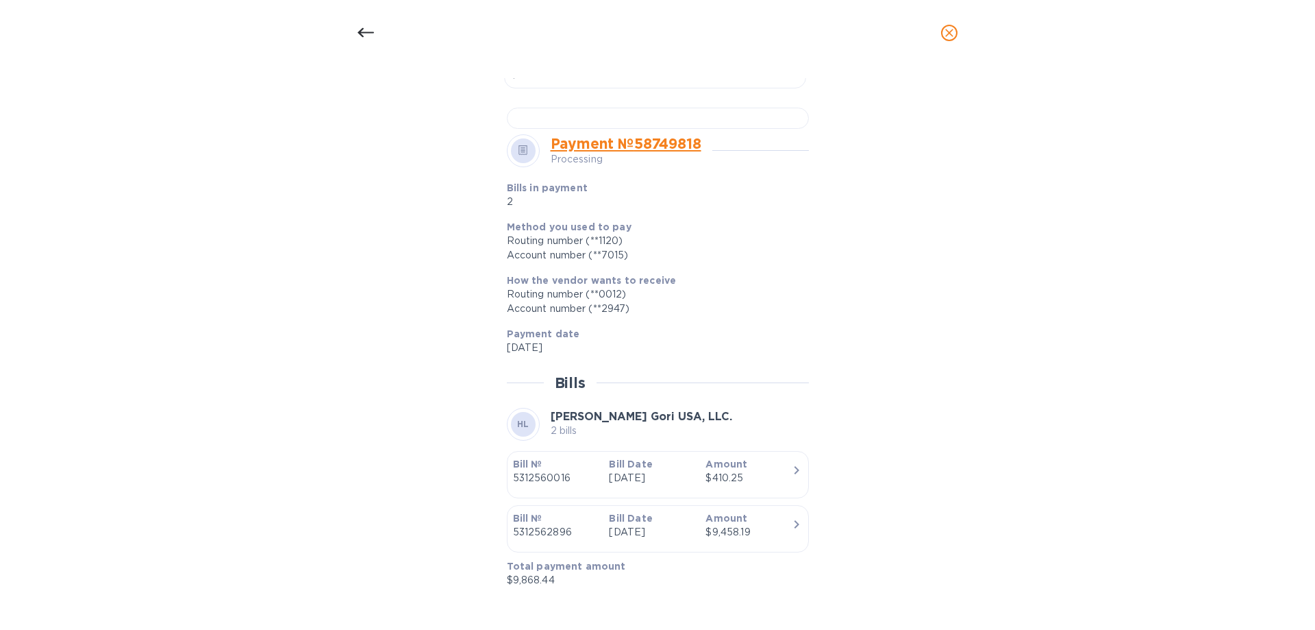
click at [700, 534] on div "Amount $9,458.19" at bounding box center [748, 525] width 97 height 39
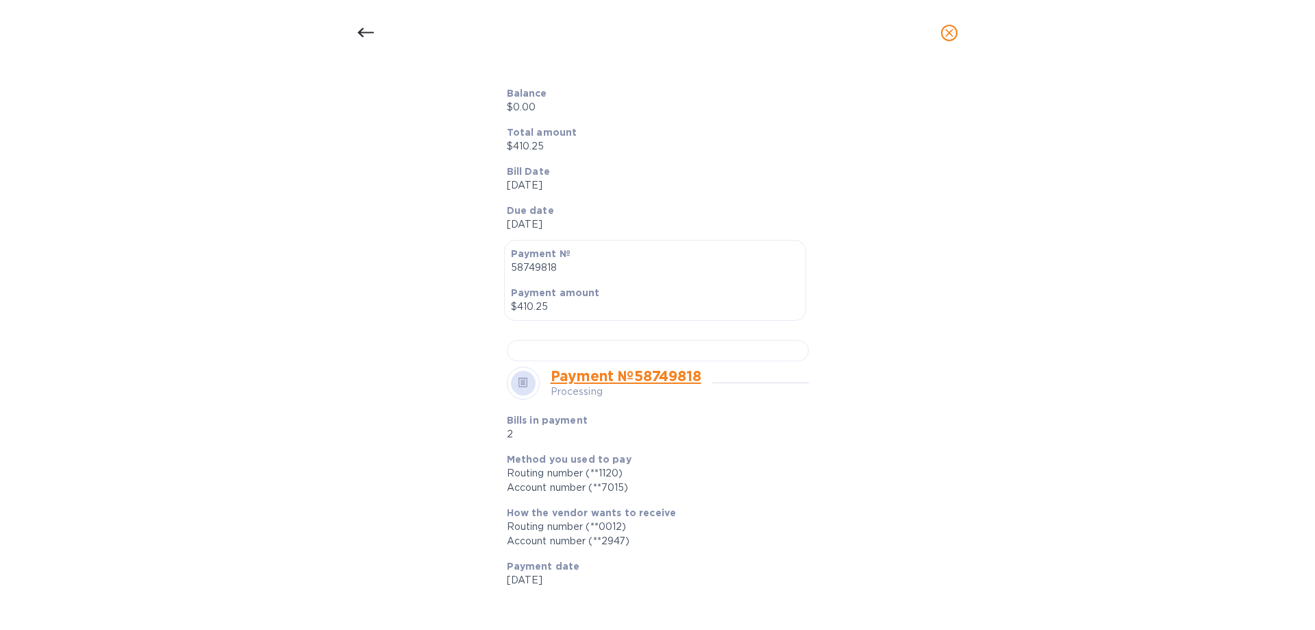
scroll to position [0, 0]
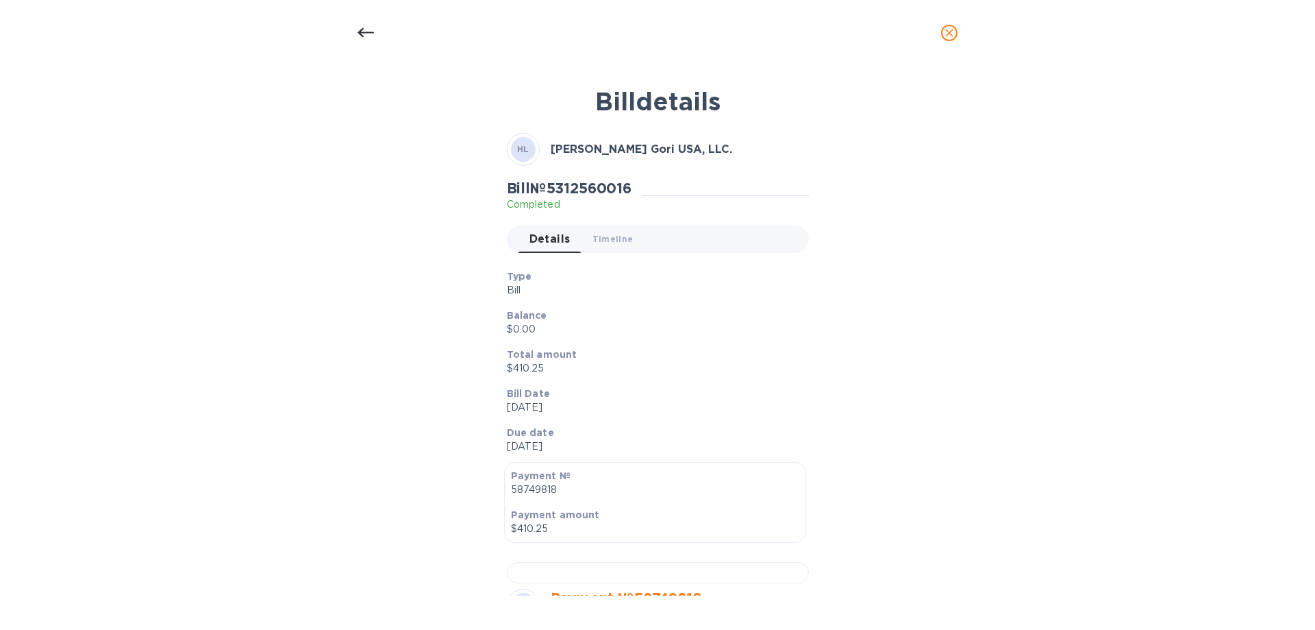
click at [703, 275] on p "Type" at bounding box center [652, 276] width 291 height 14
click at [359, 35] on icon at bounding box center [366, 33] width 16 height 16
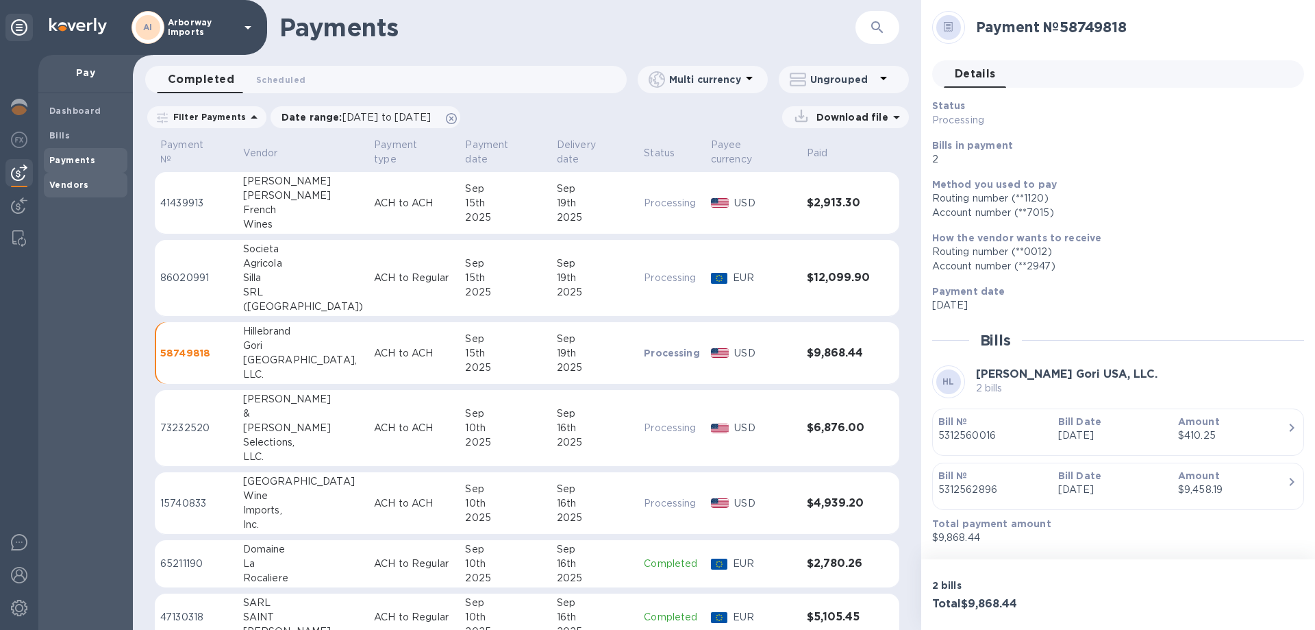
click at [49, 178] on span "Vendors" at bounding box center [69, 185] width 40 height 14
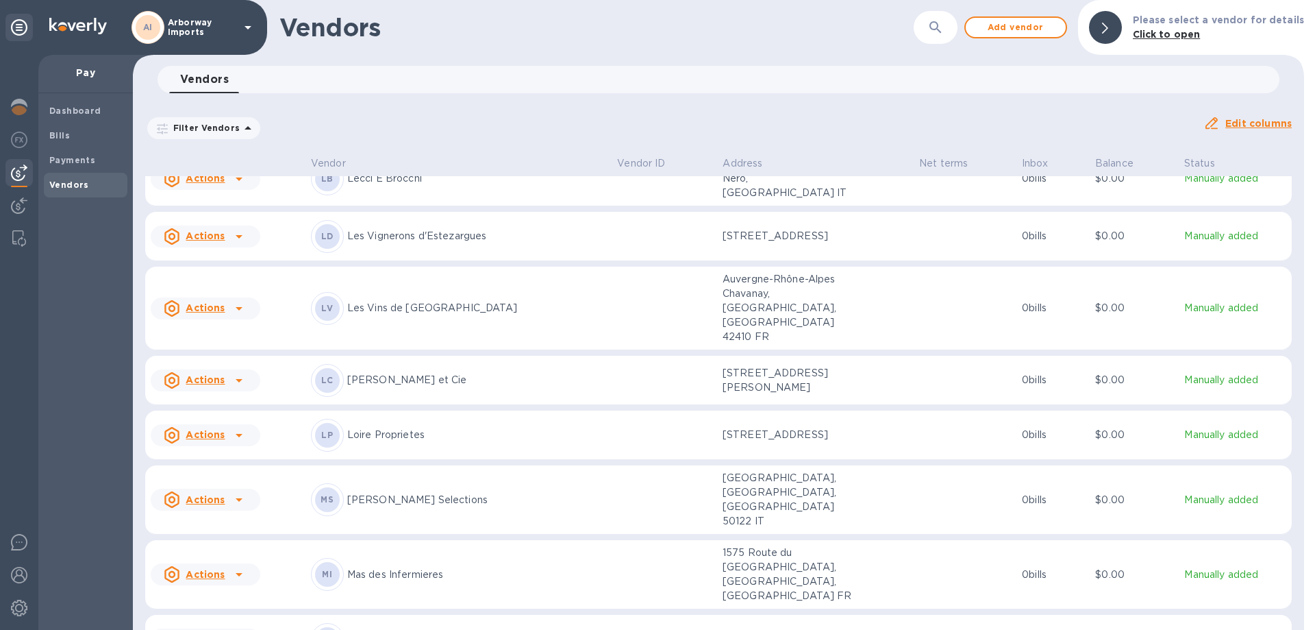
click at [414, 388] on div "LC [PERSON_NAME] et Cie" at bounding box center [458, 380] width 295 height 33
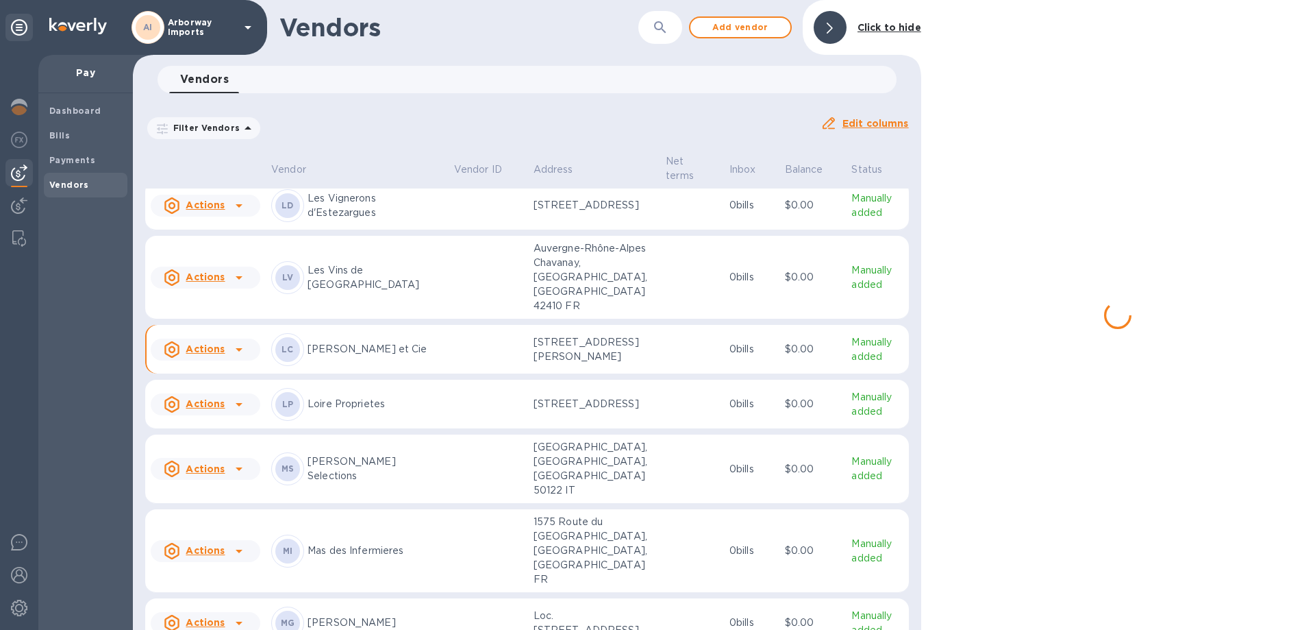
scroll to position [4522, 0]
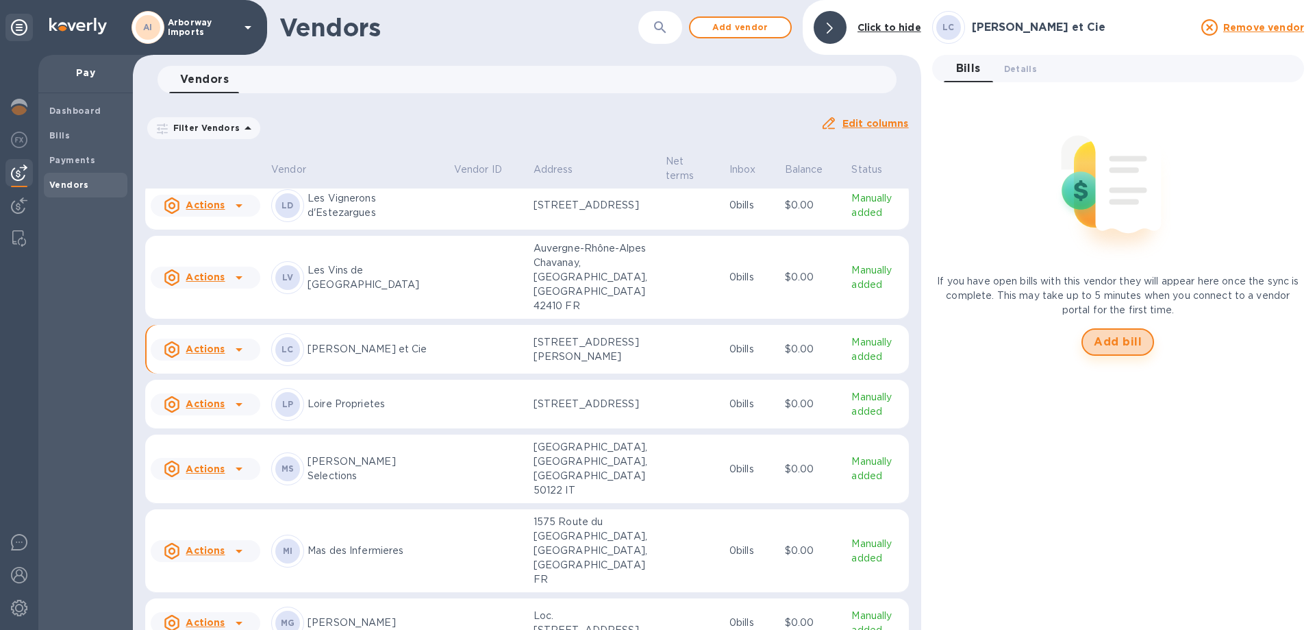
click at [1120, 349] on button "Add bill" at bounding box center [1118, 341] width 73 height 27
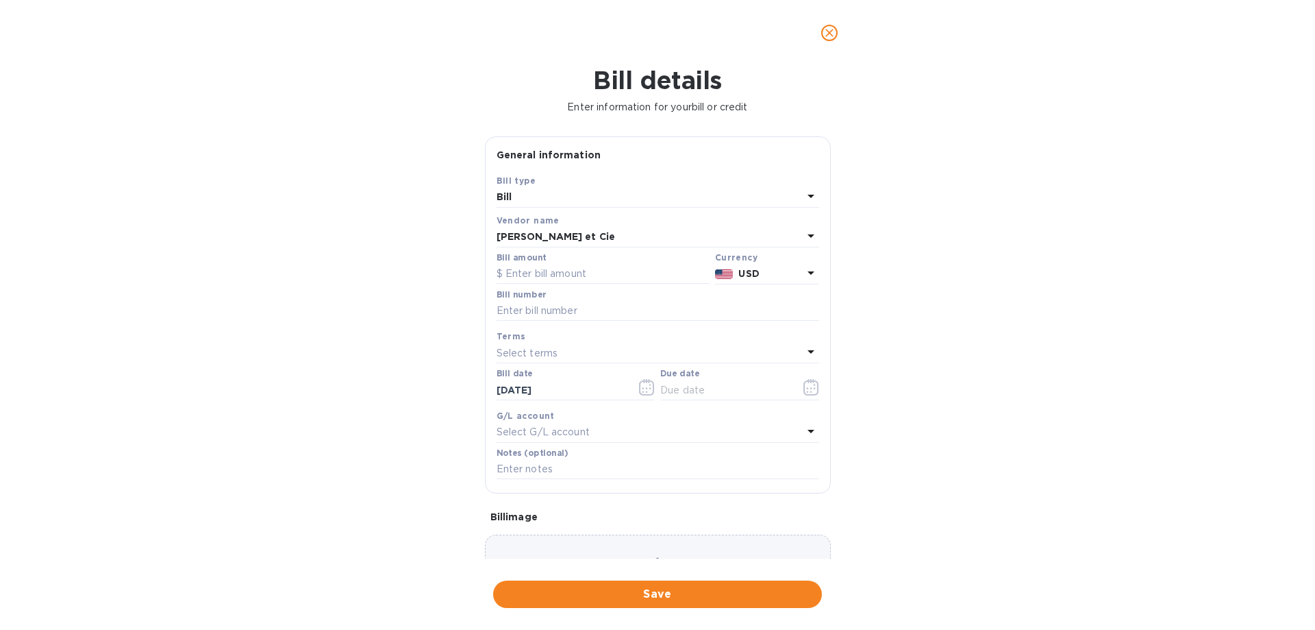
click at [741, 275] on b "USD" at bounding box center [749, 273] width 21 height 11
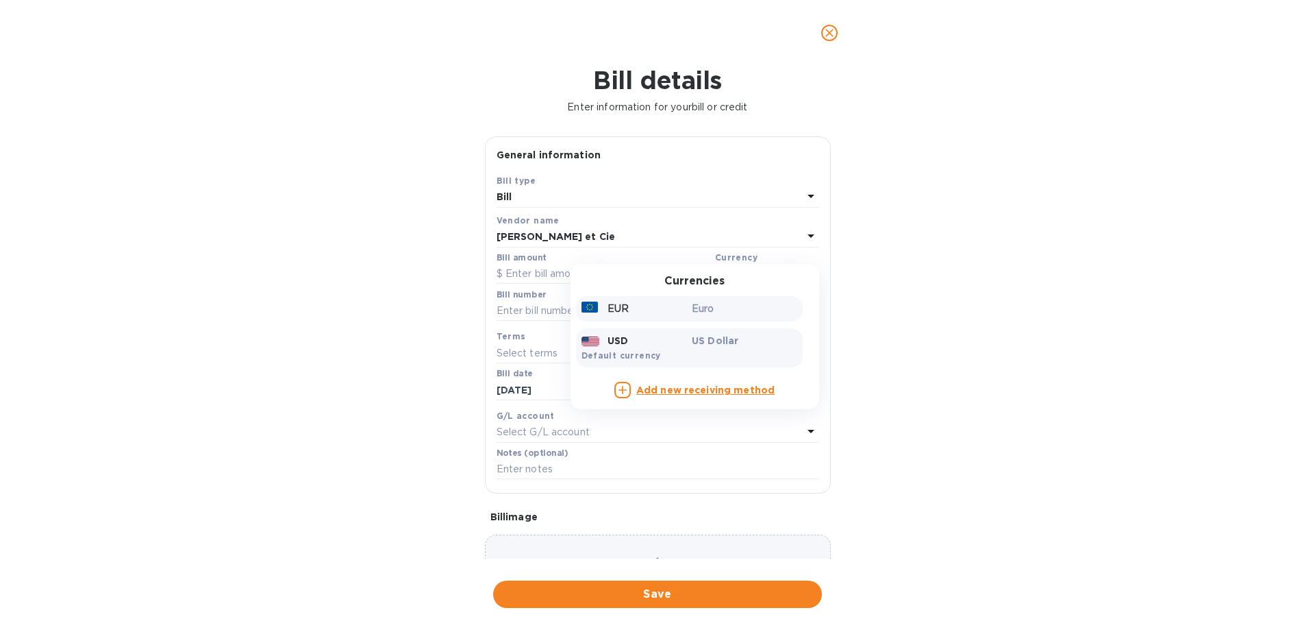
click at [734, 310] on p "Euro" at bounding box center [745, 308] width 106 height 14
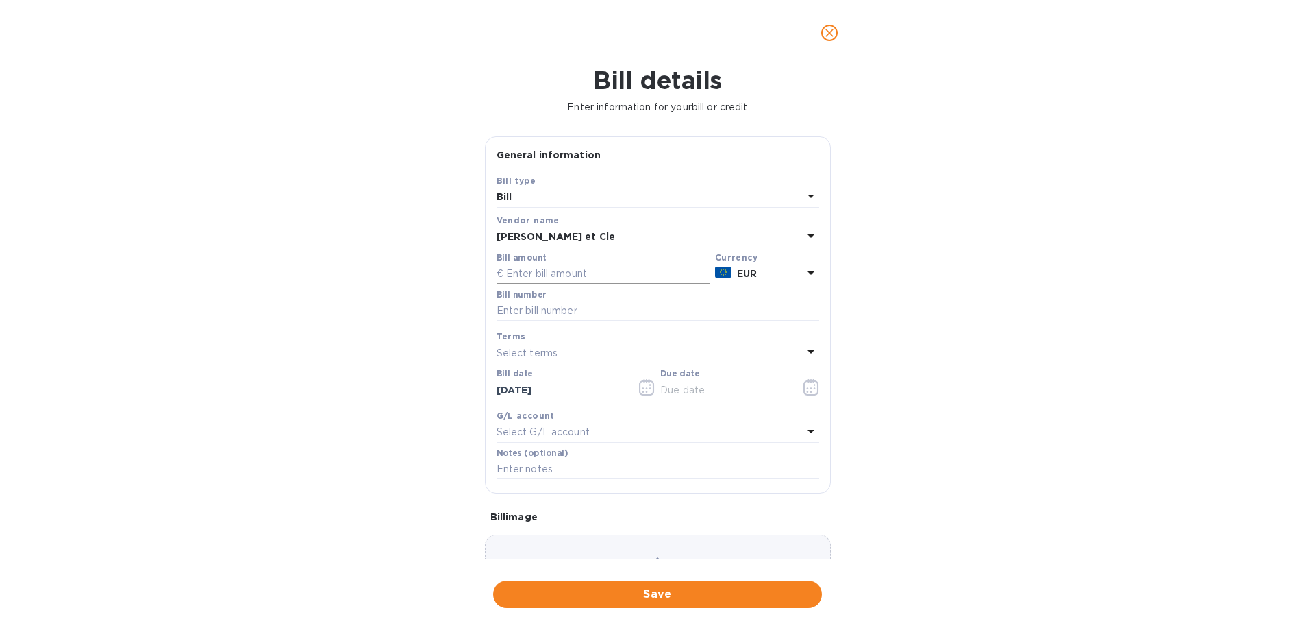
click at [560, 271] on input "text" at bounding box center [603, 274] width 213 height 21
type input "5"
type input "4,362.00"
click at [541, 303] on input "text" at bounding box center [658, 311] width 323 height 21
type input "25004913"
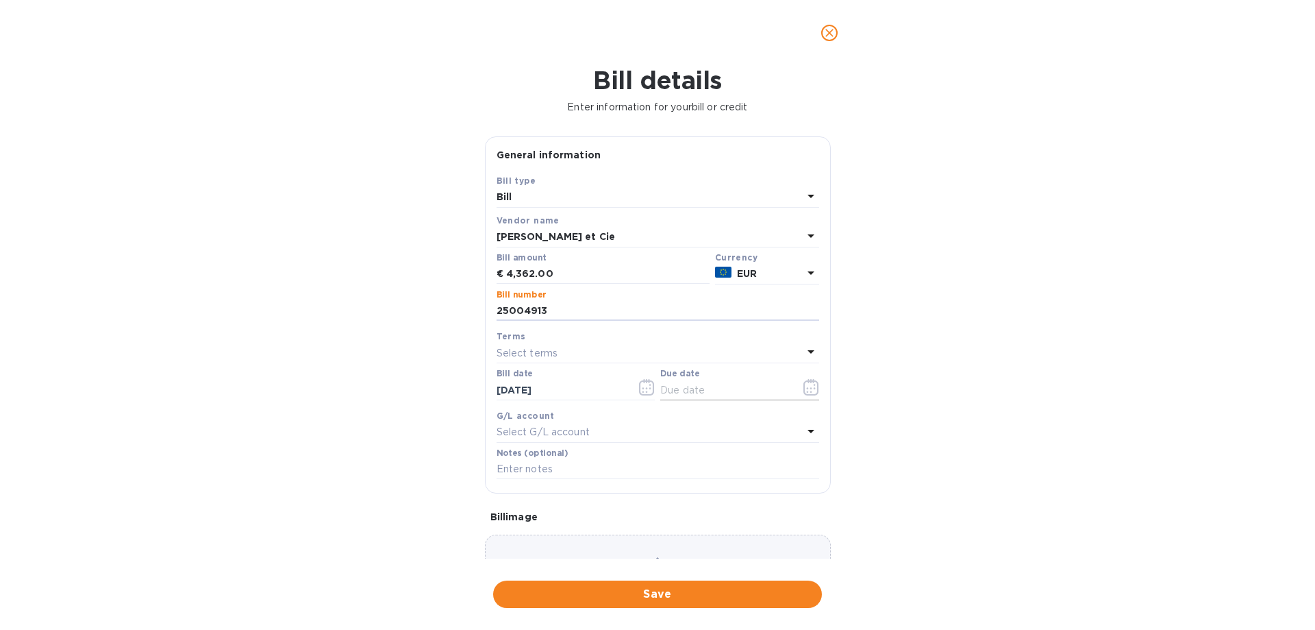
click at [804, 391] on icon "button" at bounding box center [812, 387] width 16 height 16
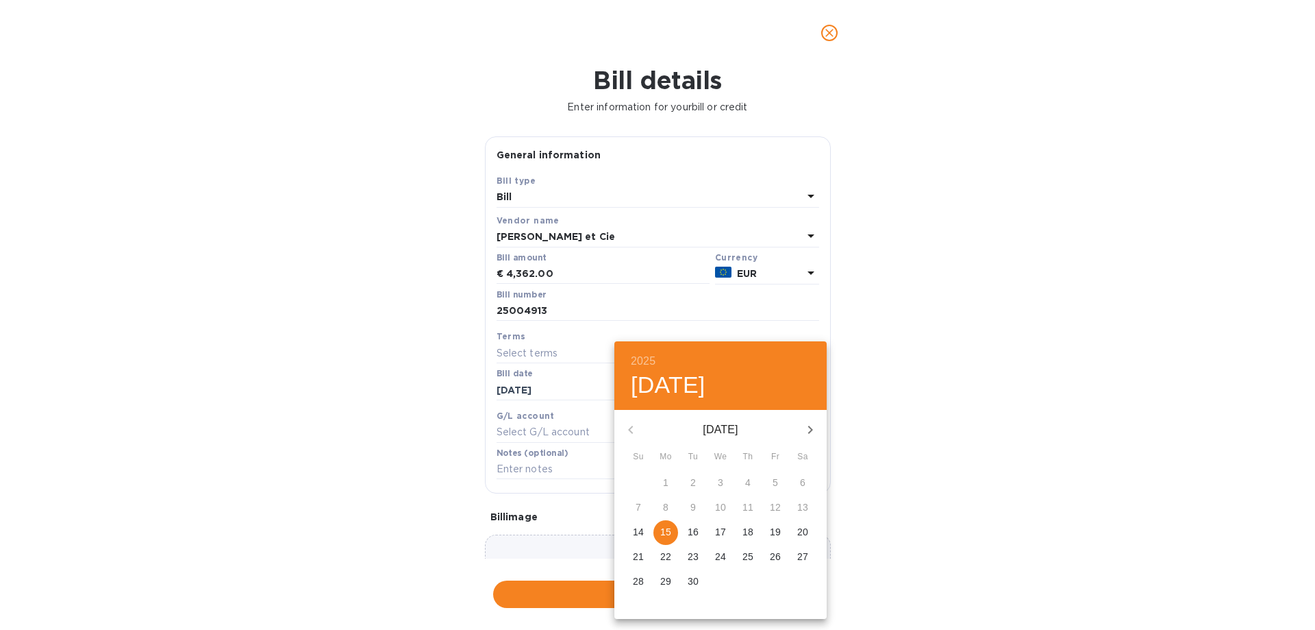
click at [669, 528] on p "15" at bounding box center [665, 532] width 11 height 14
type input "[DATE]"
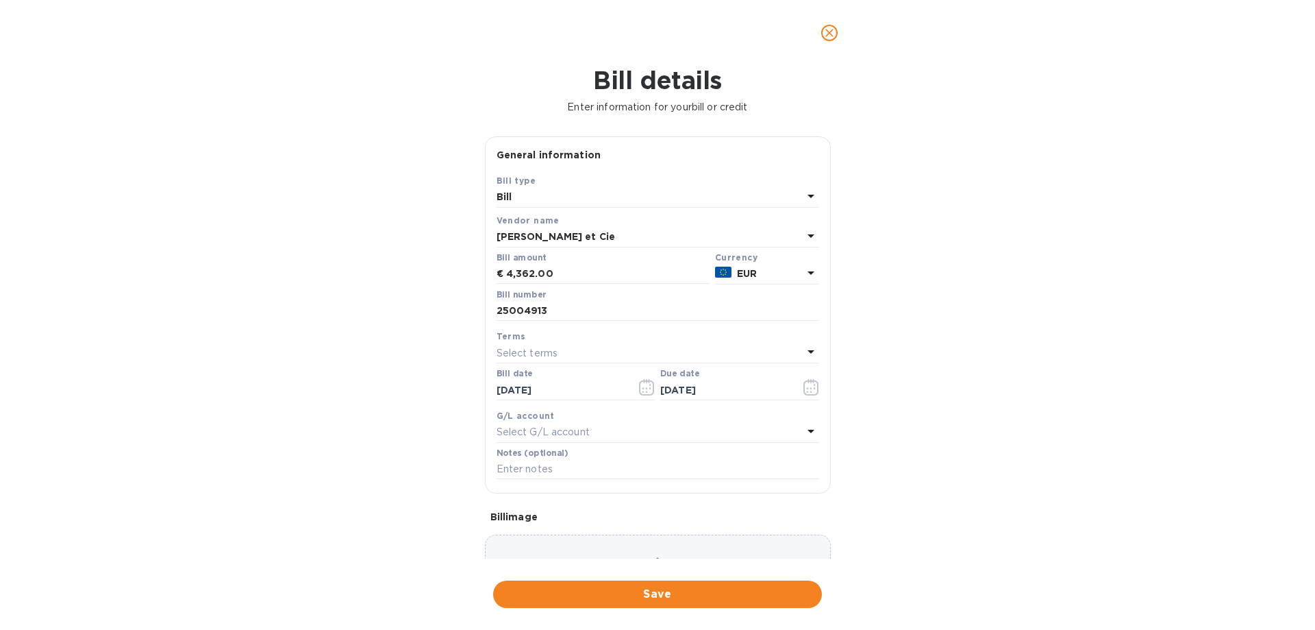
click at [578, 549] on div "Choose a bill and drag it here" at bounding box center [658, 583] width 346 height 99
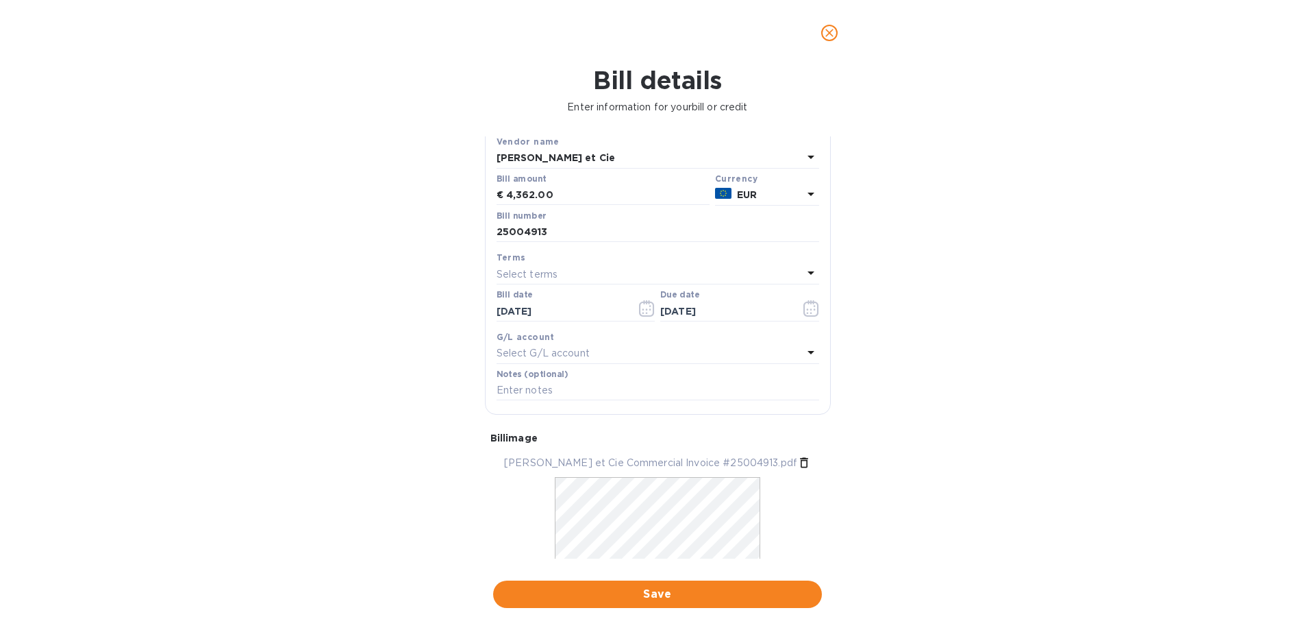
scroll to position [133, 0]
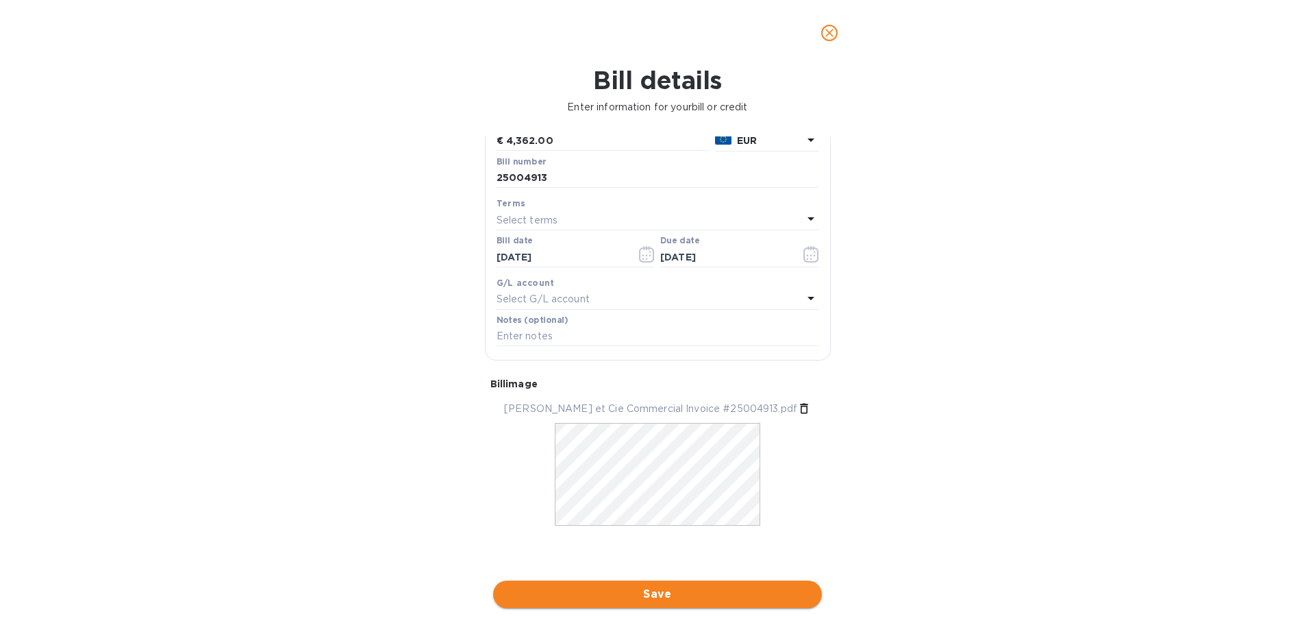
click at [666, 598] on span "Save" at bounding box center [657, 594] width 307 height 16
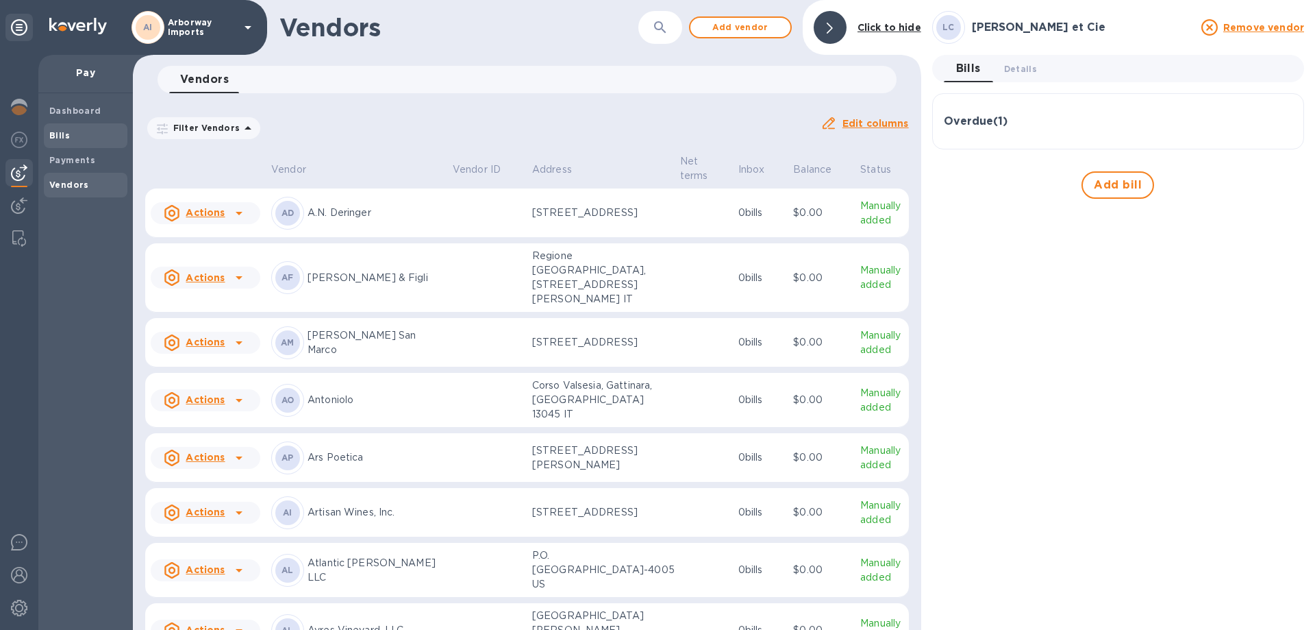
click at [73, 136] on span "Bills" at bounding box center [85, 136] width 73 height 14
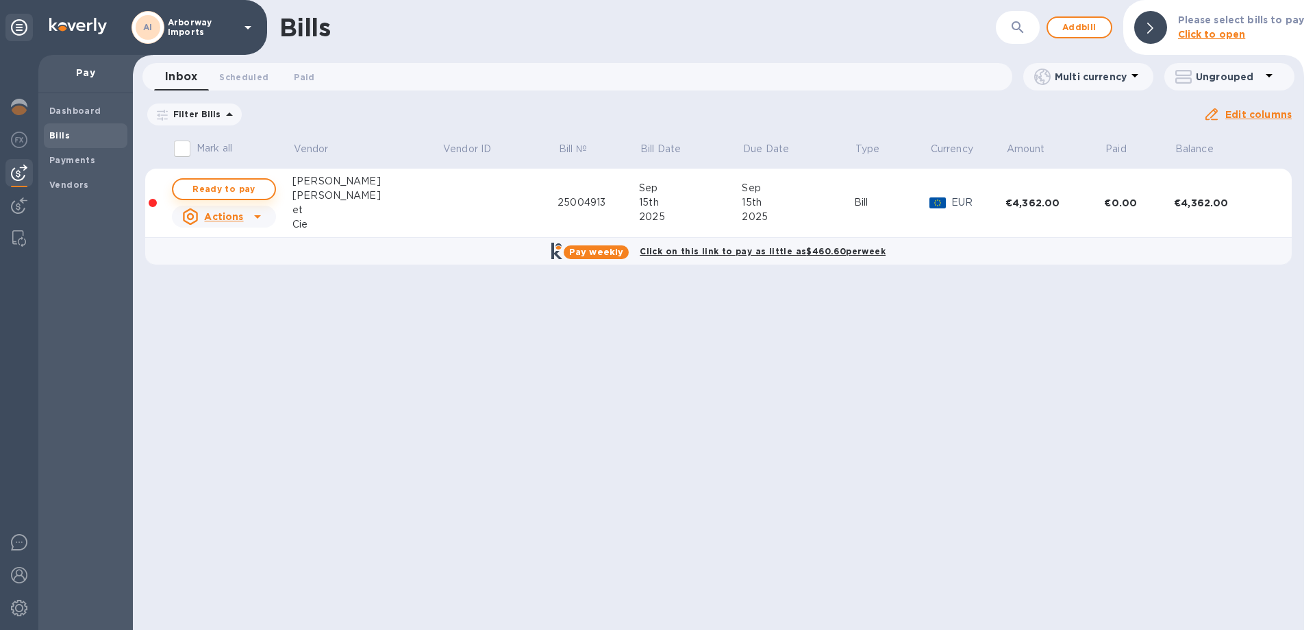
click at [251, 189] on span "Ready to pay" at bounding box center [223, 189] width 79 height 16
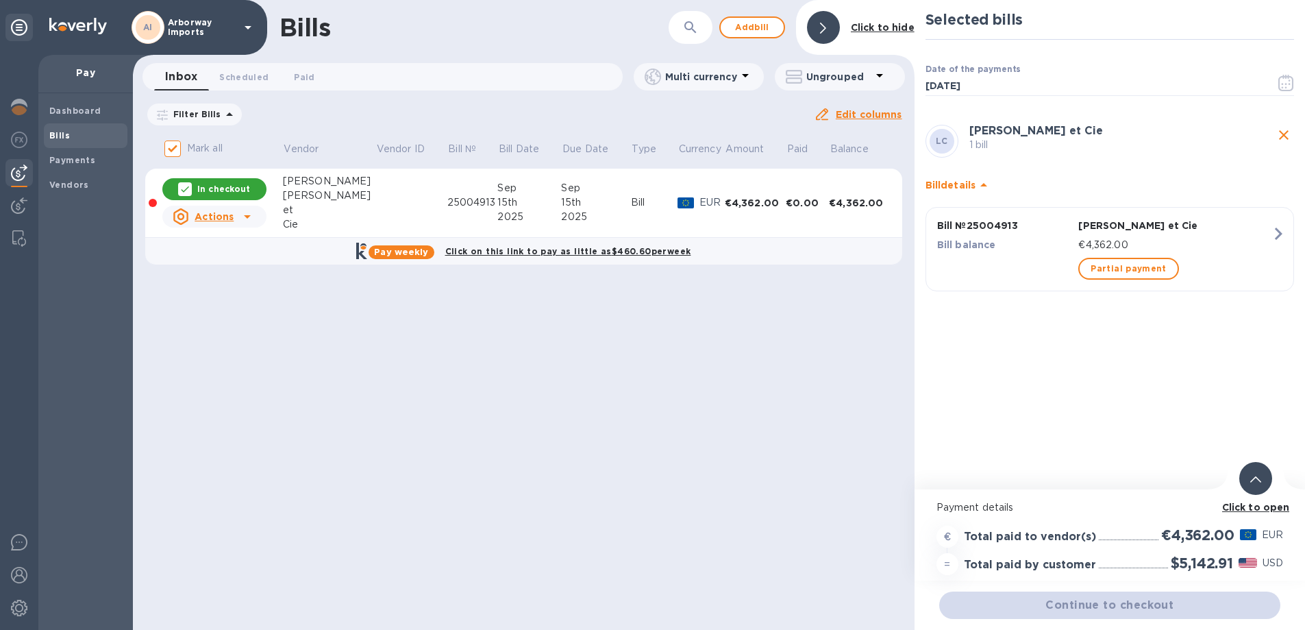
click at [1248, 506] on b "Click to open" at bounding box center [1256, 507] width 68 height 11
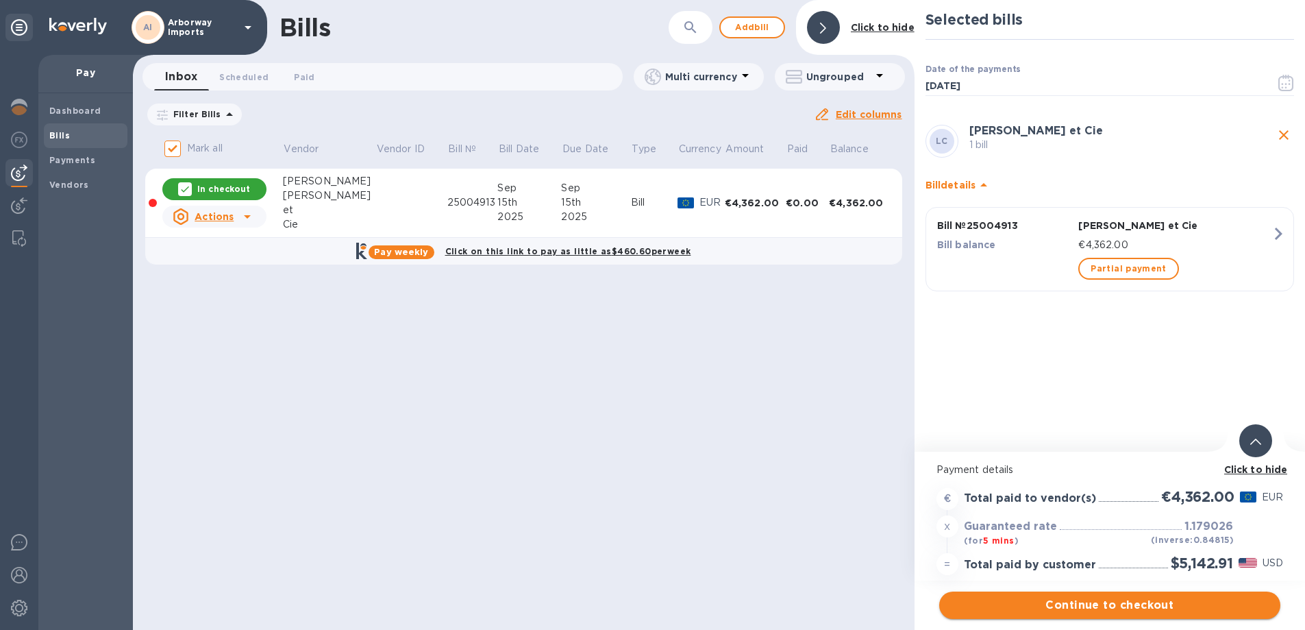
click at [1002, 593] on button "Continue to checkout" at bounding box center [1109, 604] width 341 height 27
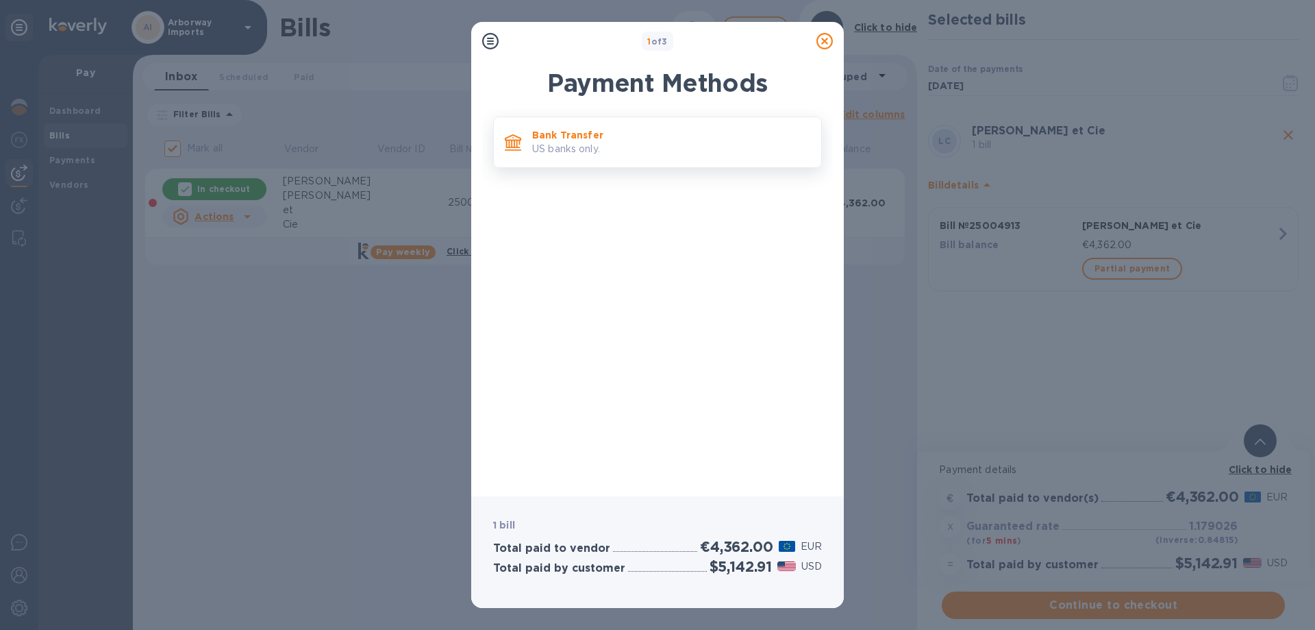
click at [545, 140] on p "Bank Transfer" at bounding box center [671, 135] width 278 height 14
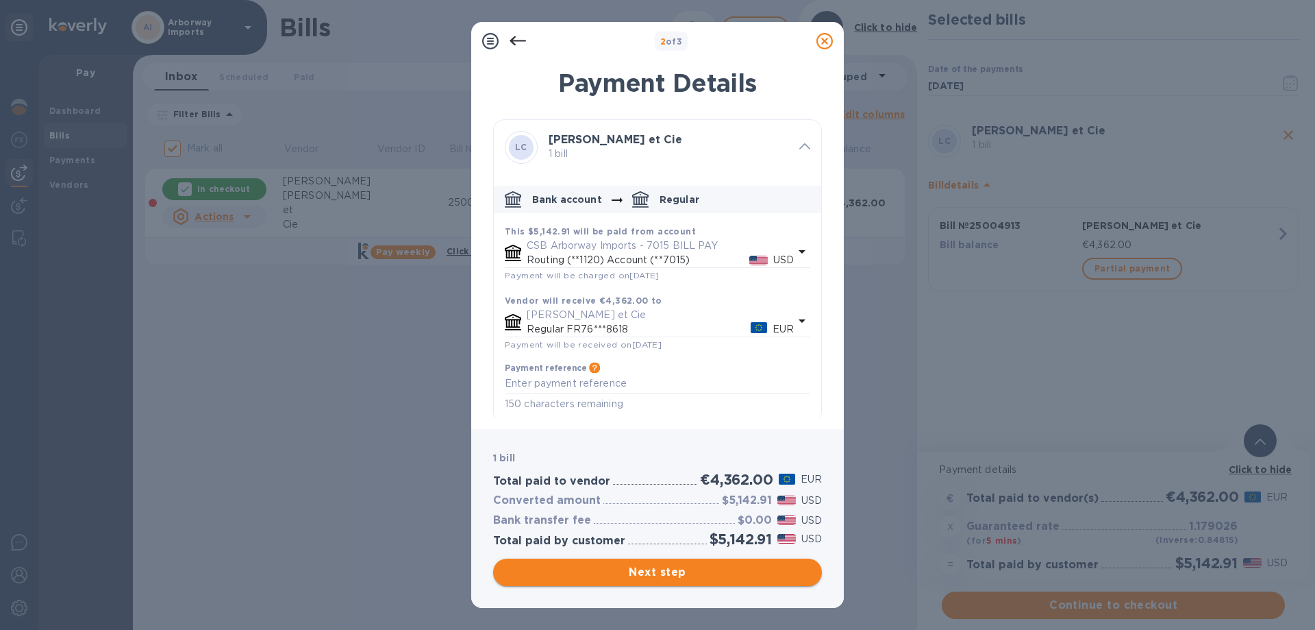
click at [623, 565] on span "Next step" at bounding box center [657, 572] width 307 height 16
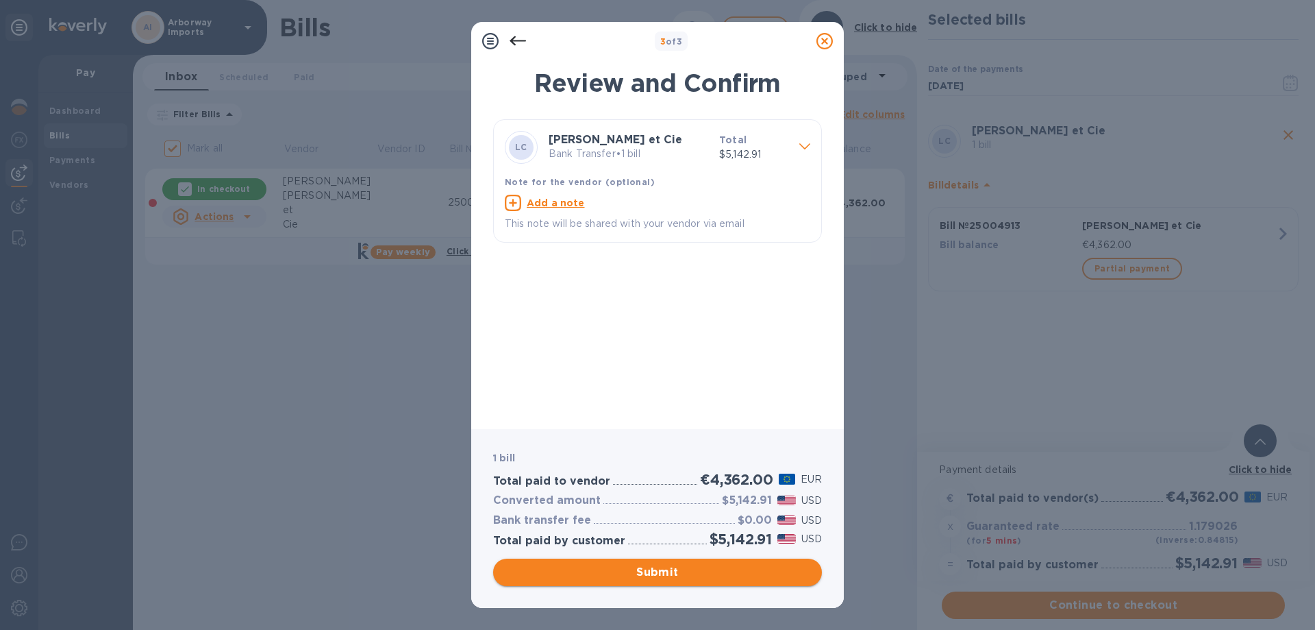
click at [639, 567] on span "Submit" at bounding box center [657, 572] width 307 height 16
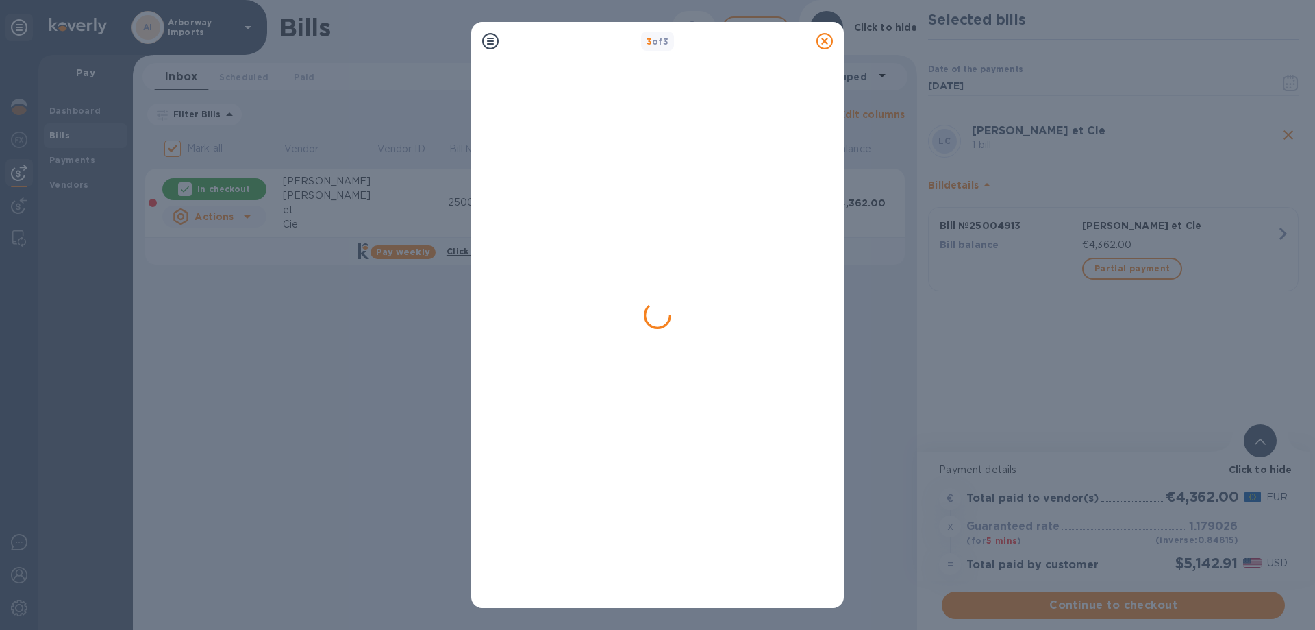
checkbox input "false"
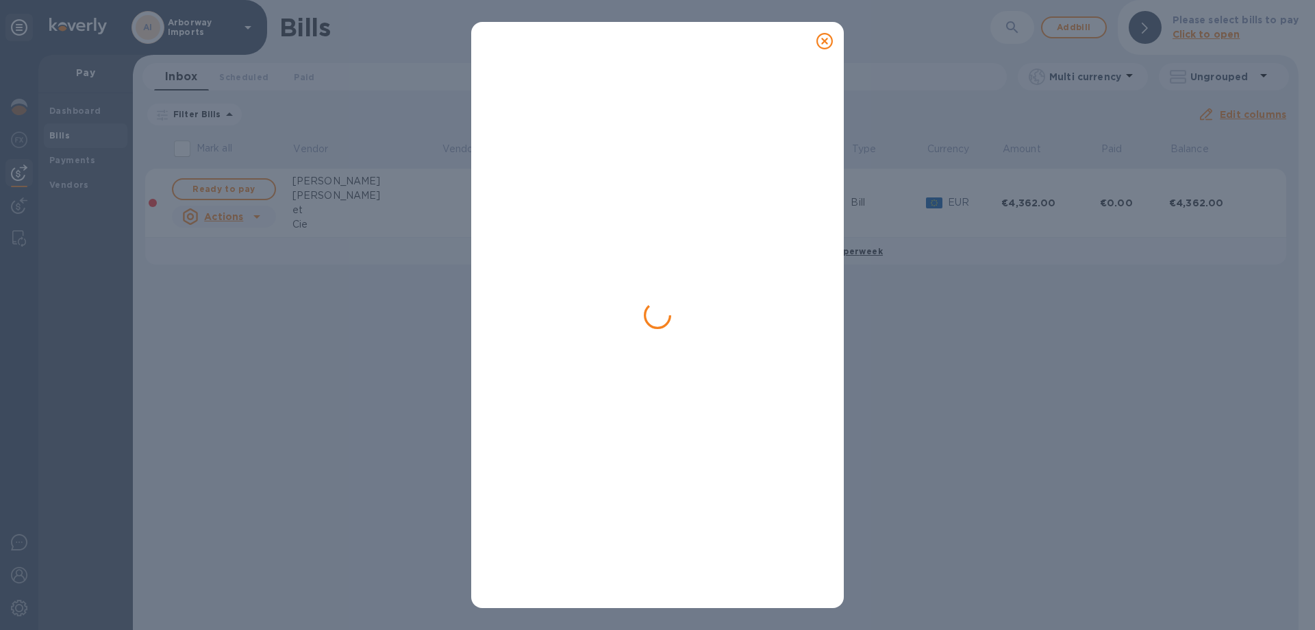
click at [716, 176] on div at bounding box center [657, 333] width 329 height 528
click at [578, 288] on div at bounding box center [657, 333] width 329 height 528
click at [820, 38] on icon at bounding box center [825, 41] width 16 height 16
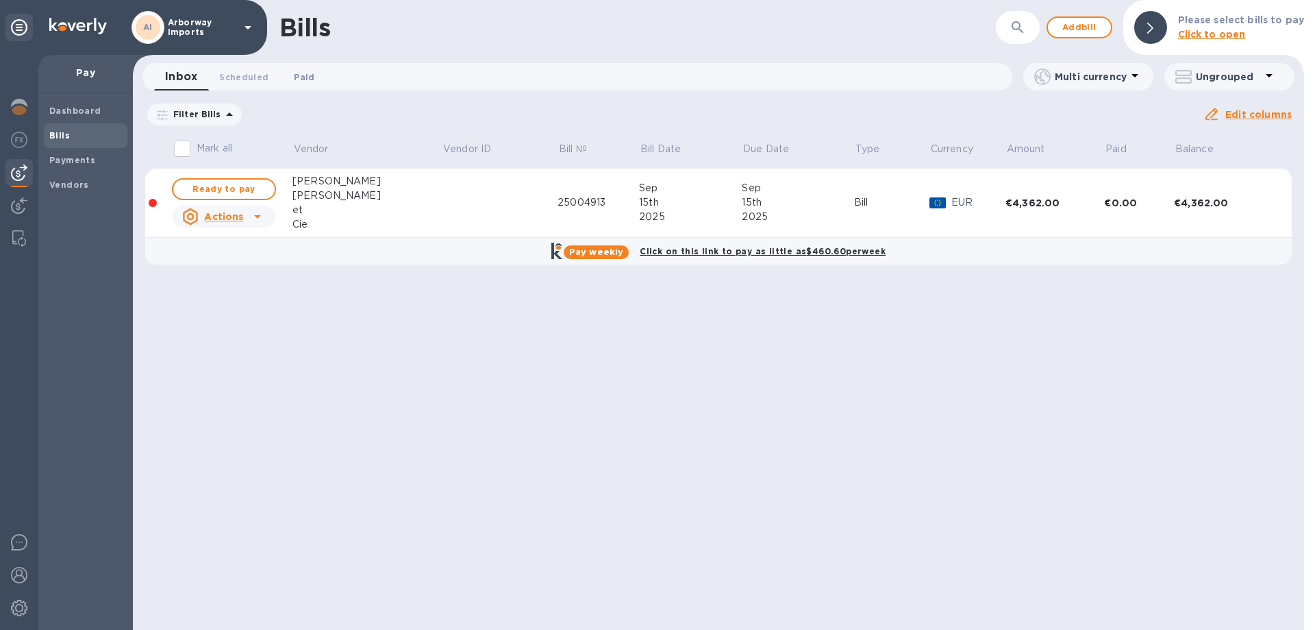
click at [301, 71] on span "Paid 0" at bounding box center [304, 77] width 21 height 14
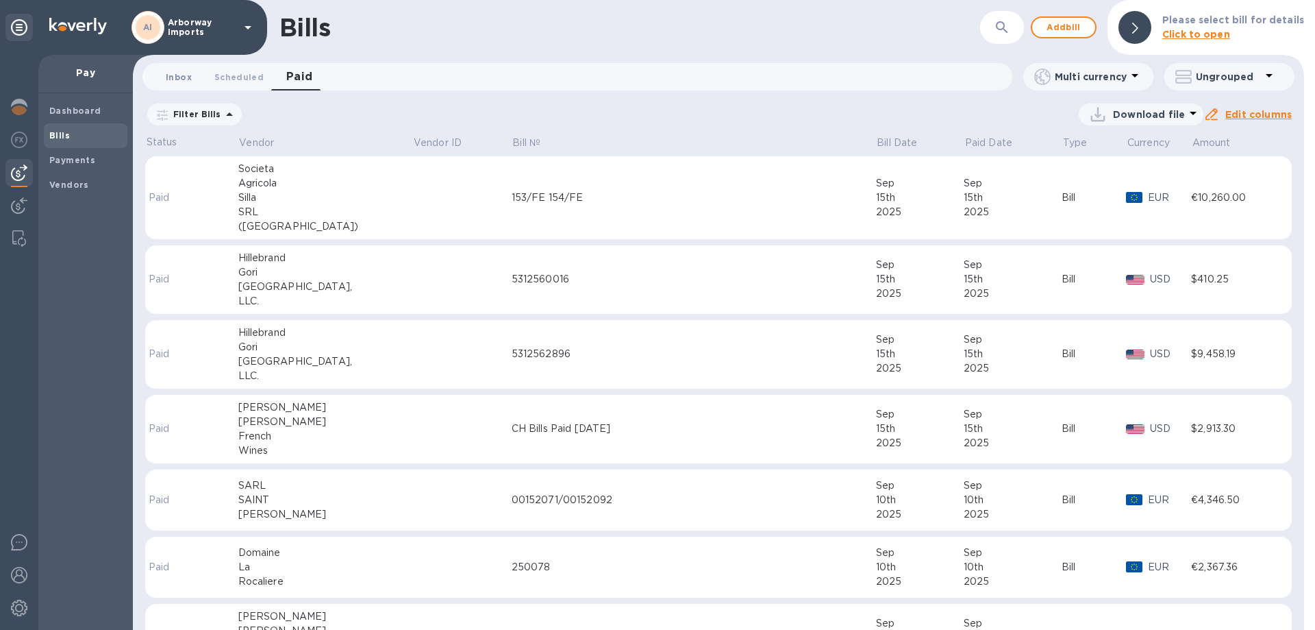
click at [181, 73] on span "Inbox 0" at bounding box center [179, 77] width 26 height 14
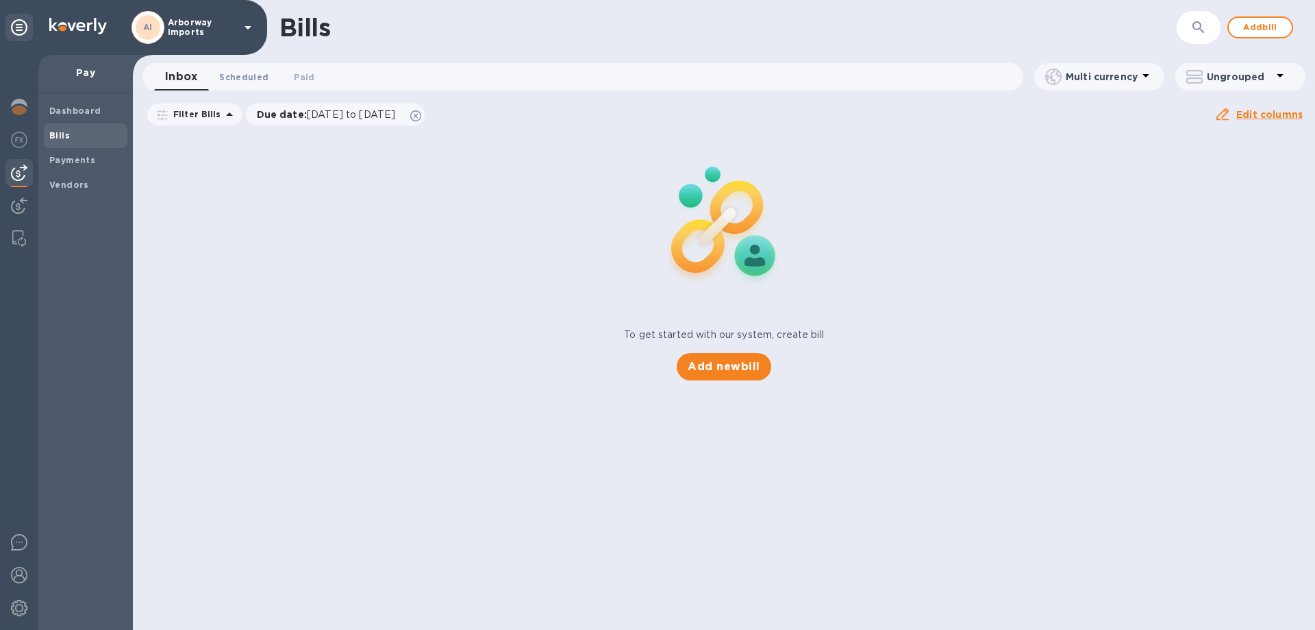
click at [235, 79] on span "Scheduled 0" at bounding box center [243, 77] width 49 height 14
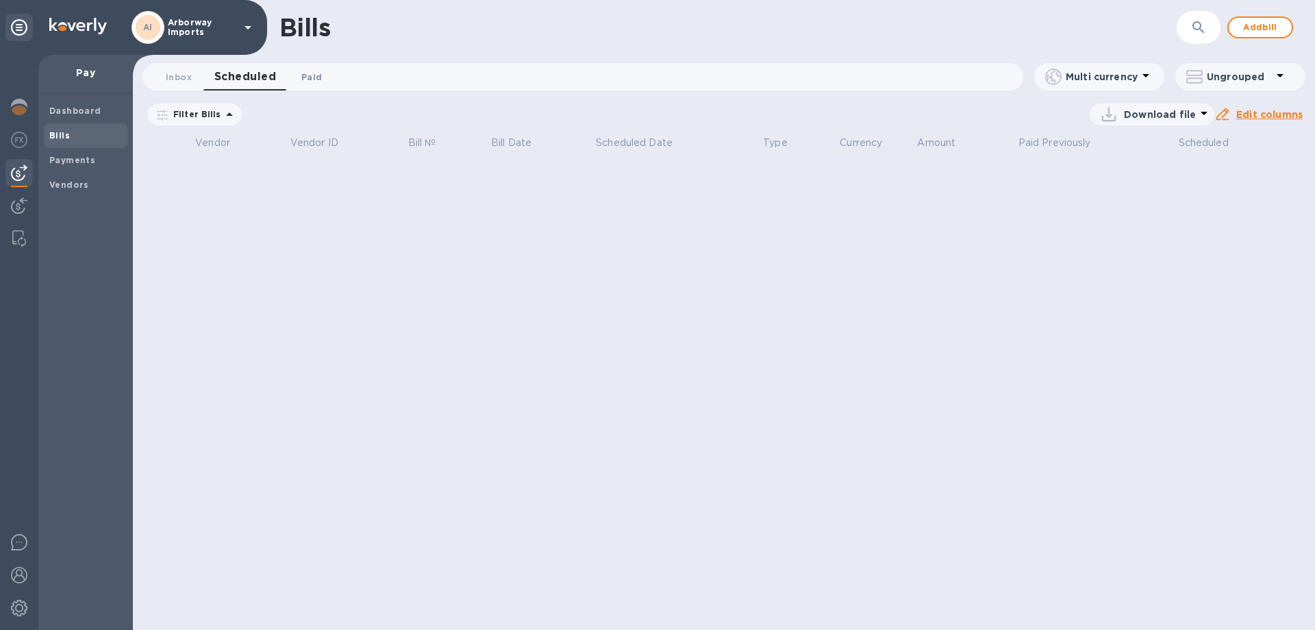
click at [318, 77] on span "Paid 0" at bounding box center [311, 77] width 21 height 14
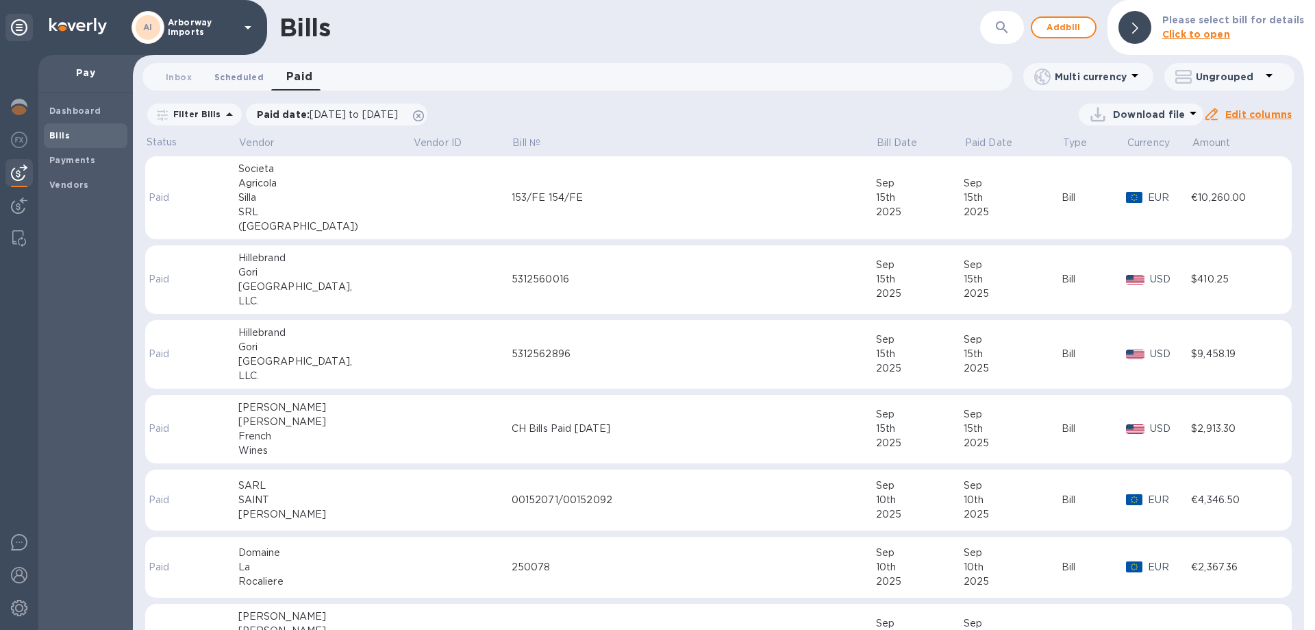
click at [229, 66] on button "Scheduled 0" at bounding box center [238, 76] width 71 height 27
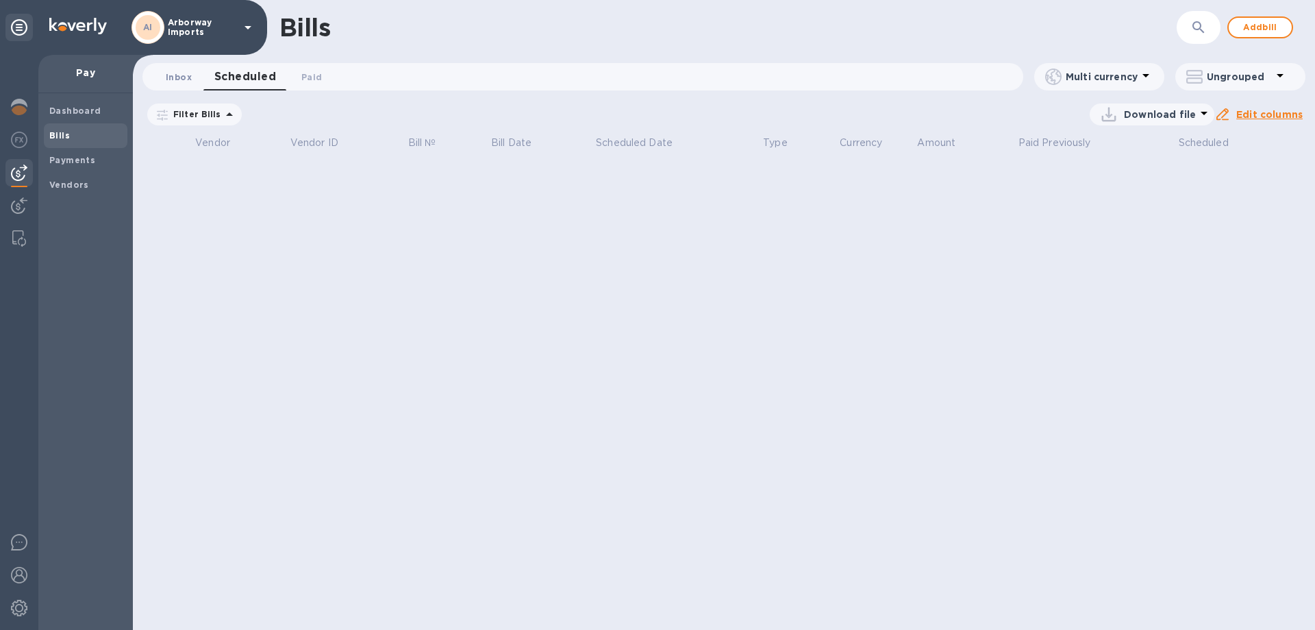
click at [169, 81] on span "Inbox 0" at bounding box center [179, 77] width 26 height 14
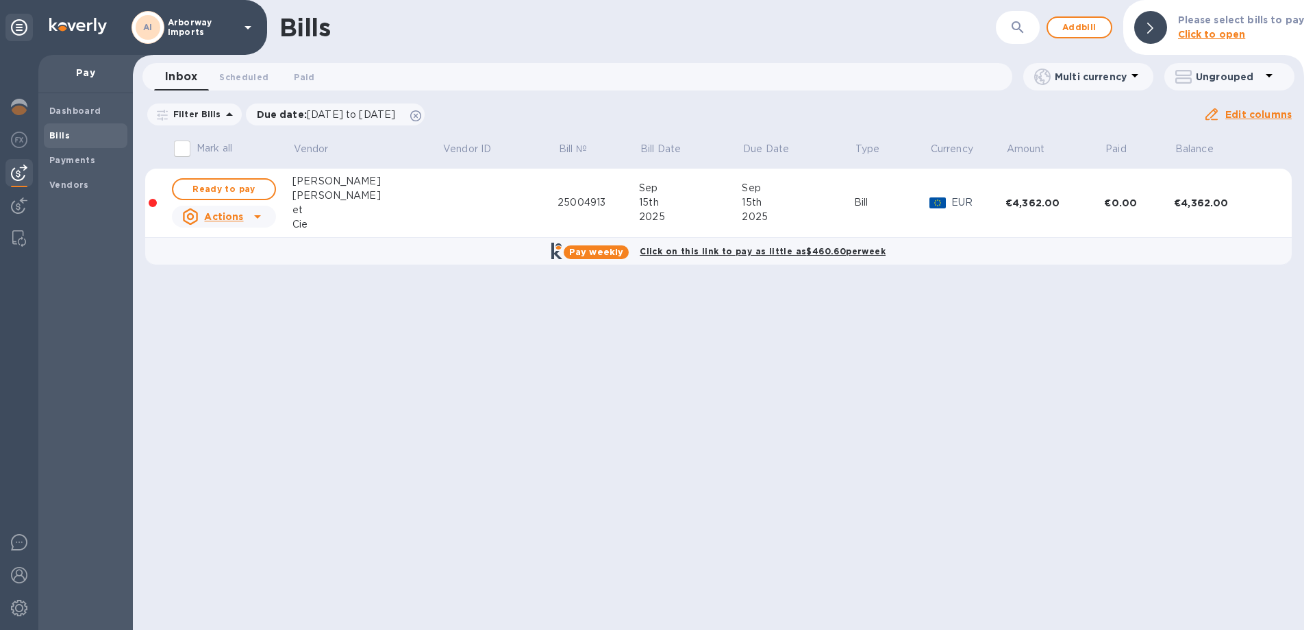
click at [98, 135] on span "Bills" at bounding box center [85, 136] width 73 height 14
click at [189, 184] on span "Ready to pay" at bounding box center [223, 189] width 79 height 16
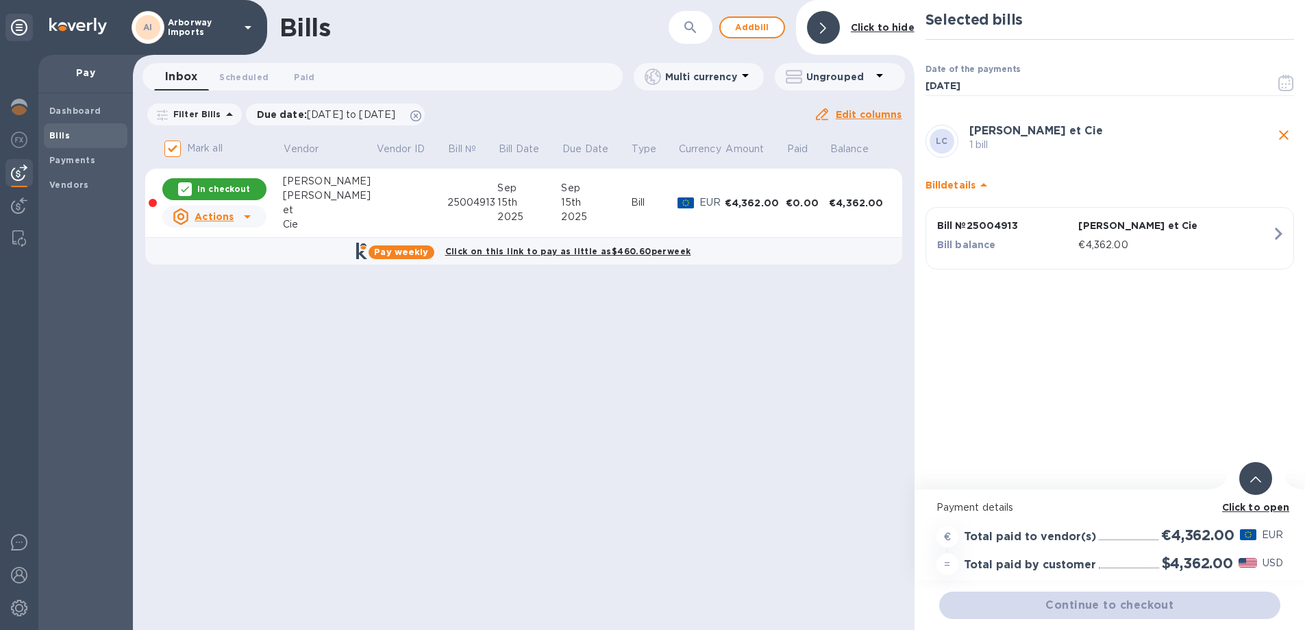
click at [1234, 503] on b "Click to open" at bounding box center [1256, 507] width 68 height 11
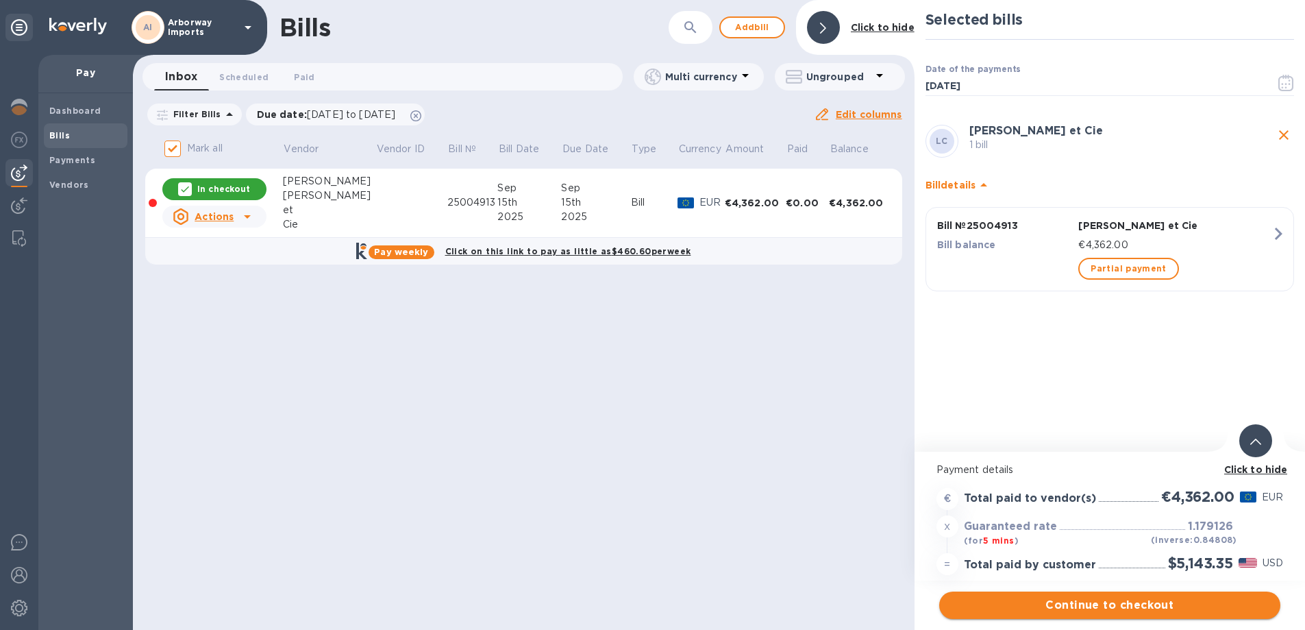
click at [1233, 602] on span "Continue to checkout" at bounding box center [1109, 605] width 319 height 16
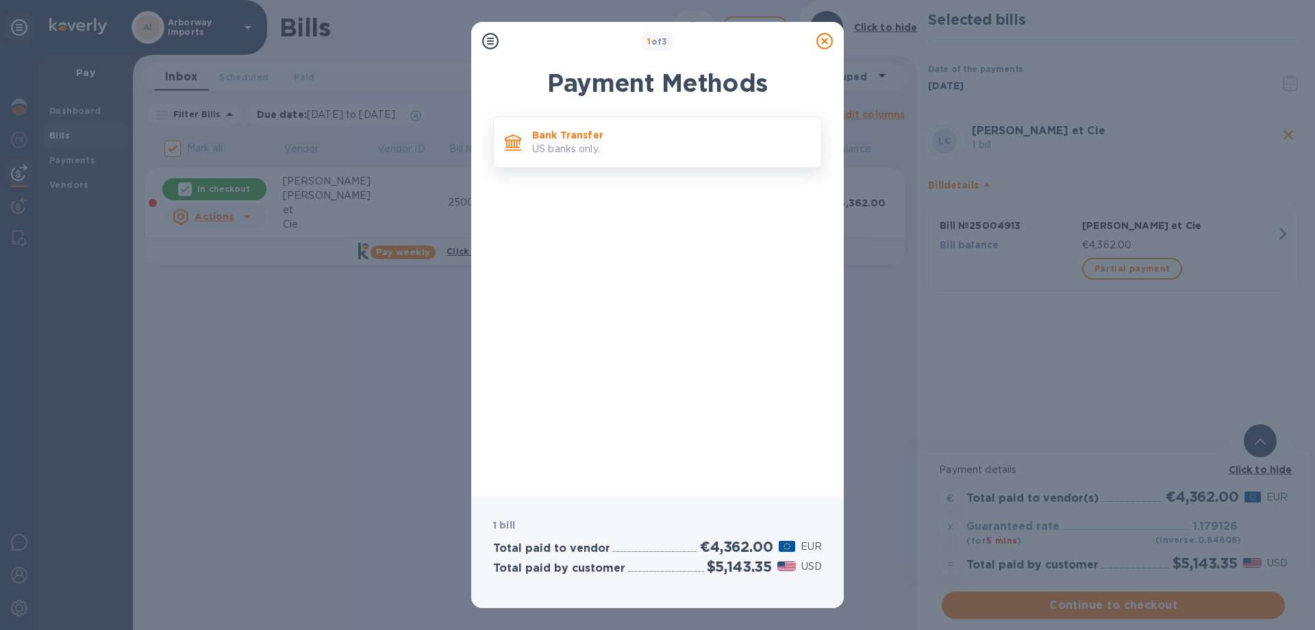
click at [610, 153] on p "US banks only." at bounding box center [671, 149] width 278 height 14
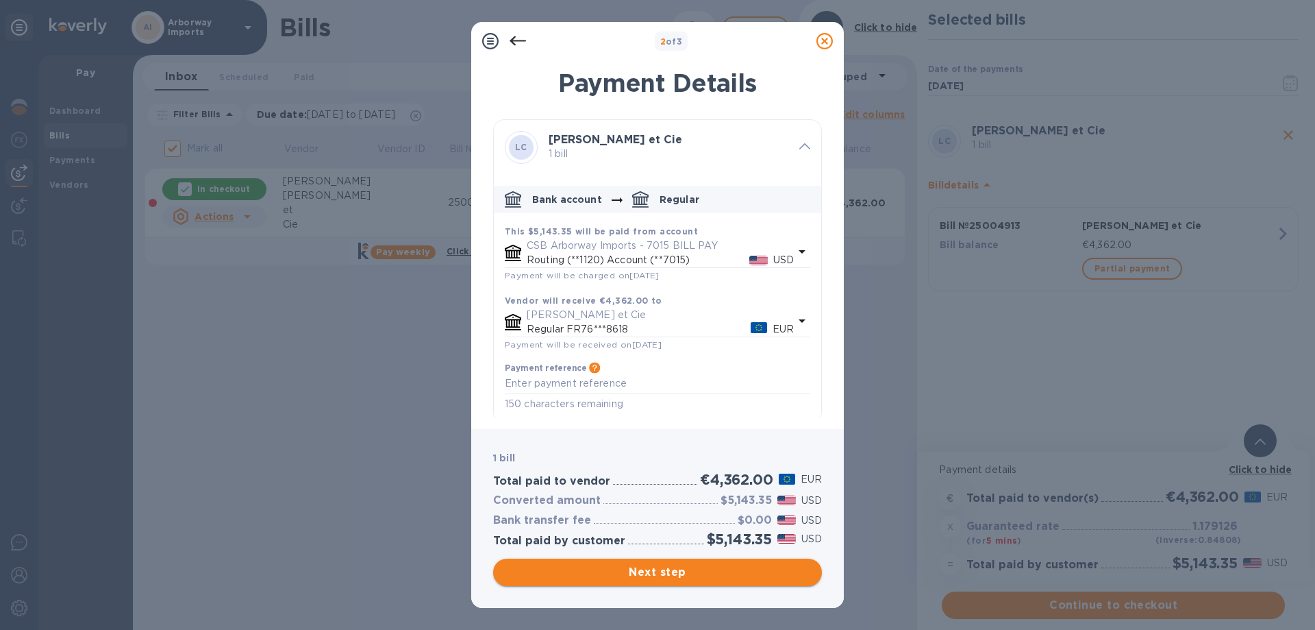
click at [593, 572] on span "Next step" at bounding box center [657, 572] width 307 height 16
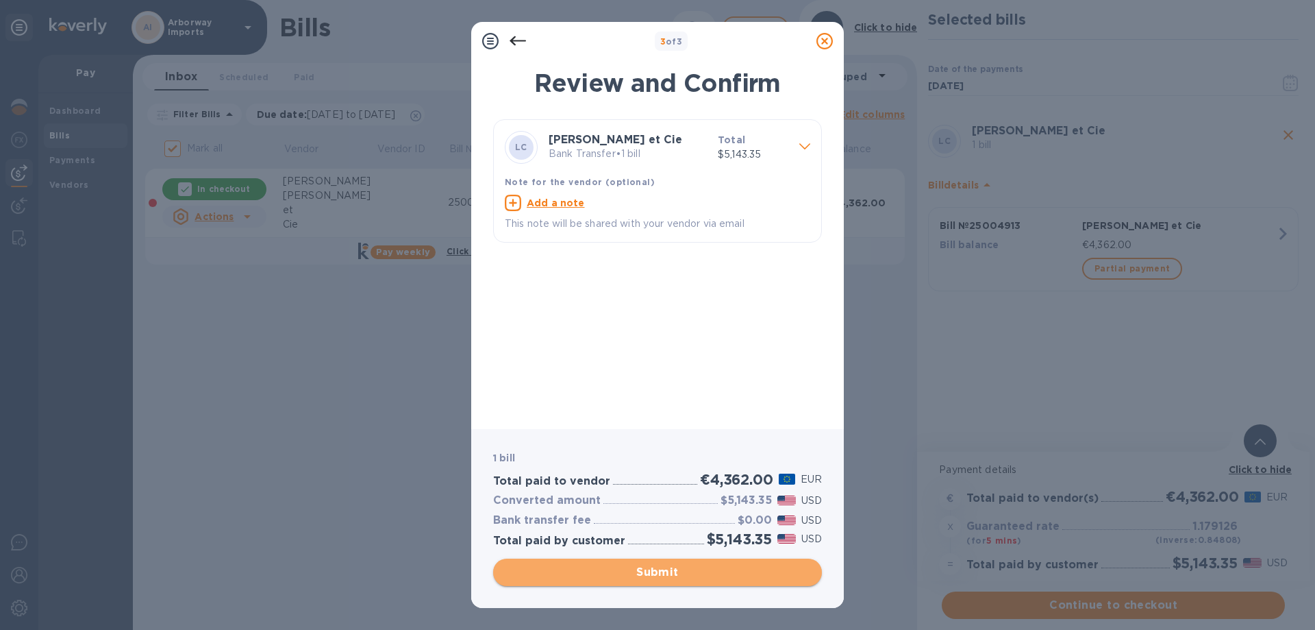
click at [713, 567] on span "Submit" at bounding box center [657, 572] width 307 height 16
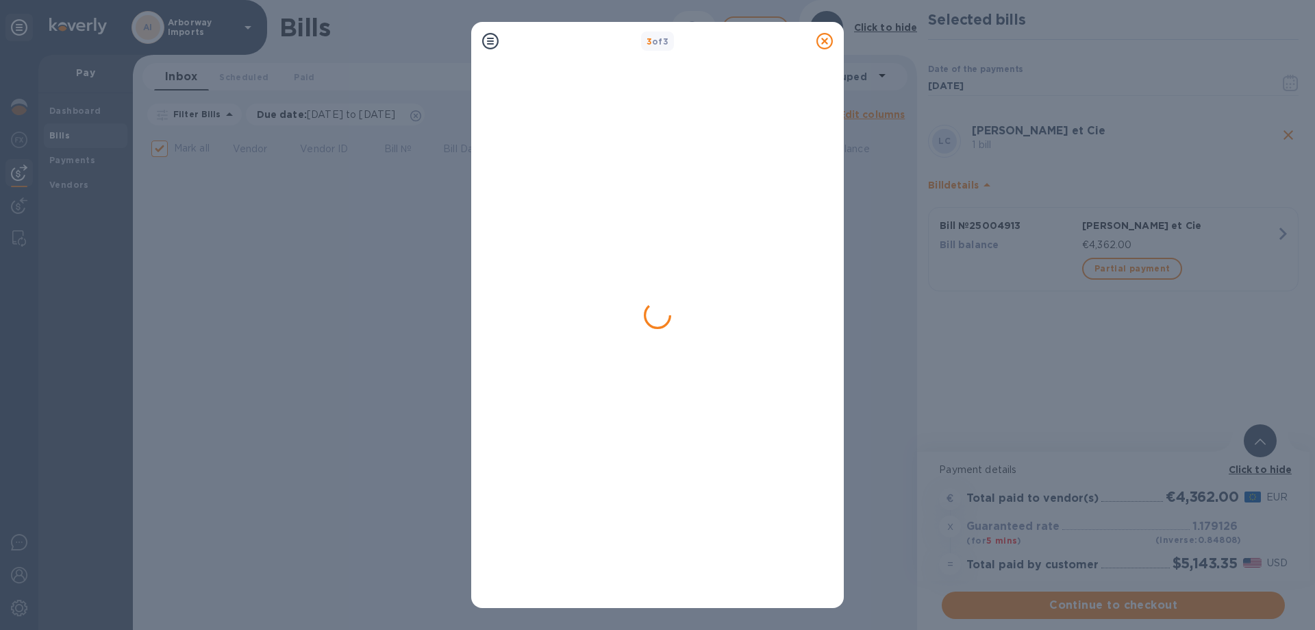
checkbox input "false"
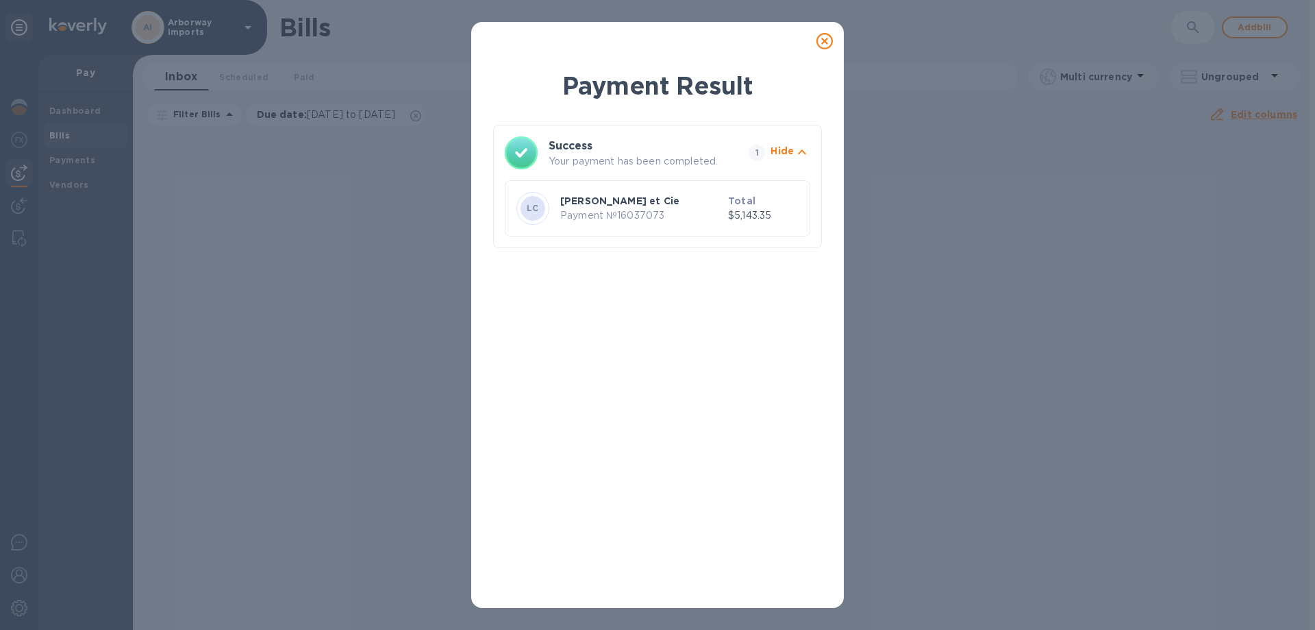
click at [821, 36] on icon at bounding box center [825, 41] width 16 height 16
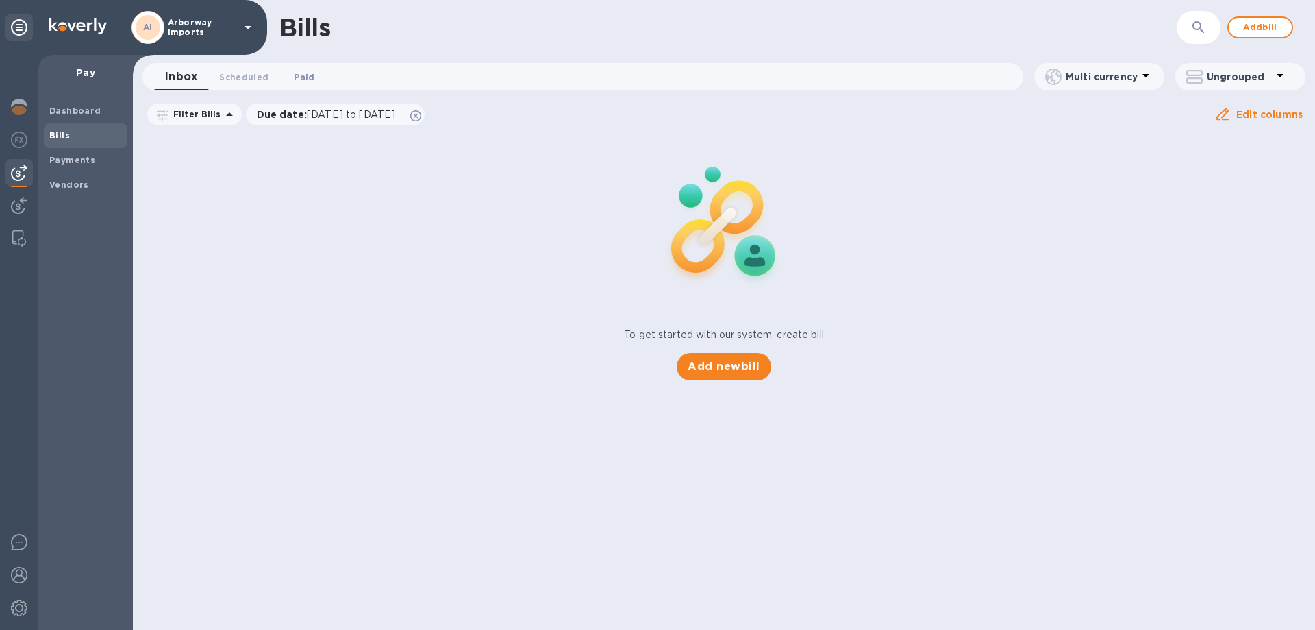
click at [295, 83] on span "Paid 0" at bounding box center [304, 77] width 21 height 14
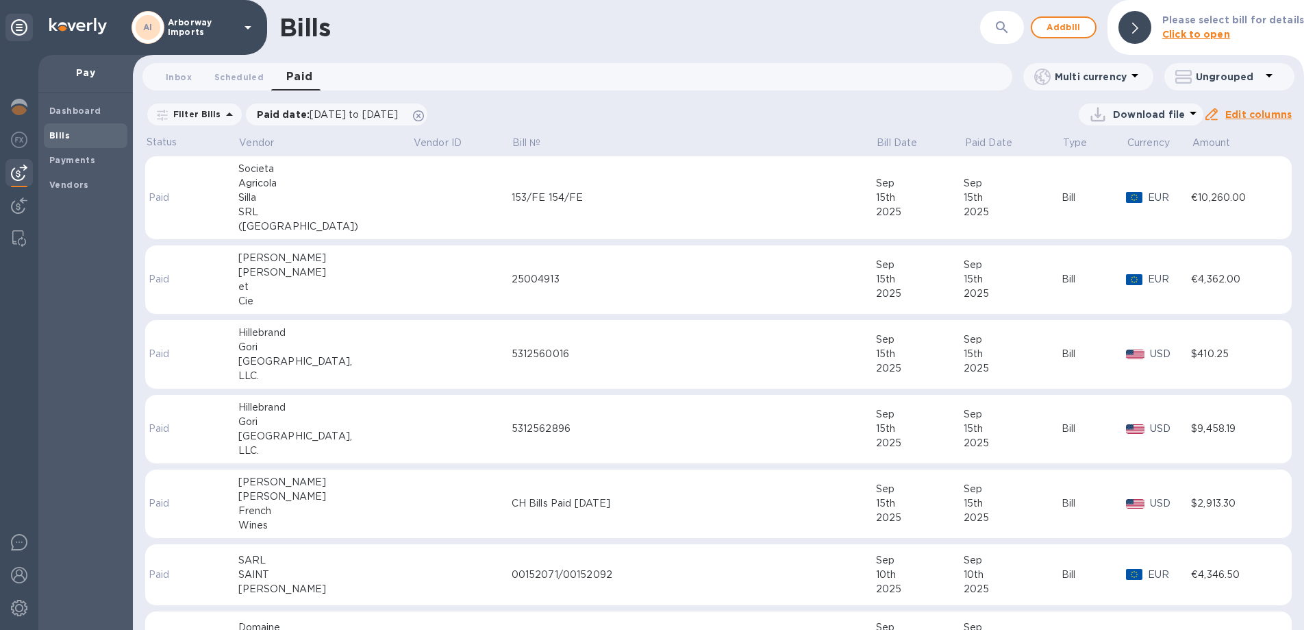
click at [663, 275] on div "25004913" at bounding box center [694, 279] width 364 height 14
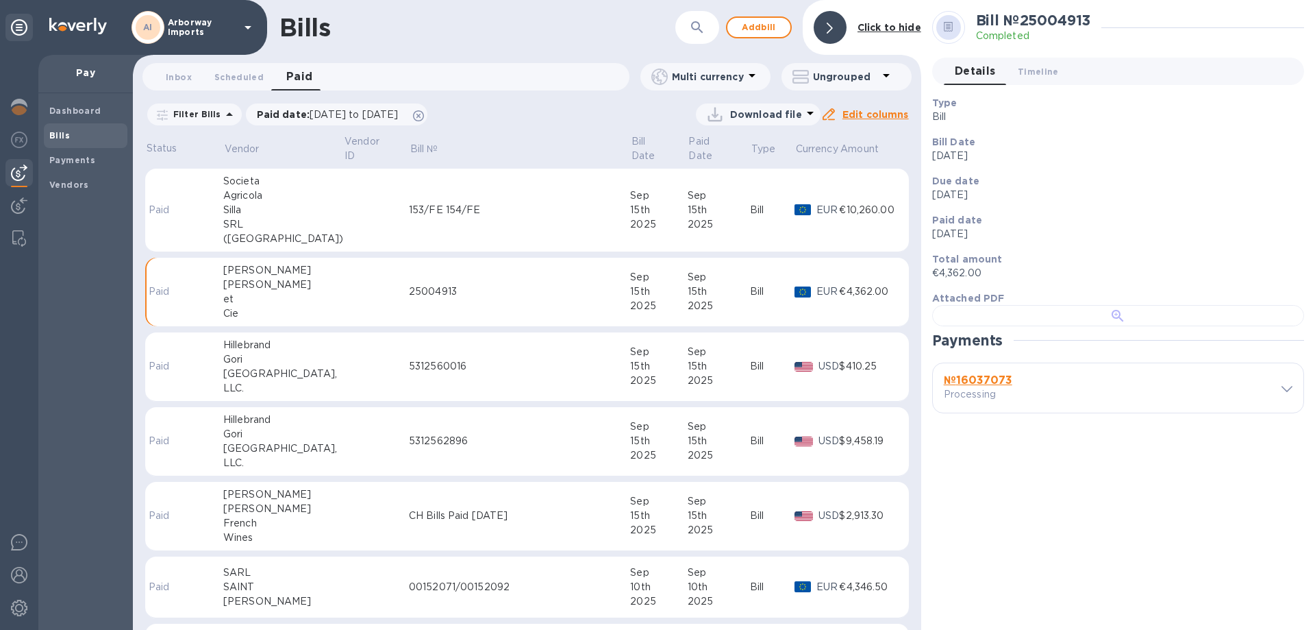
scroll to position [264, 0]
click at [963, 386] on b "№ 16037073" at bounding box center [978, 379] width 69 height 13
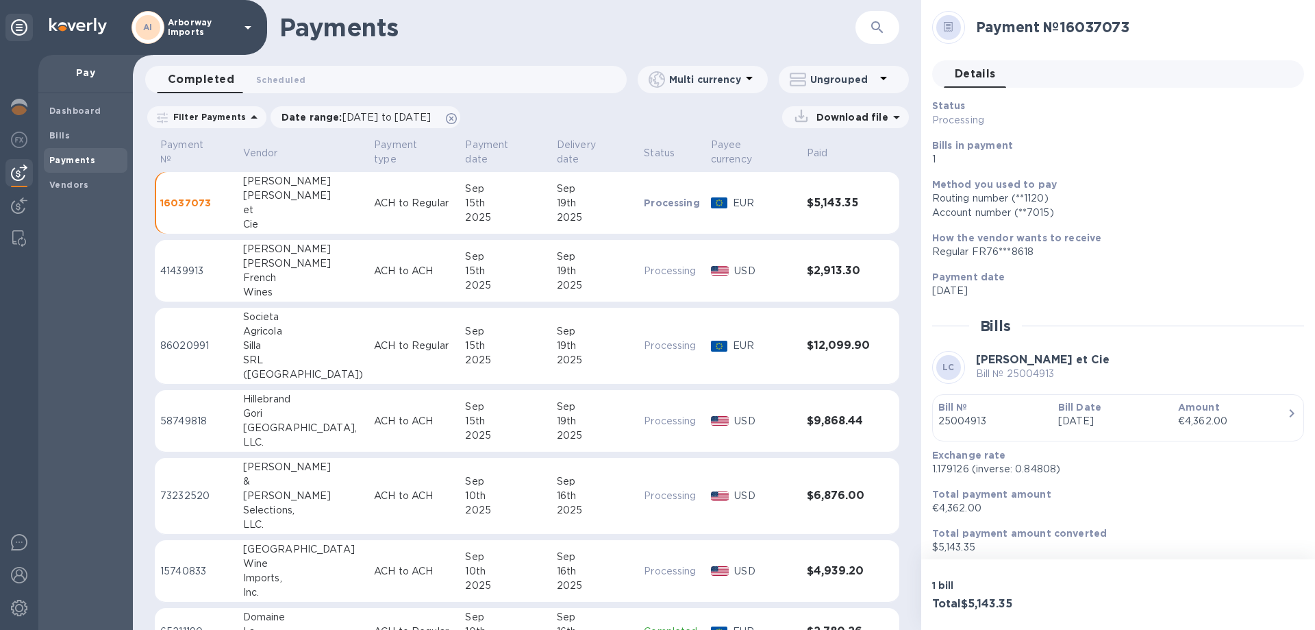
click at [1023, 423] on p "25004913" at bounding box center [993, 421] width 109 height 14
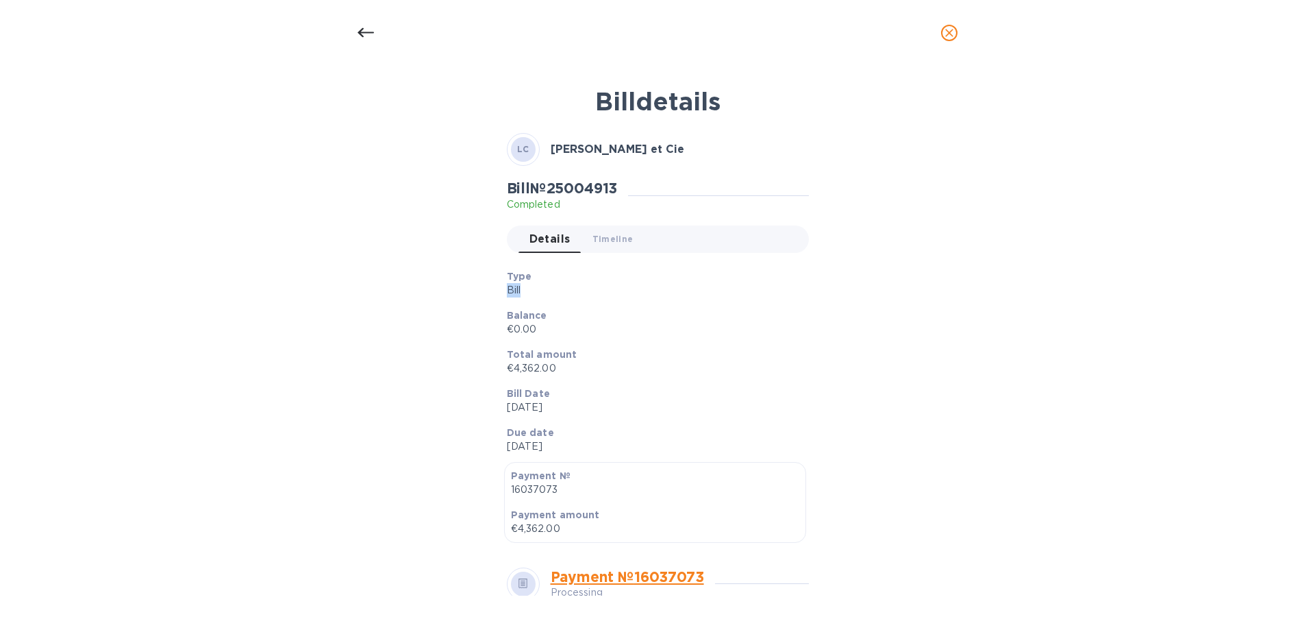
click at [658, 282] on div "Type Bill" at bounding box center [652, 283] width 291 height 28
drag, startPoint x: 520, startPoint y: 164, endPoint x: 517, endPoint y: 156, distance: 8.9
